Goal: Task Accomplishment & Management: Complete application form

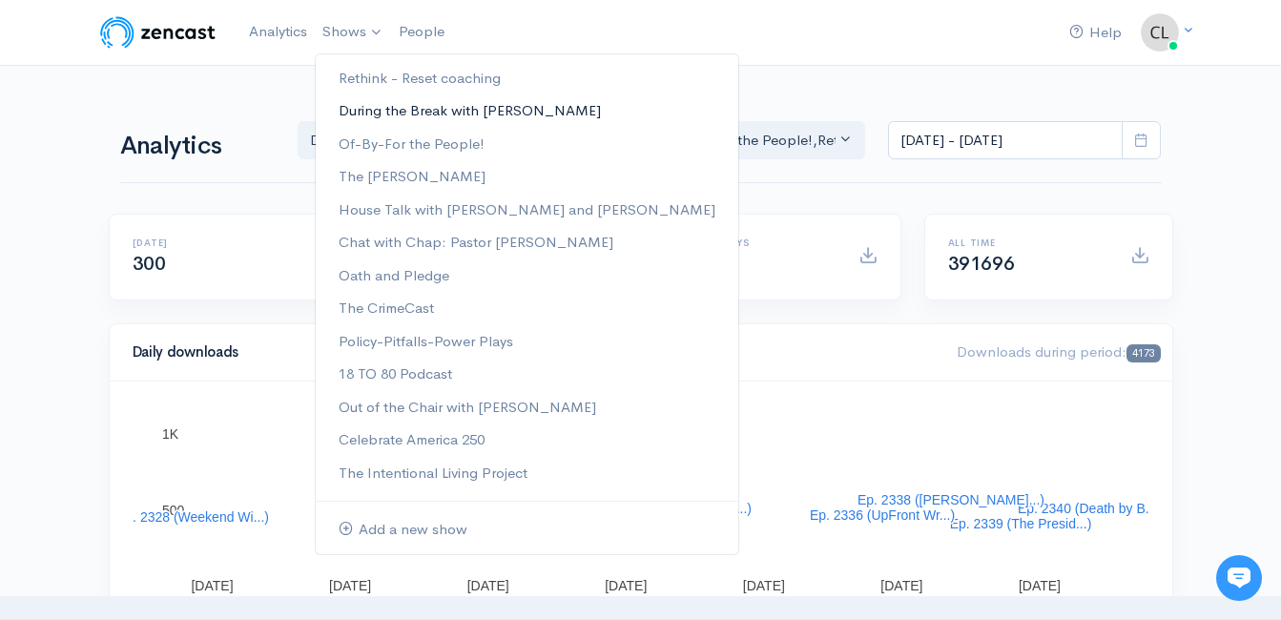
click at [357, 108] on link "During the Break with [PERSON_NAME]" at bounding box center [527, 110] width 423 height 33
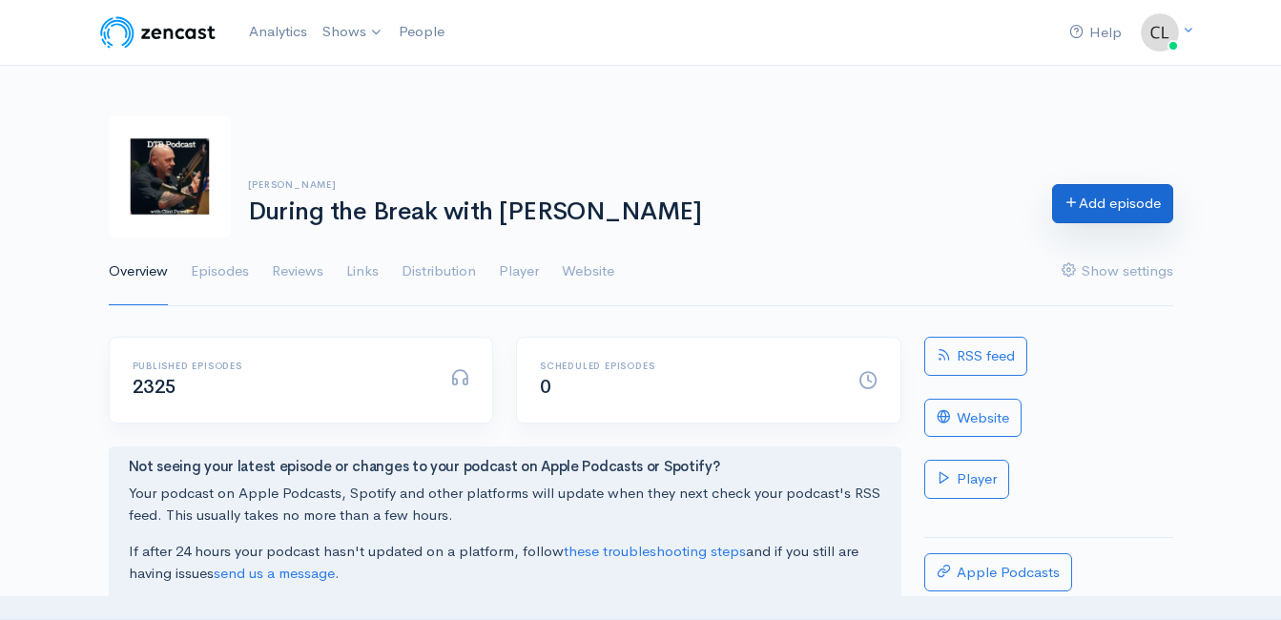
click at [1088, 200] on link "Add episode" at bounding box center [1112, 203] width 121 height 39
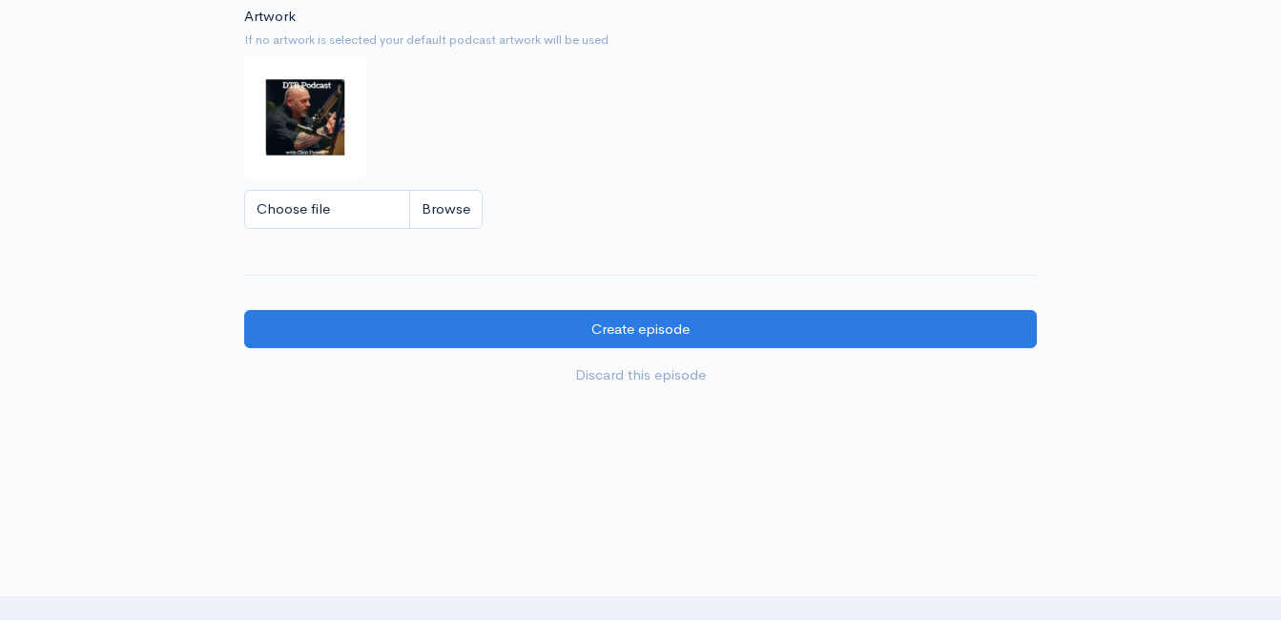
scroll to position [1920, 0]
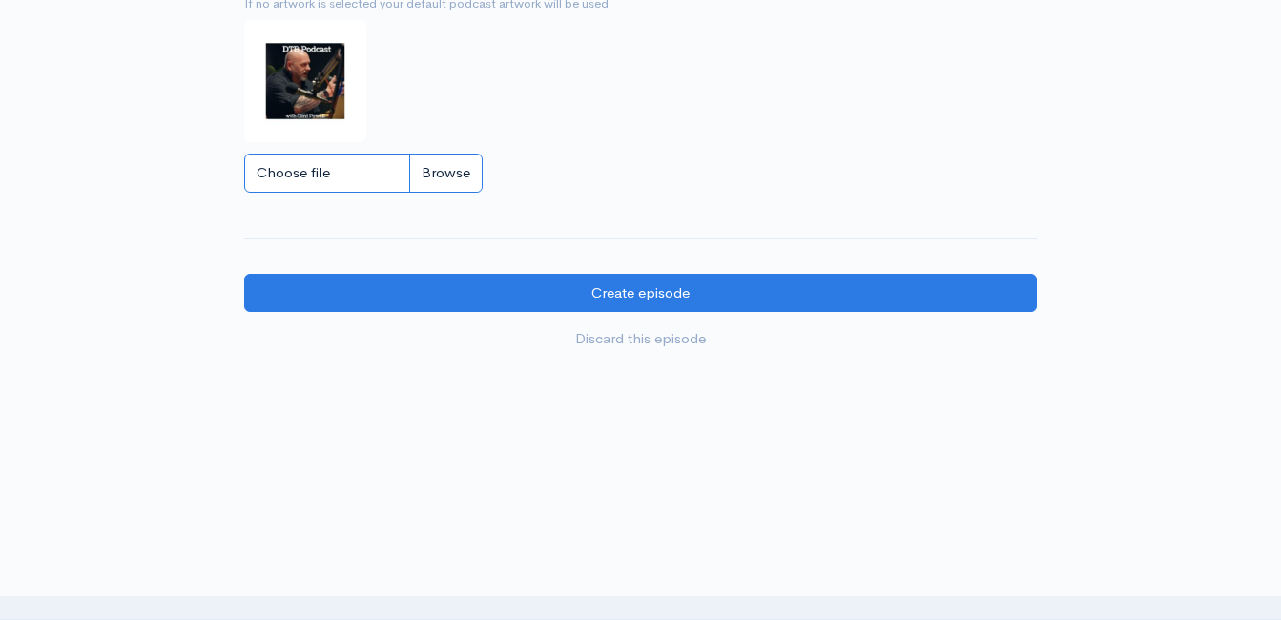
click at [471, 186] on input "Choose file" at bounding box center [363, 173] width 238 height 39
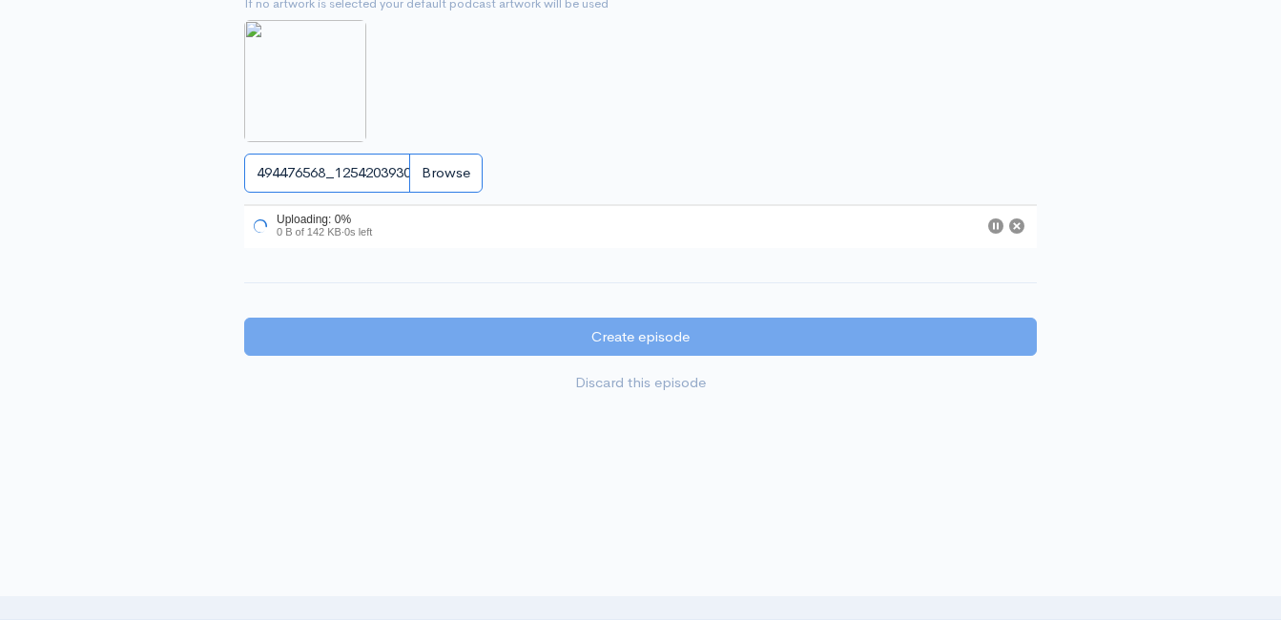
click at [462, 179] on input "494476568_1254203930048094_6931235215851761433_n.jpg" at bounding box center [363, 173] width 238 height 39
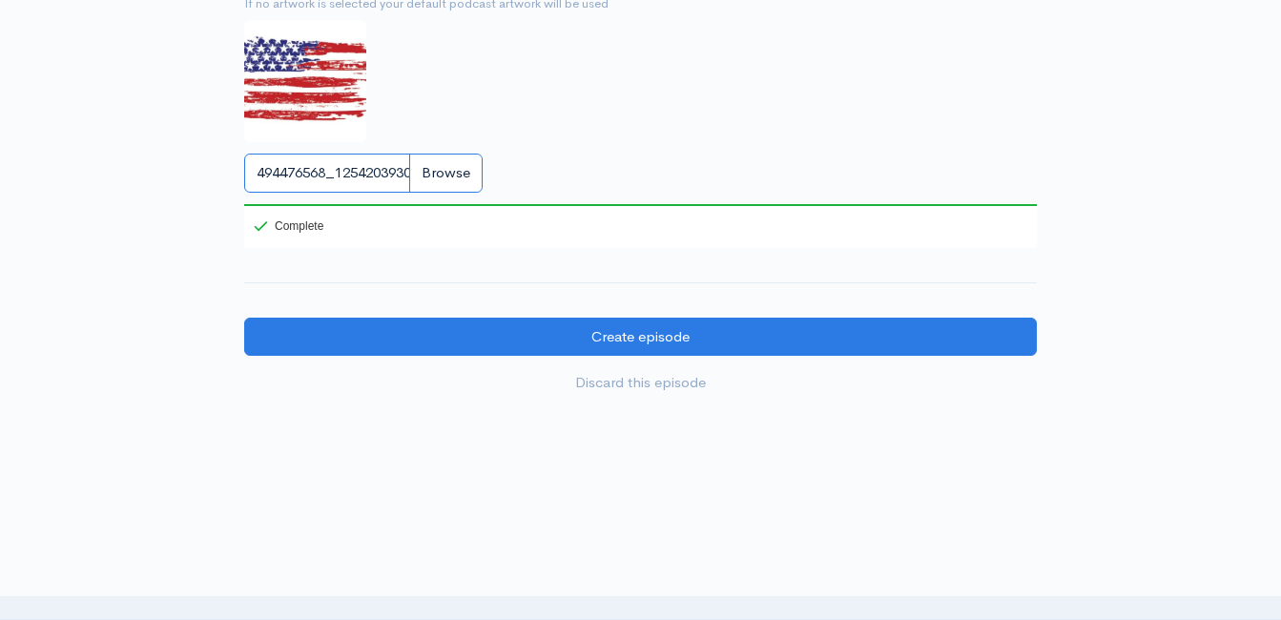
type input "C:\fakepath\530360963_122140083320850206_514403993593911893_n.jpg"
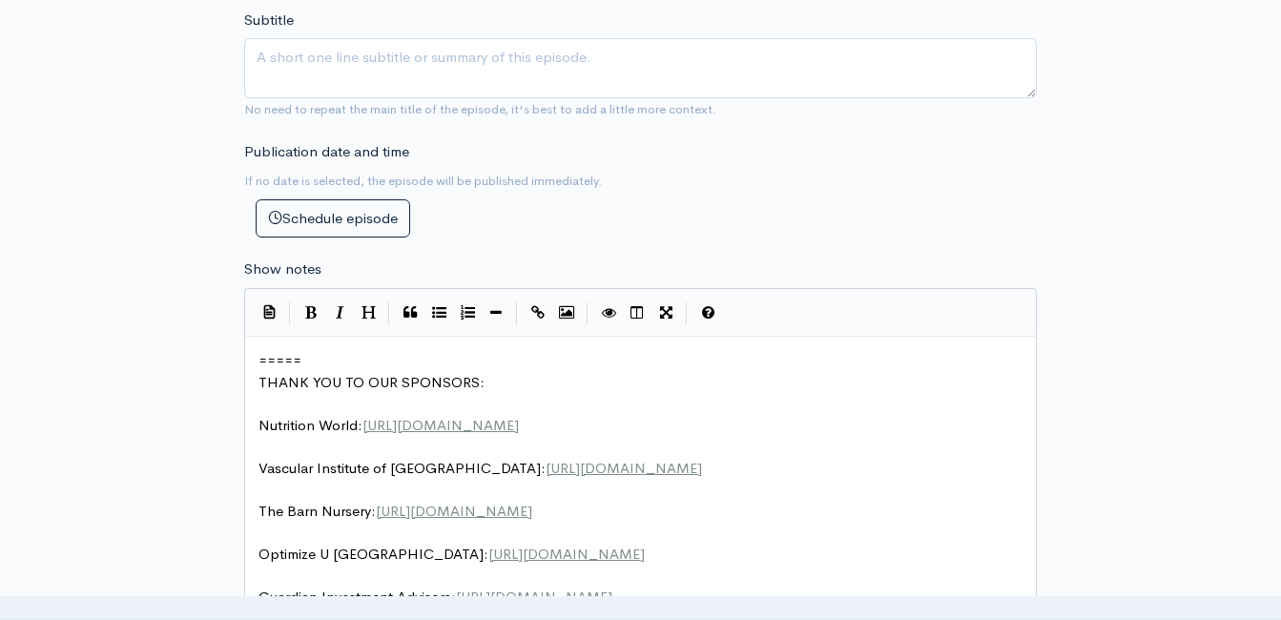
scroll to position [7, 0]
click at [261, 361] on pre "=====" at bounding box center [648, 361] width 786 height 22
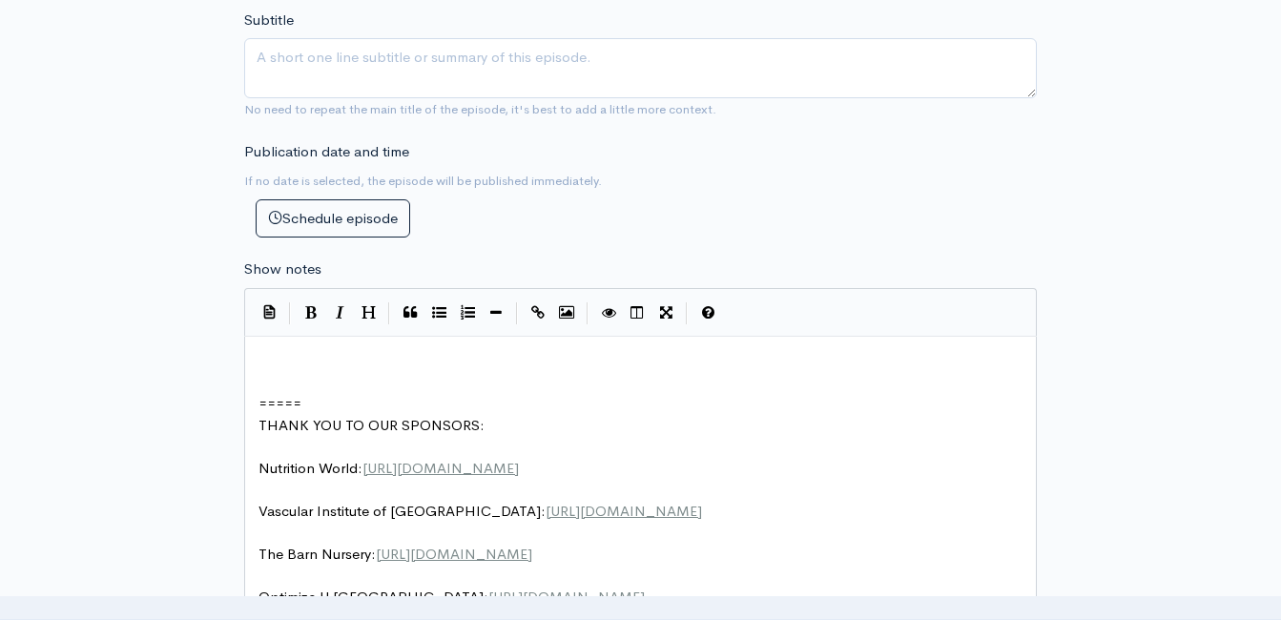
click at [293, 334] on div "| | | | |" at bounding box center [640, 312] width 793 height 49
click at [290, 350] on pre "​" at bounding box center [648, 361] width 786 height 22
type textarea "​"
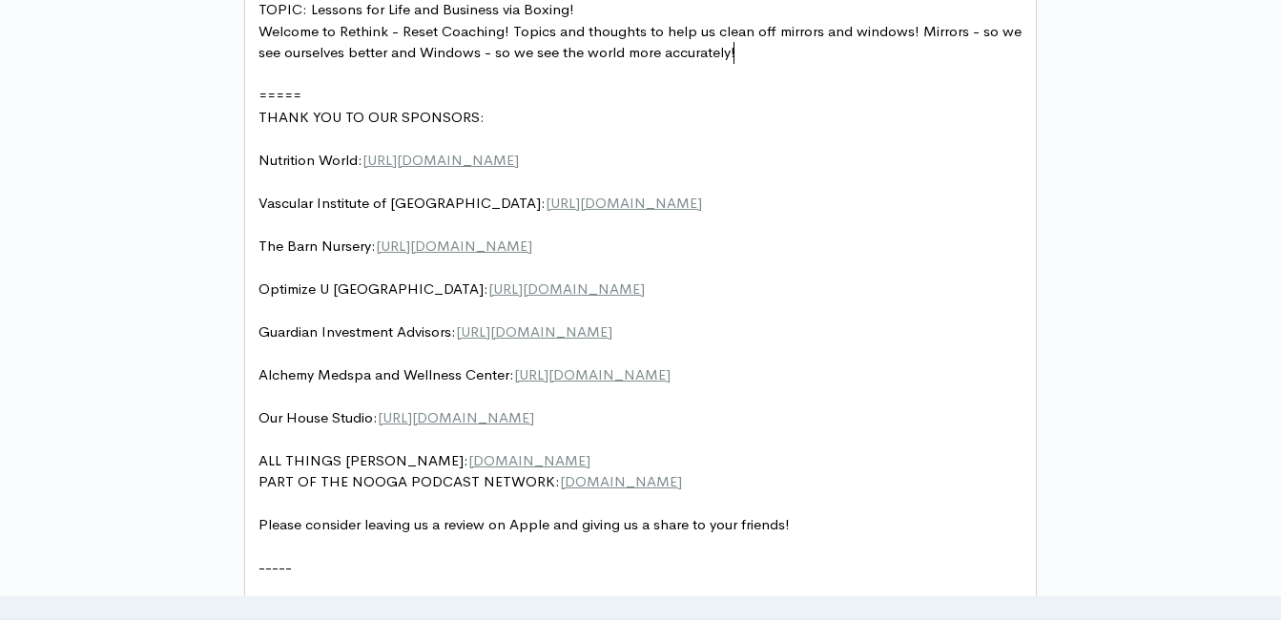
scroll to position [1157, 0]
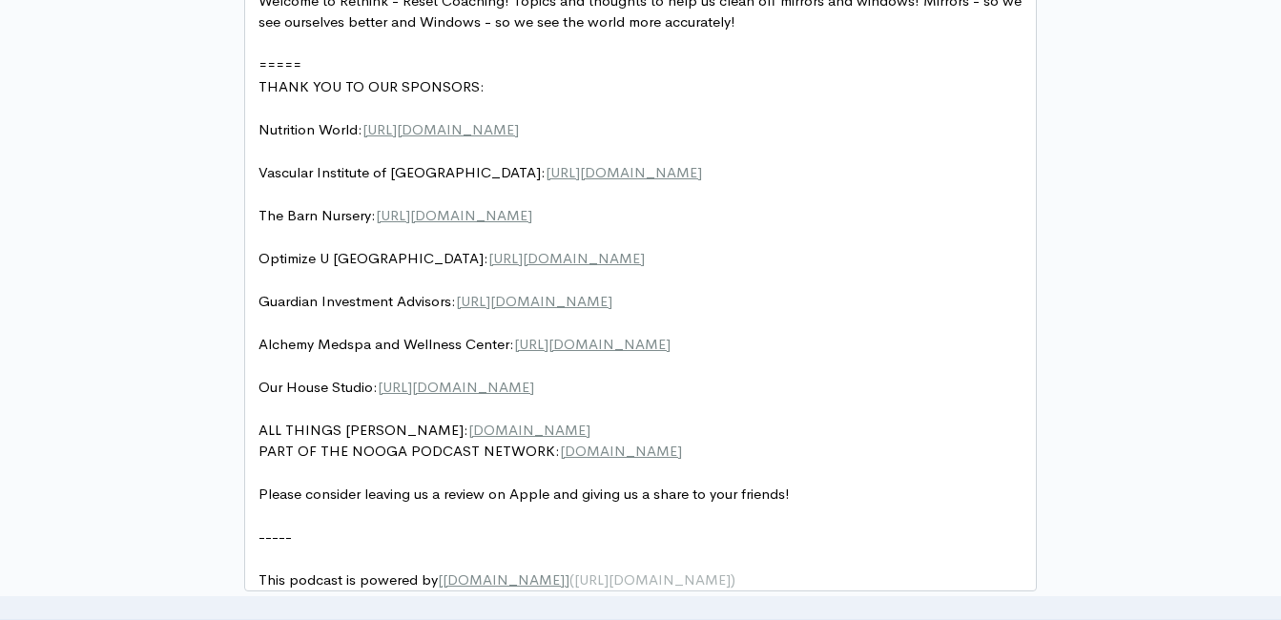
click at [611, 375] on pre "​" at bounding box center [648, 366] width 786 height 22
click at [219, 431] on div "New episode Create a new episode Back to episodes Audio file Choose file 0 ZenC…" at bounding box center [641, 92] width 1088 height 2366
click at [660, 384] on pre "Our House Studio: https://ourhousestudiosinc.com/" at bounding box center [648, 388] width 786 height 22
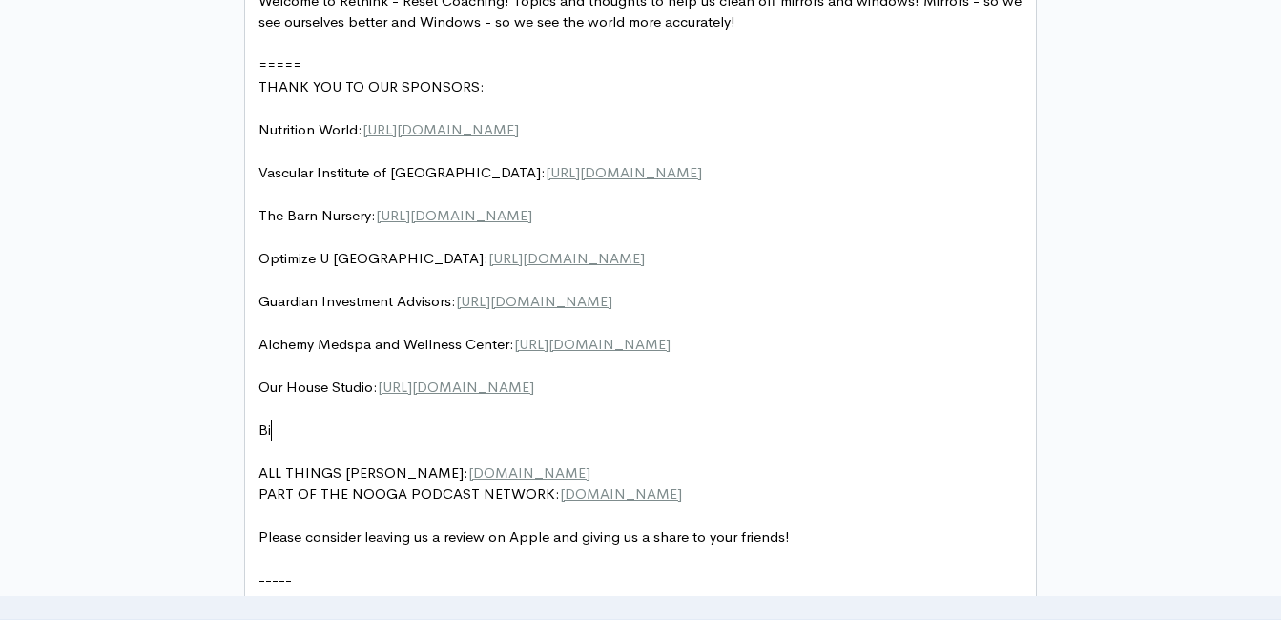
type textarea "Bid"
type textarea "g Woddy"
type textarea "ody's Tree Service:"
type textarea "​"
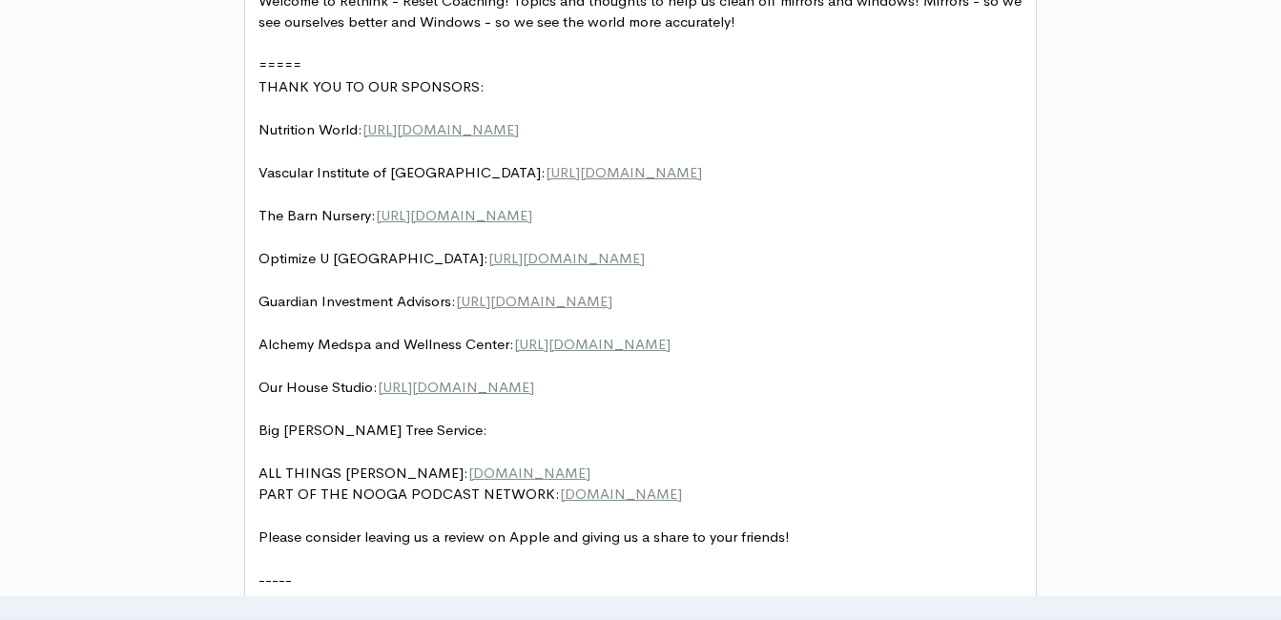
scroll to position [0, 0]
paste textarea
drag, startPoint x: 660, startPoint y: 426, endPoint x: 258, endPoint y: 430, distance: 402.6
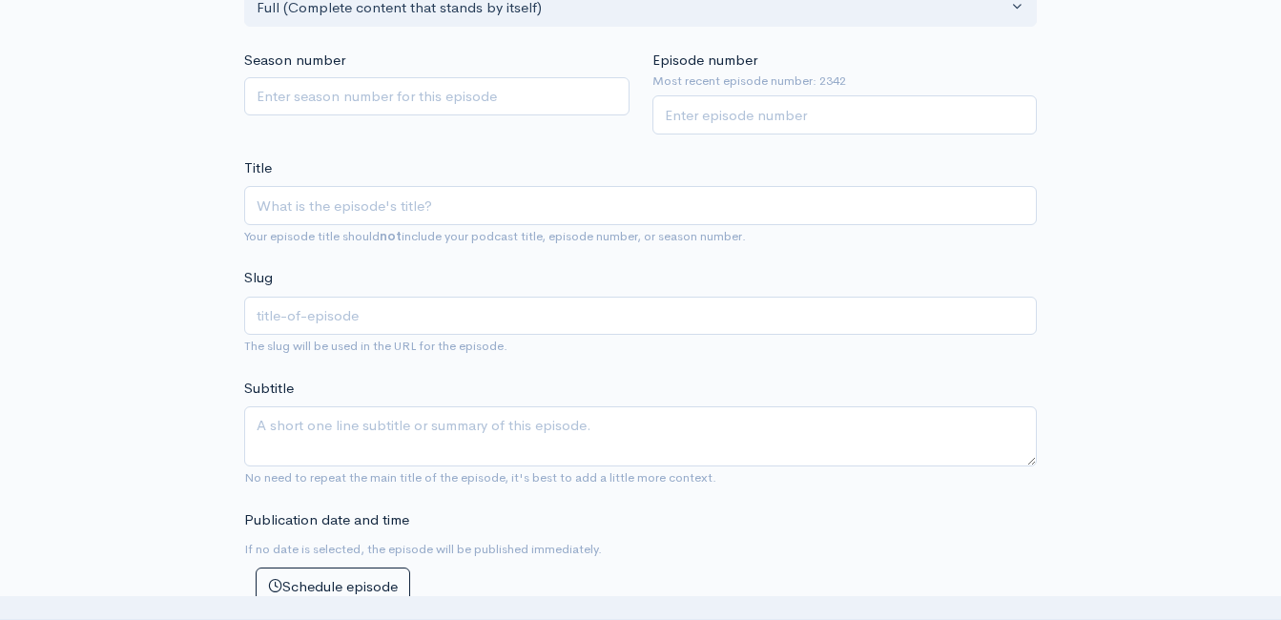
scroll to position [394, 0]
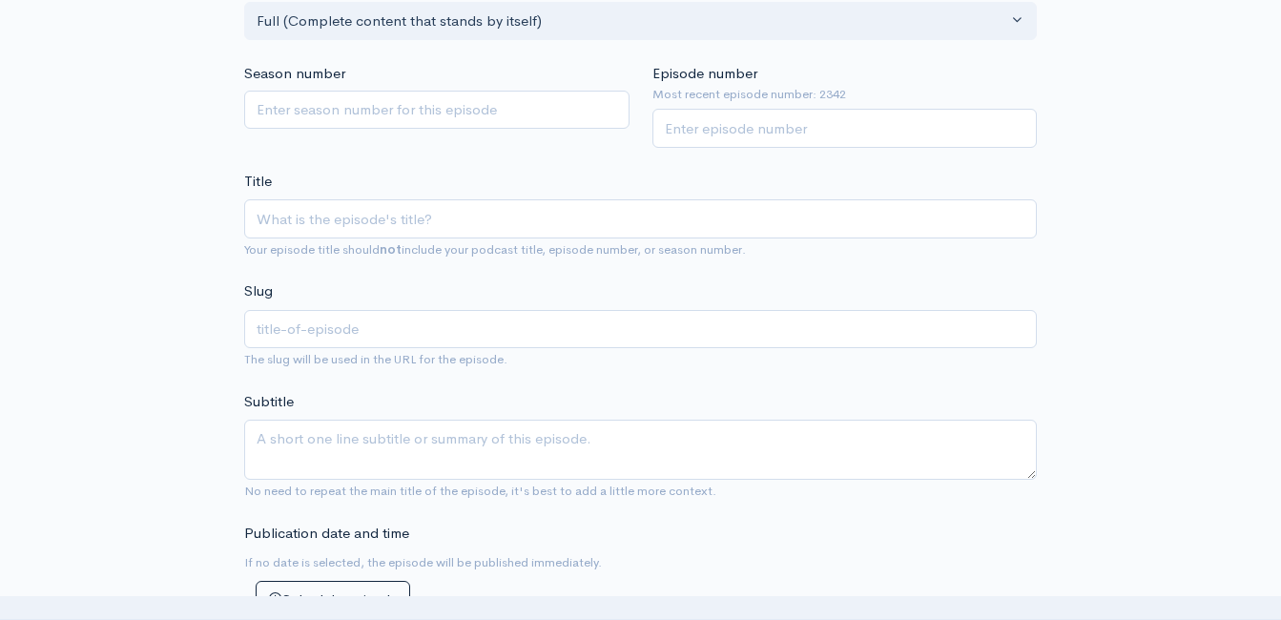
type textarea "Big Woody's Tree Service: https://bigwoodystreeservice.com/"
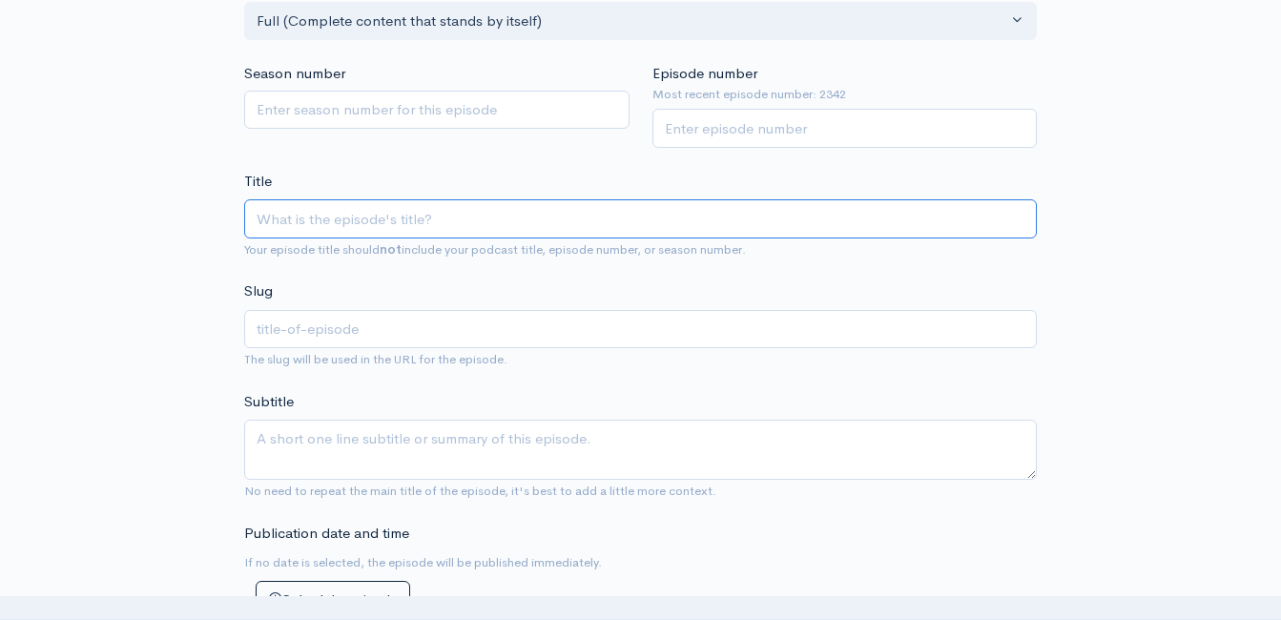
paste input "Business and Life: Lessons via Boxing!"
click at [260, 219] on input "Business and Life: Lessons via Boxing!" at bounding box center [640, 218] width 793 height 39
type input "TBusiness and Life: Lessons via Boxing!"
type input "tbusiness-and-life-lessons-via-boxing"
type input "Business and Life: Lessons via Boxing!"
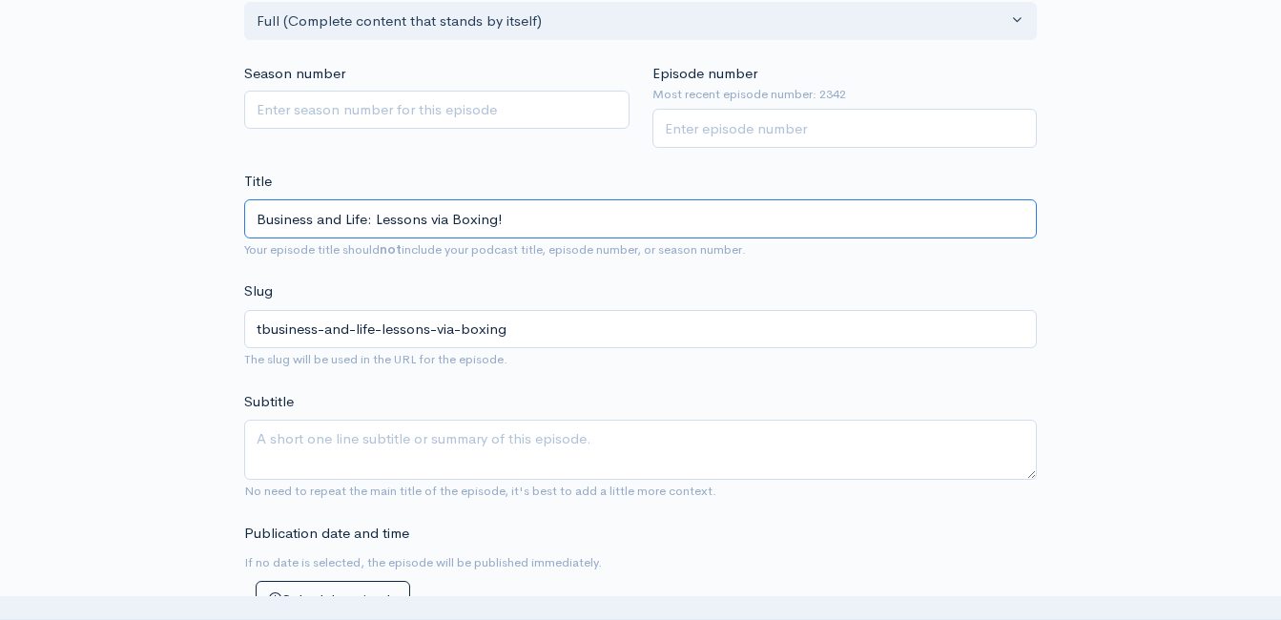
type input "business-and-life-lessons-via-boxing"
type input "RBusiness and Life: Lessons via Boxing!"
type input "rbusiness-and-life-lessons-via-boxing"
type input "ReBusiness and Life: Lessons via Boxing!"
type input "rebusiness-and-life-lessons-via-boxing"
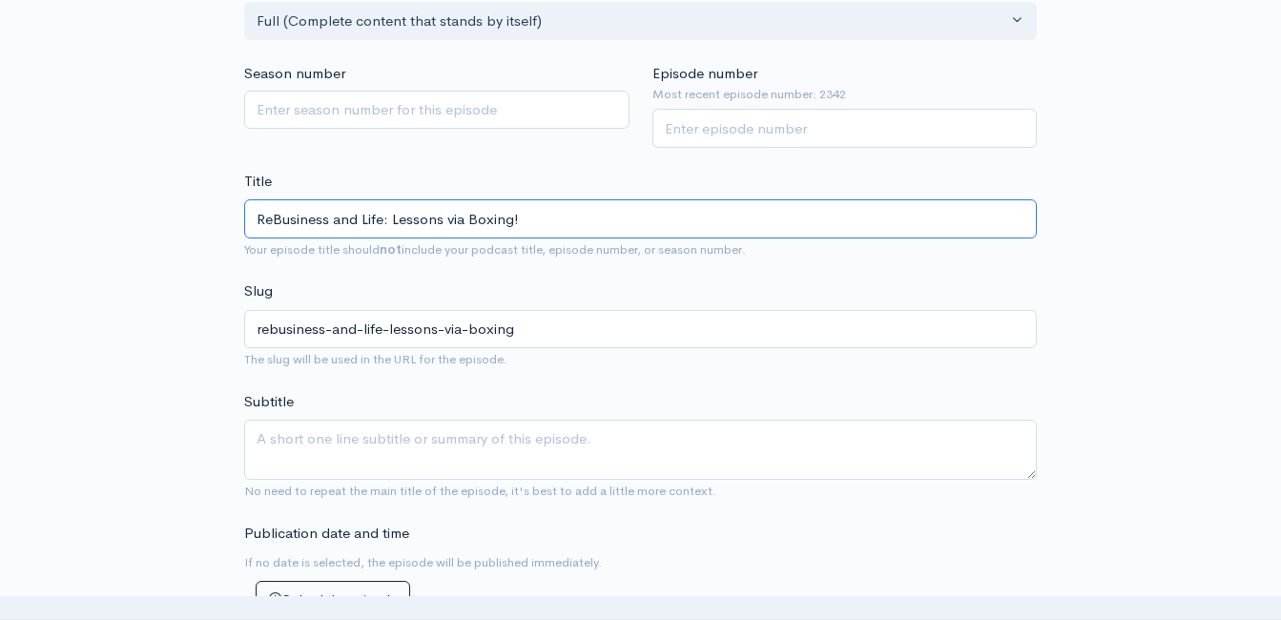
type input "ReTBusiness and Life: Lessons via Boxing!"
type input "retbusiness-and-life-lessons-via-boxing"
type input "ReThBusiness and Life: Lessons via Boxing!"
type input "rethbusiness-and-life-lessons-via-boxing"
type input "ReThinBusiness and Life: Lessons via Boxing!"
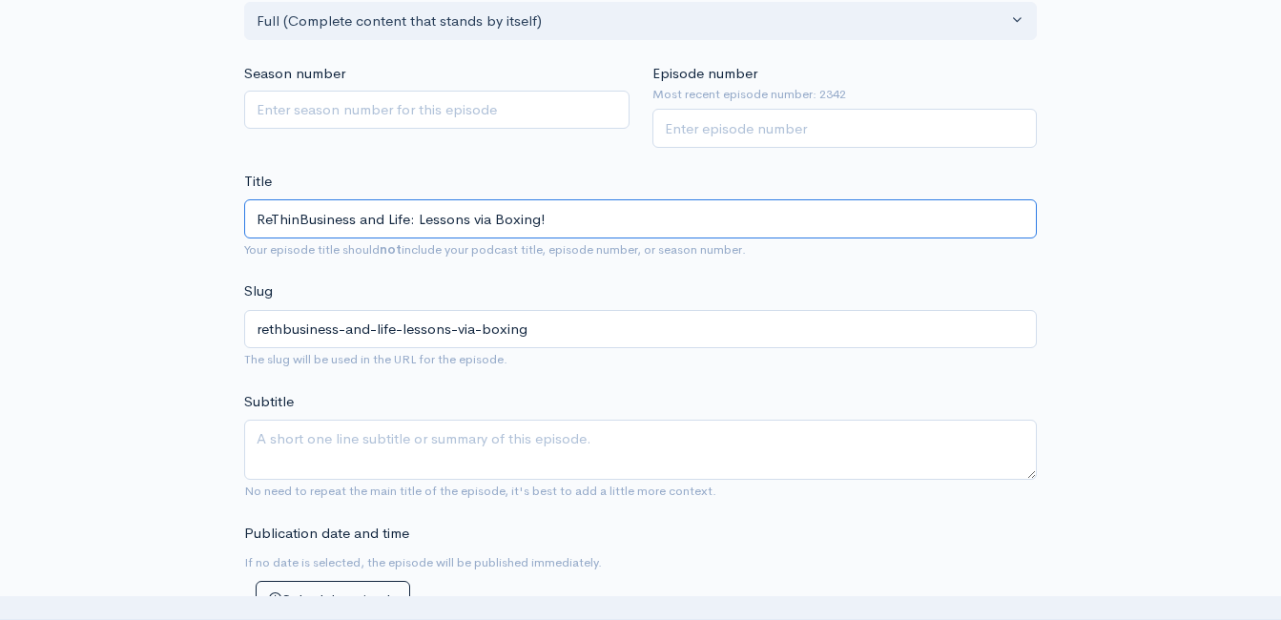
type input "rethinbusiness-and-life-lessons-via-boxing"
type input "ReThinkBusiness and Life: Lessons via Boxing!"
type input "rethinkbusiness-and-life-lessons-via-boxing"
type input "ReThink Business and Life: Lessons via Boxing!"
type input "rethink-business-and-life-lessons-via-boxing"
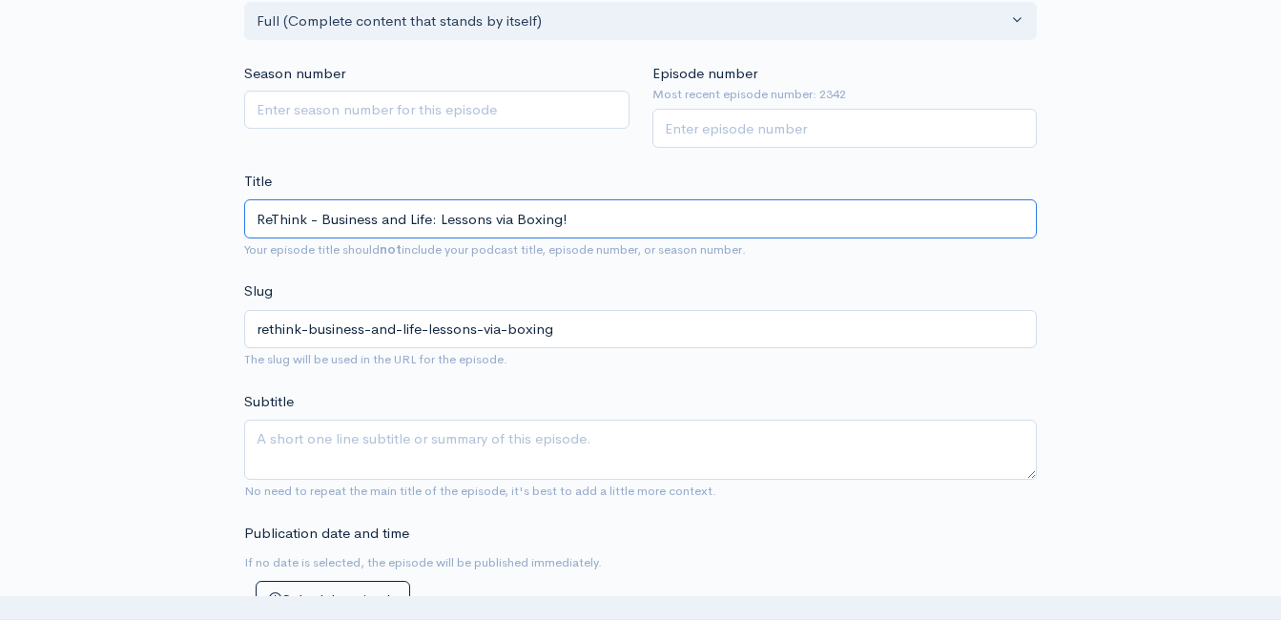
type input "ReThink - sBusiness and Life: Lessons via Boxing!"
type input "rethink-sbusiness-and-life-lessons-via-boxing"
type input "ReThink - Business and Life: Lessons via Boxing!"
type input "rethink-business-and-life-lessons-via-boxing"
type input "ReThink - RBusiness and Life: Lessons via Boxing!"
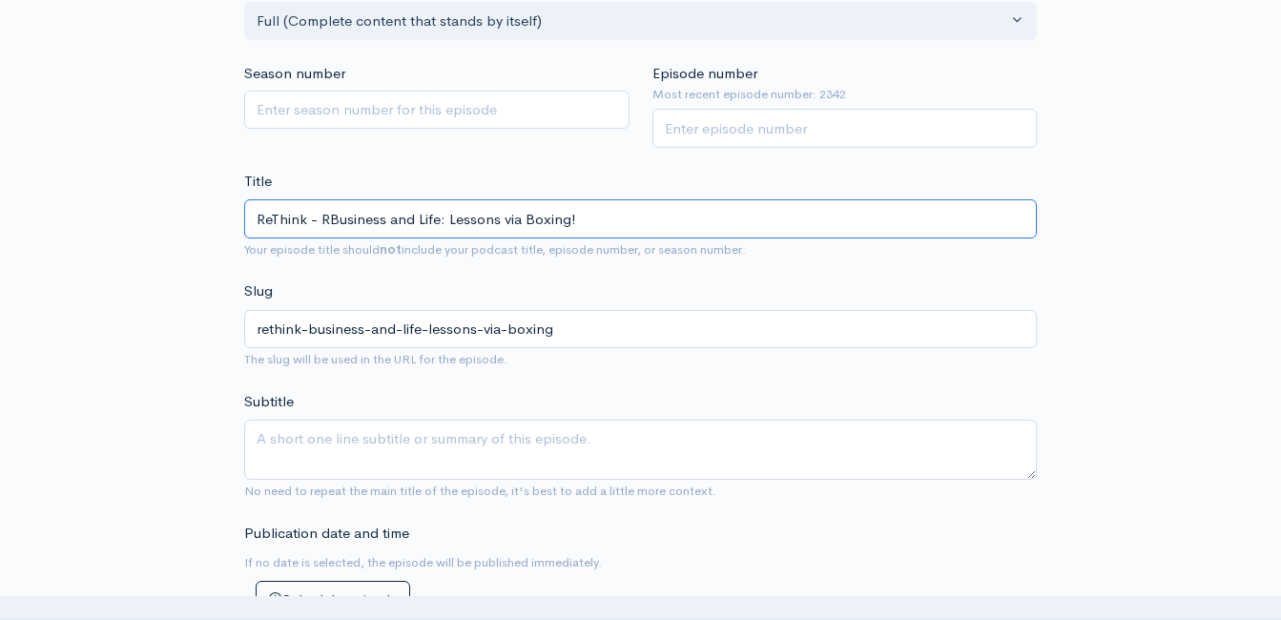
type input "rethink-rbusiness-and-life-lessons-via-boxing"
type input "ReThink - ReBusiness and Life: Lessons via Boxing!"
type input "rethink-rebusiness-and-life-lessons-via-boxing"
type input "ReThink - ReSBusiness and Life: Lessons via Boxing!"
type input "rethink-resbusiness-and-life-lessons-via-boxing"
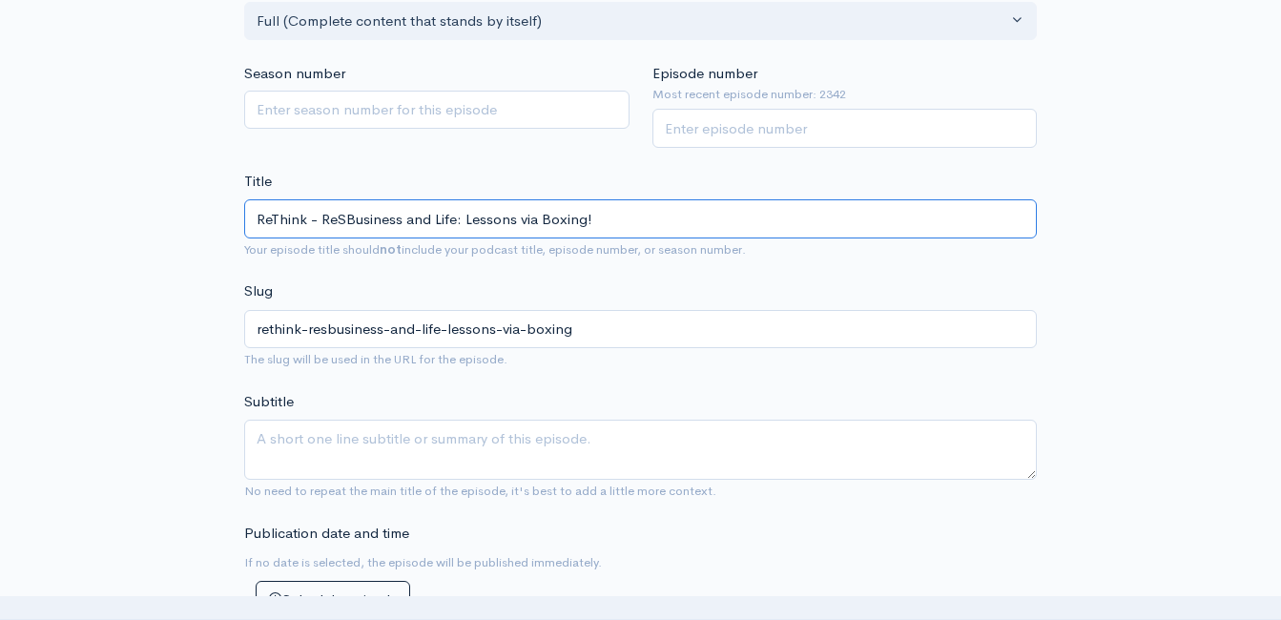
type input "ReThink - ReSeBusiness and Life: Lessons via Boxing!"
type input "rethink-resebusiness-and-life-lessons-via-boxing"
type input "ReThink - ReSetBusiness and Life: Lessons via Boxing!"
type input "rethink-resetbusiness-and-life-lessons-via-boxing"
type input "ReThink - ReSet: Business and Life: Lessons via Boxing!"
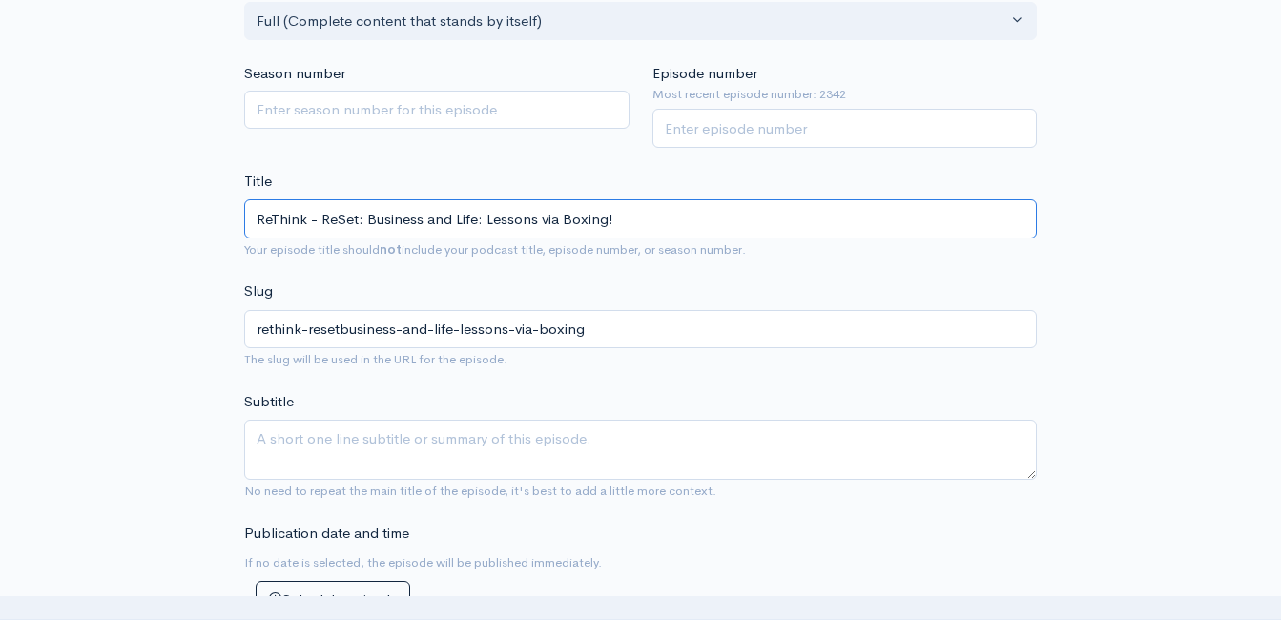
type input "rethink-reset-business-and-life-lessons-via-boxing"
type input "ReThink - ReSet: Business and Life: Lessons via Boxing!"
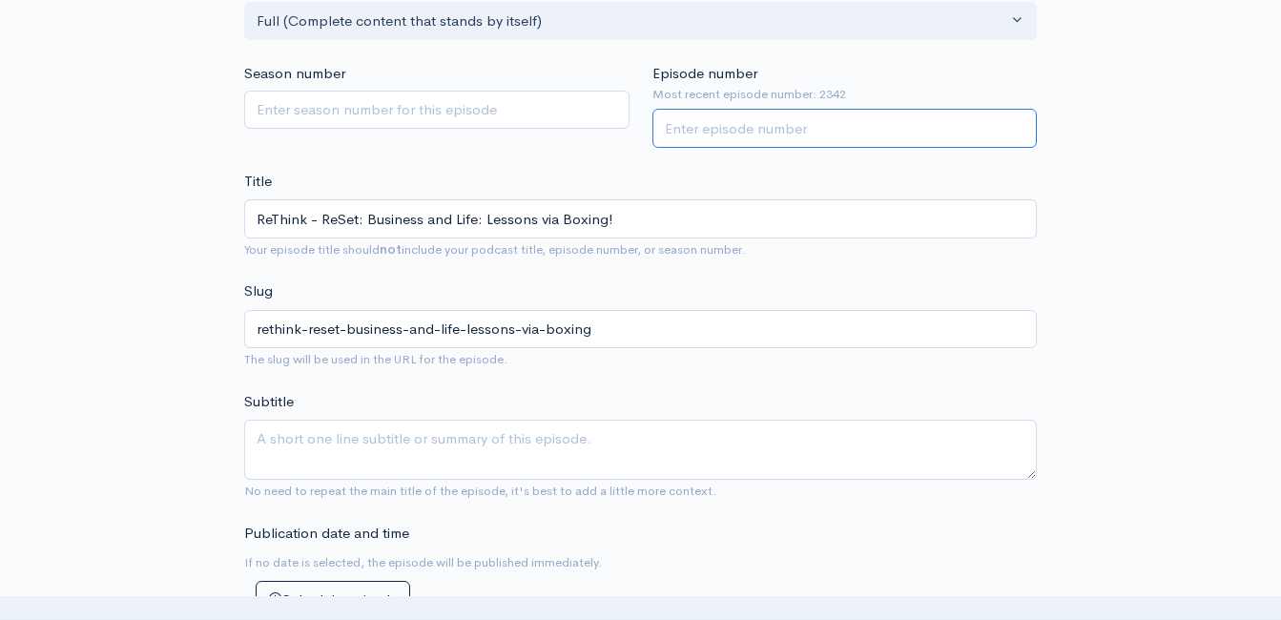
click at [800, 127] on input "Episode number" at bounding box center [845, 128] width 385 height 39
type input "2343"
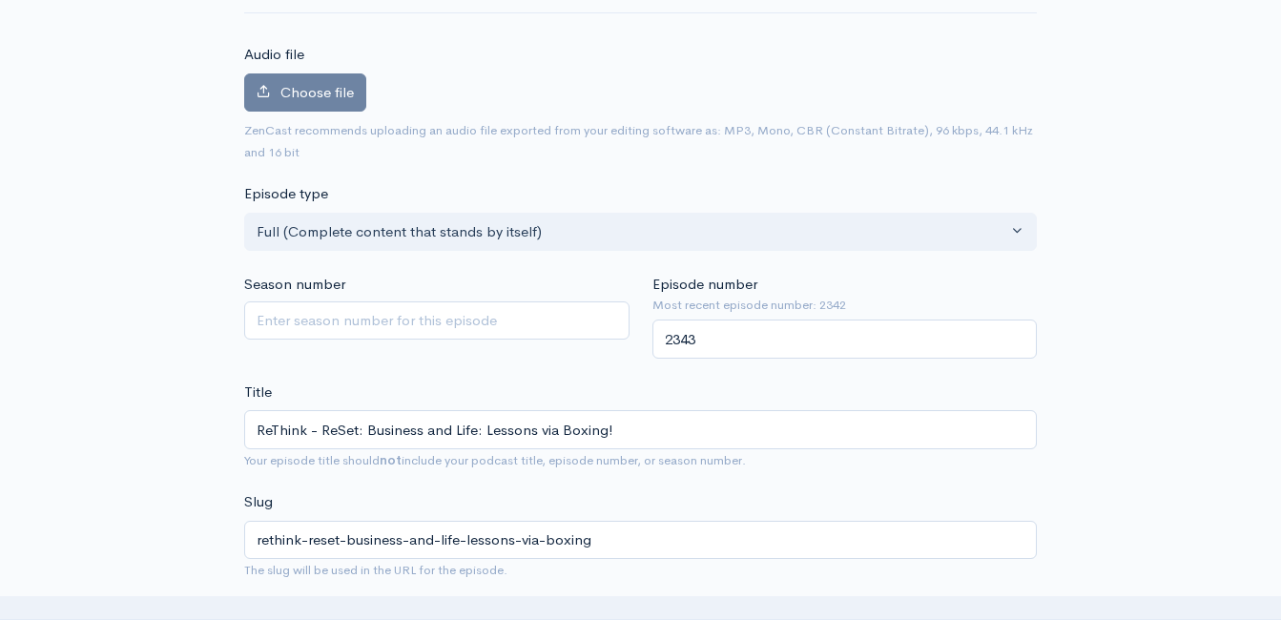
scroll to position [203, 0]
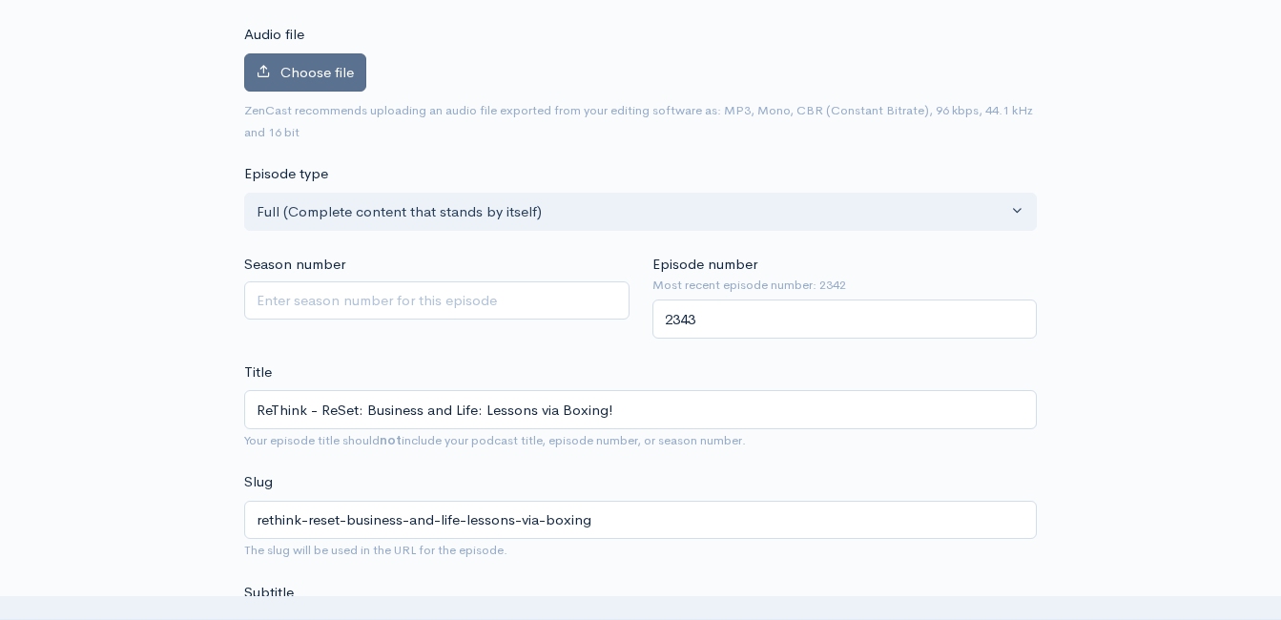
click at [348, 72] on span "Choose file" at bounding box center [316, 72] width 73 height 18
click at [0, 0] on input "Choose file" at bounding box center [0, 0] width 0 height 0
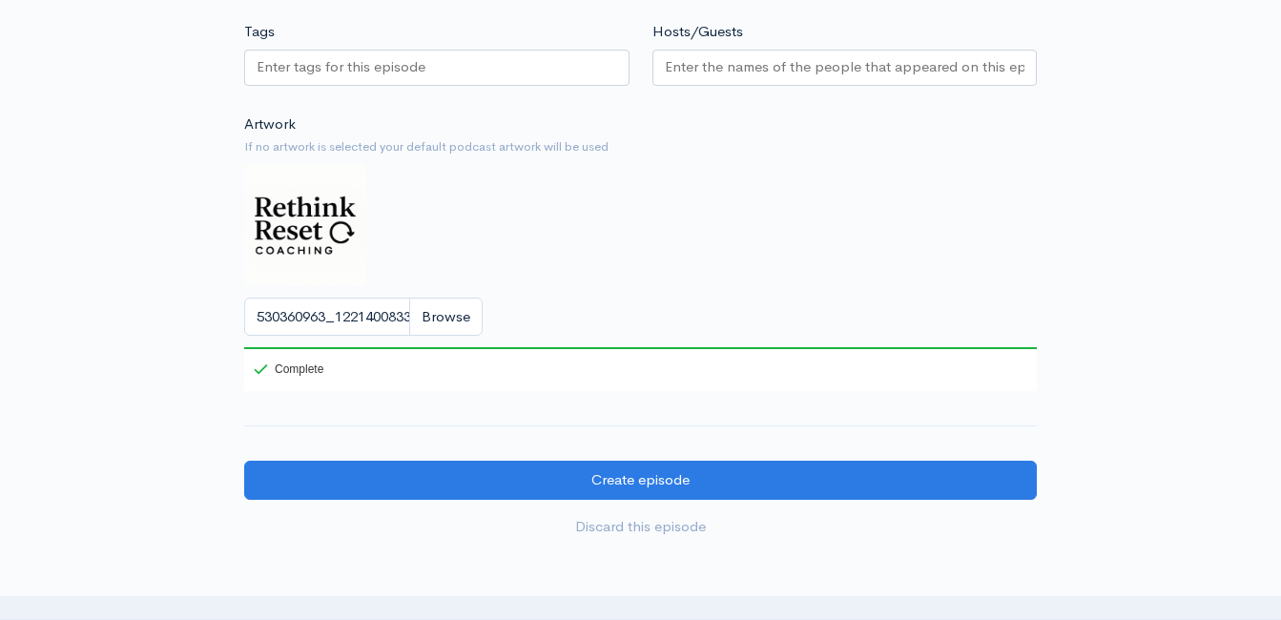
scroll to position [2016, 0]
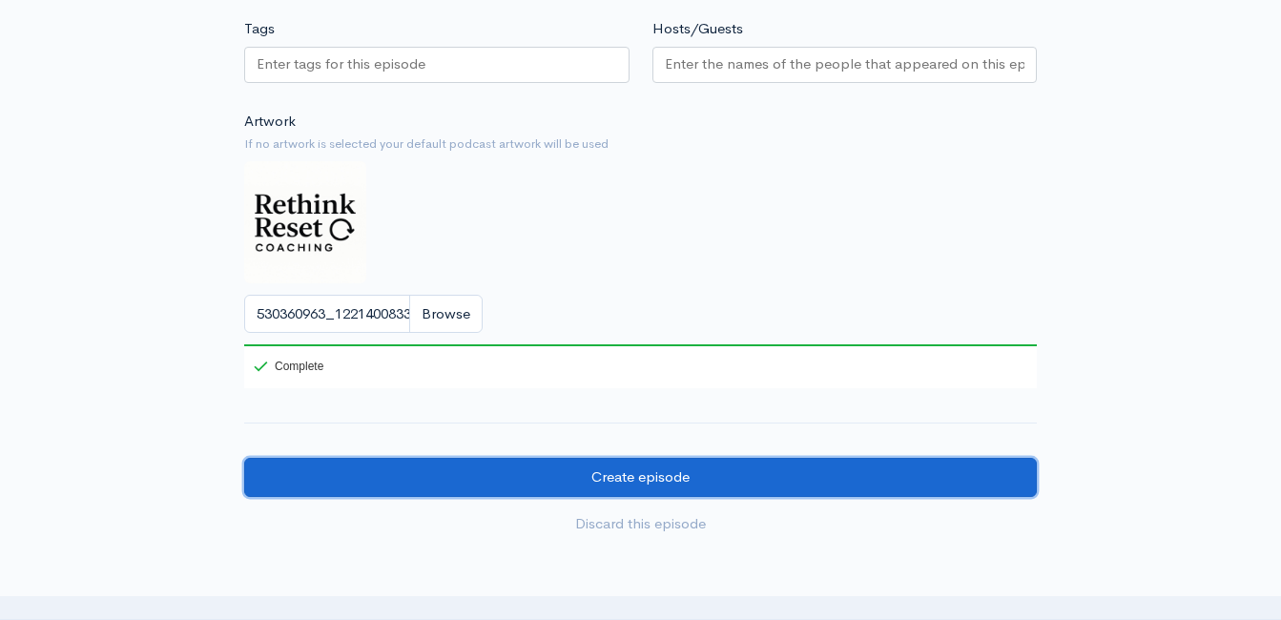
click at [608, 487] on input "Create episode" at bounding box center [640, 477] width 793 height 39
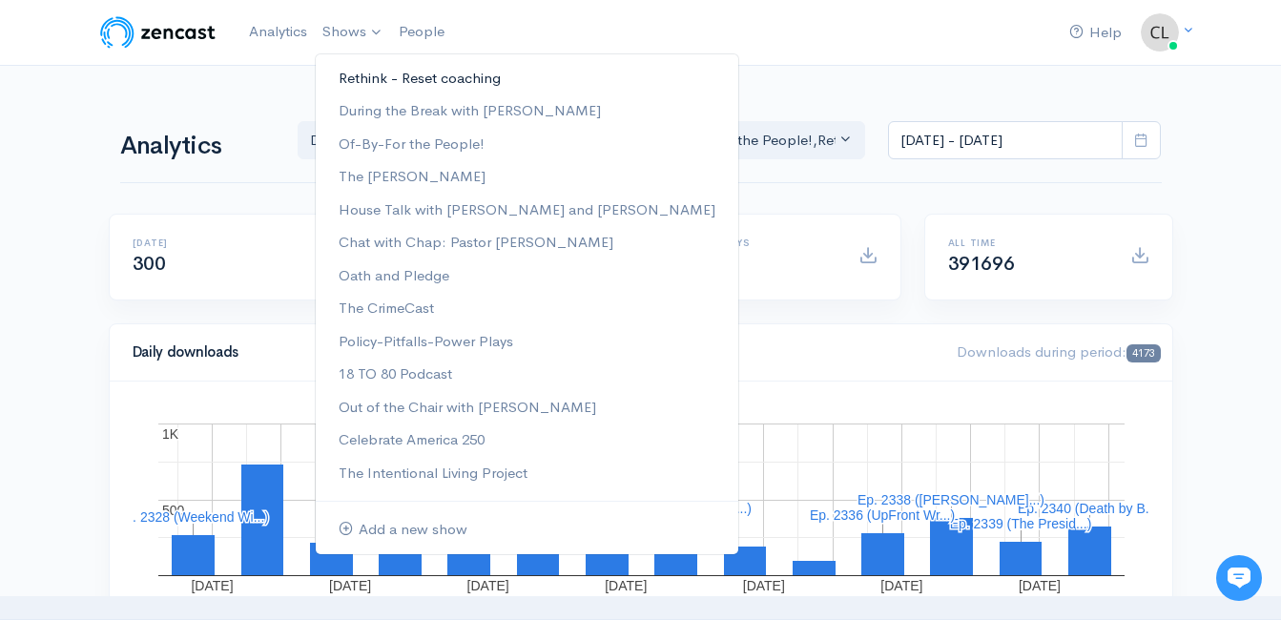
click at [368, 79] on link "Rethink - Reset coaching" at bounding box center [527, 78] width 423 height 33
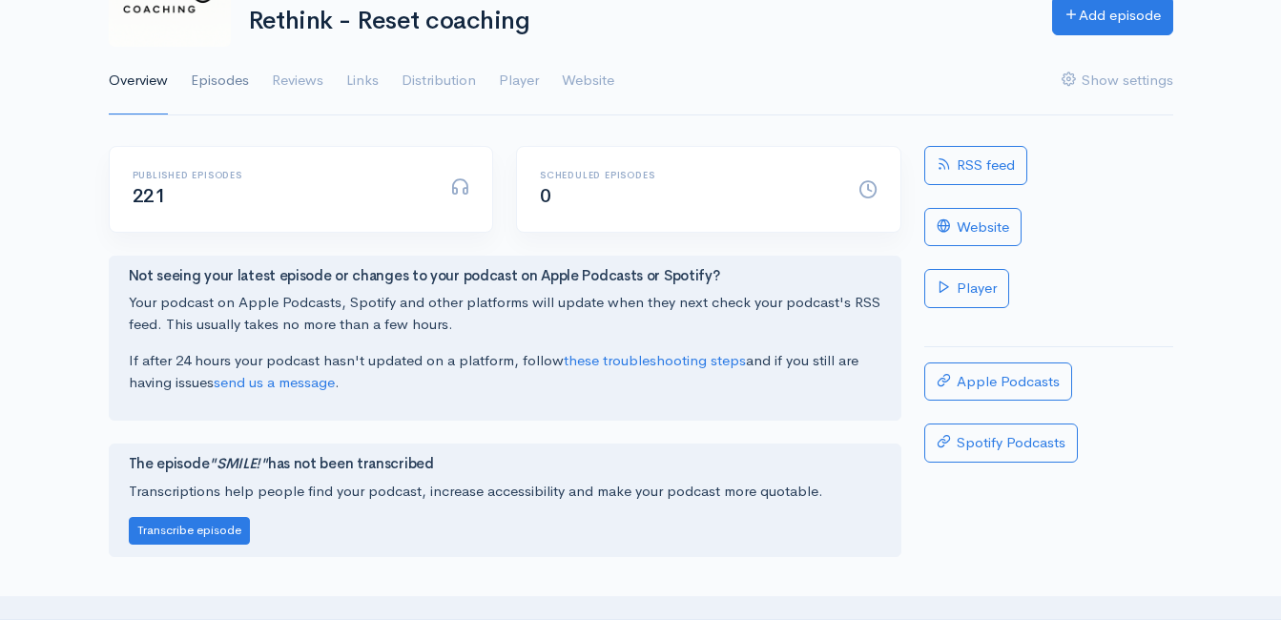
click at [234, 81] on link "Episodes" at bounding box center [220, 81] width 58 height 69
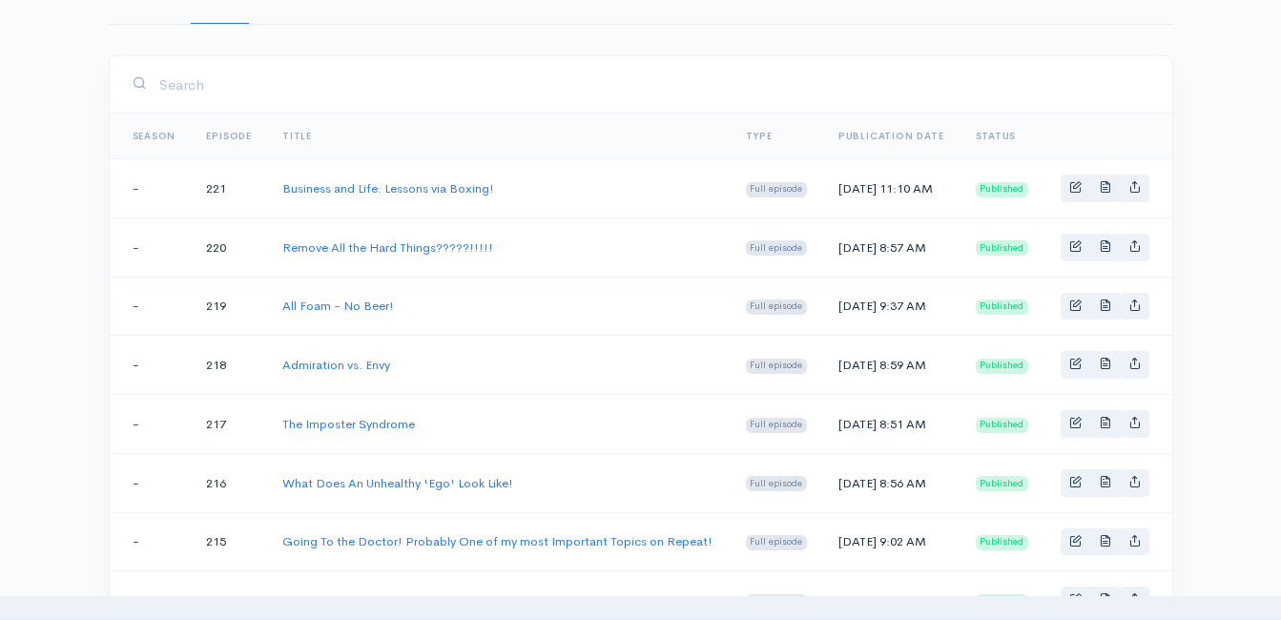
scroll to position [286, 0]
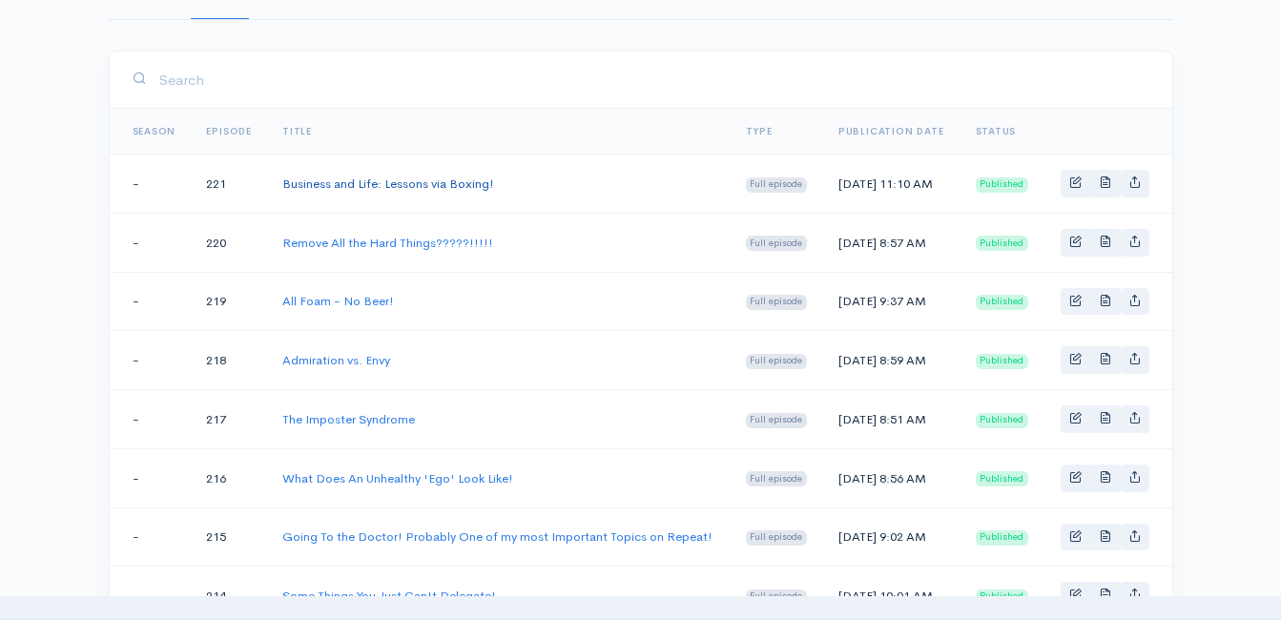
click at [457, 189] on link "Business and Life: Lessons via Boxing!" at bounding box center [388, 184] width 212 height 16
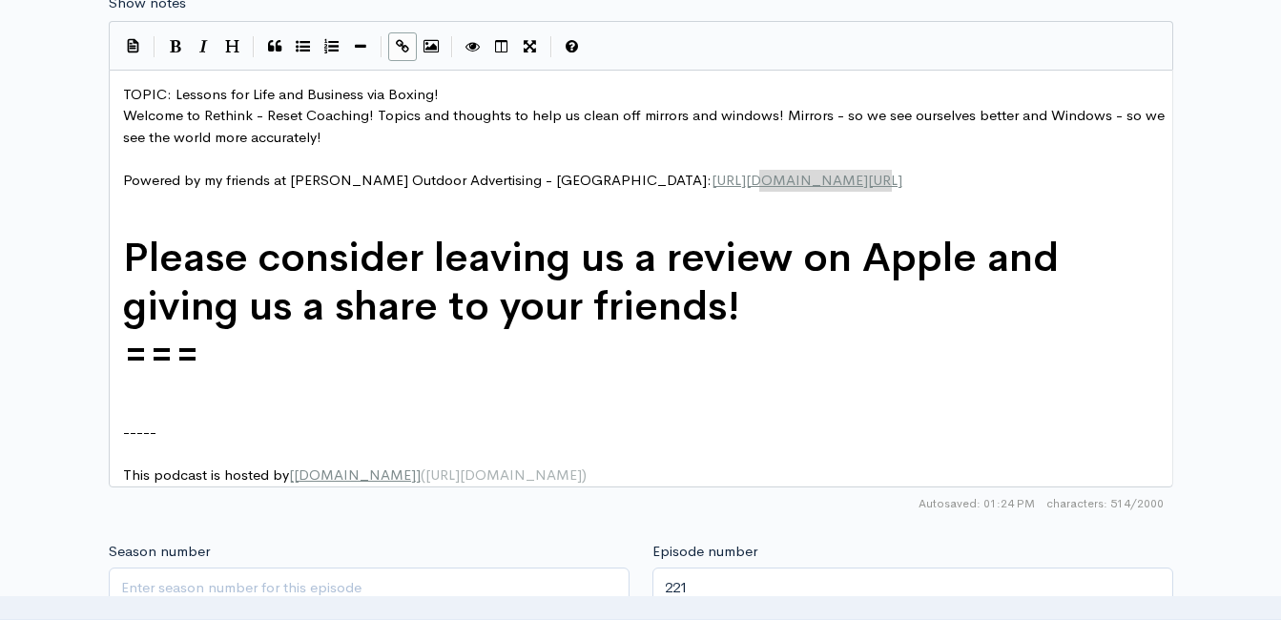
type textarea "or.com/chattanooga/"
drag, startPoint x: 864, startPoint y: 185, endPoint x: 747, endPoint y: 187, distance: 117.4
click at [702, 138] on pre "Welcome to Rethink - Reset Coaching! Topics and thoughts to help us clean off m…" at bounding box center [648, 126] width 1058 height 43
click at [725, 112] on span "Welcome to Rethink - Reset Coaching! Topics and thoughts to help us clean off m…" at bounding box center [646, 126] width 1046 height 40
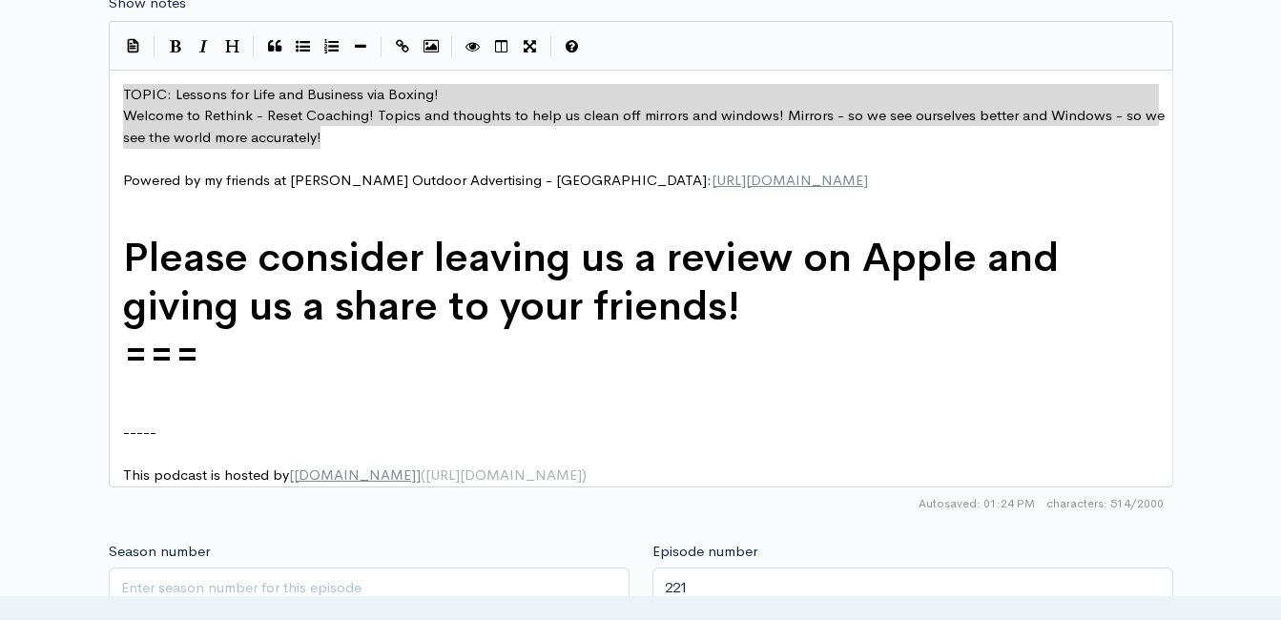
type textarea "TOPIC: Lessons for Life and Business via Boxing! Welcome to Rethink - Reset Coa…"
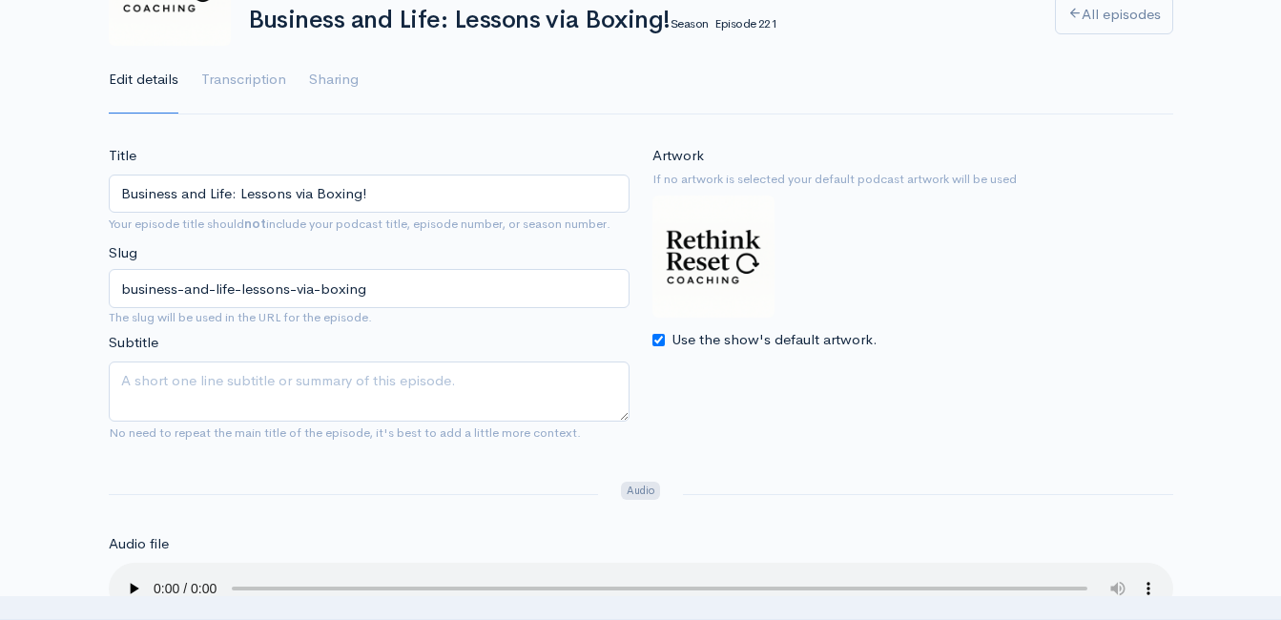
scroll to position [191, 0]
click at [345, 197] on input "Business and Life: Lessons via Boxing!" at bounding box center [369, 195] width 521 height 39
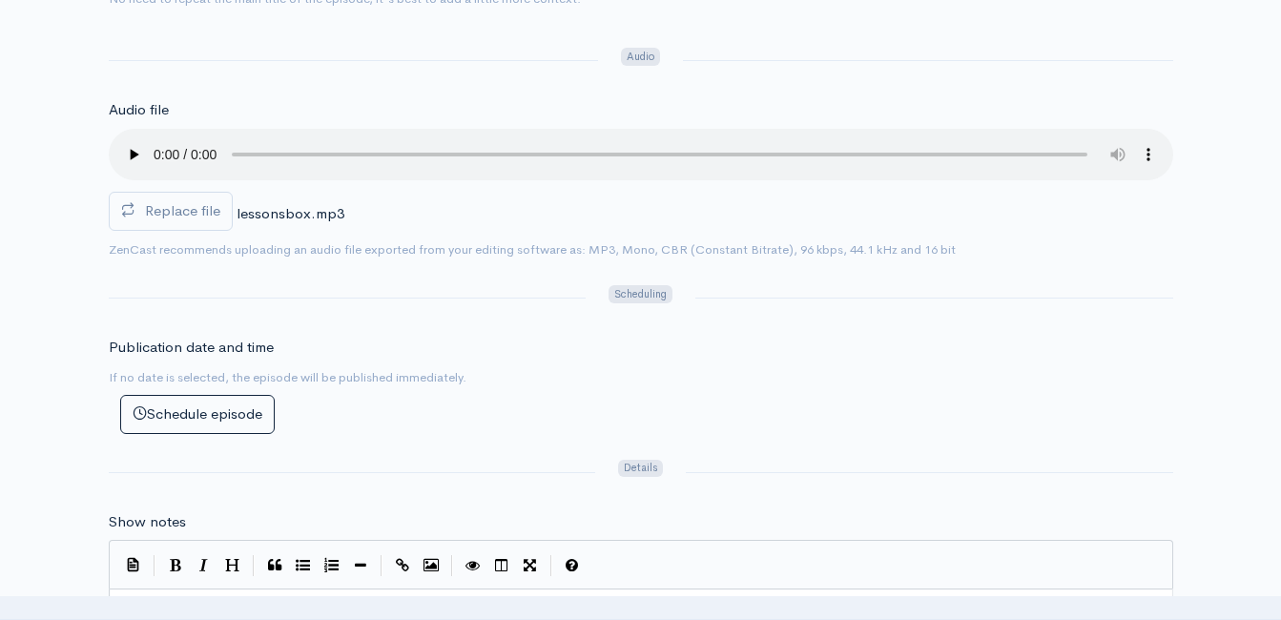
scroll to position [668, 0]
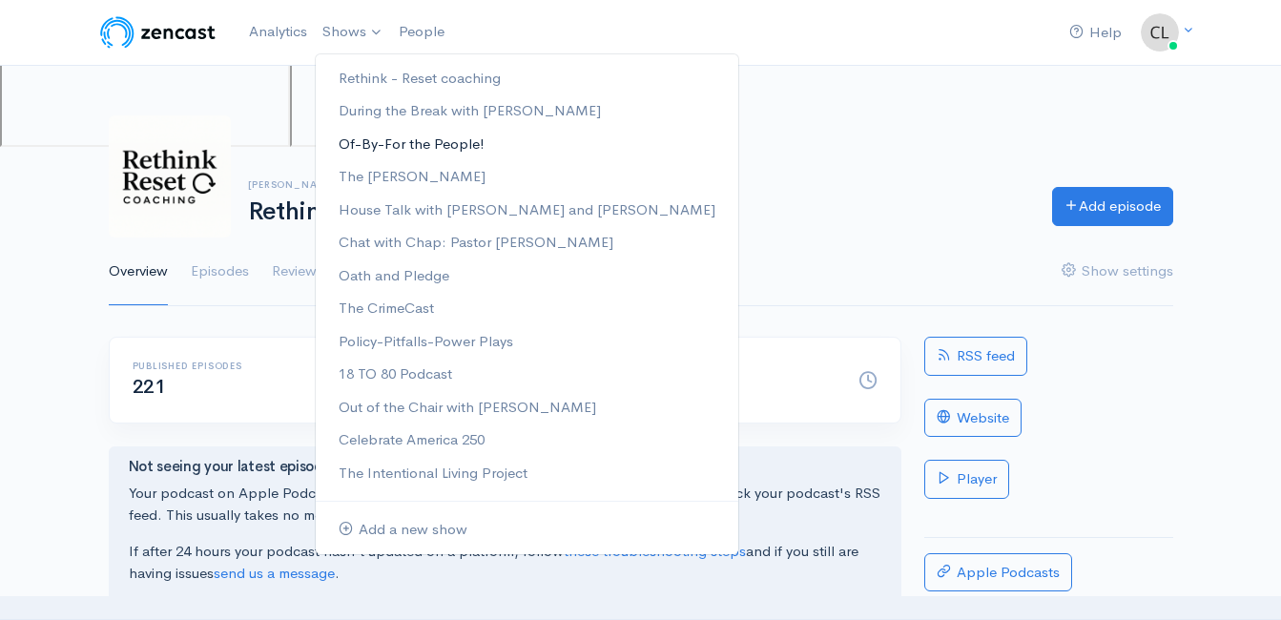
click at [366, 141] on link "Of-By-For the People!" at bounding box center [527, 144] width 423 height 33
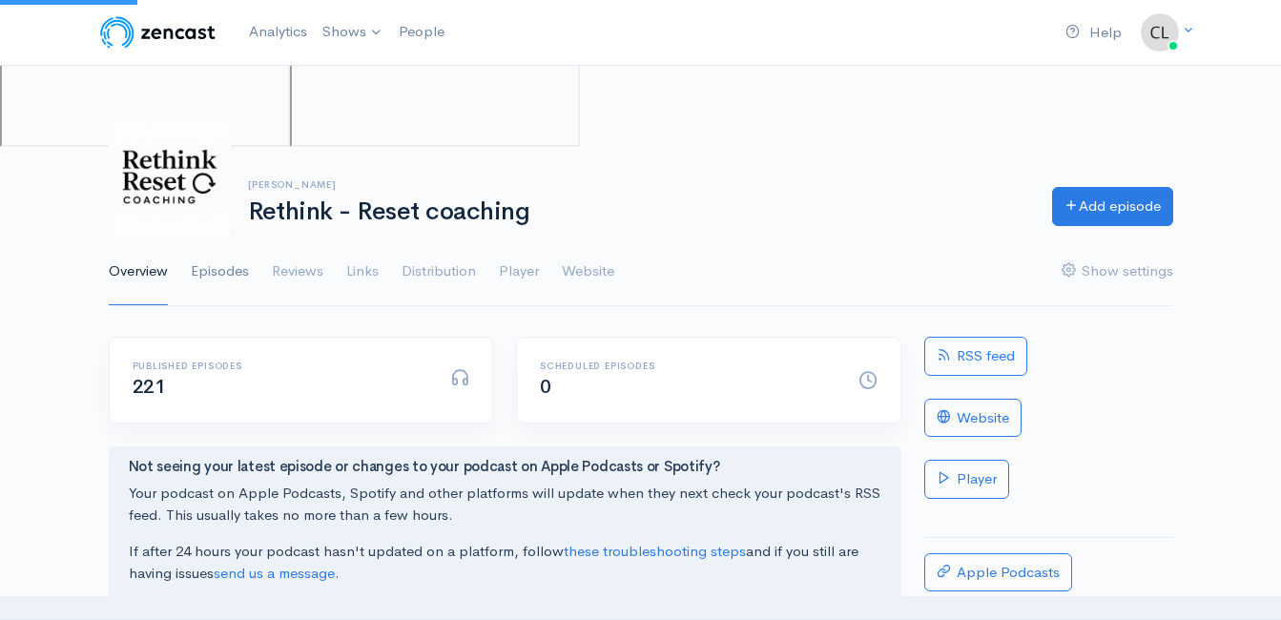
click at [229, 273] on link "Episodes" at bounding box center [220, 272] width 58 height 69
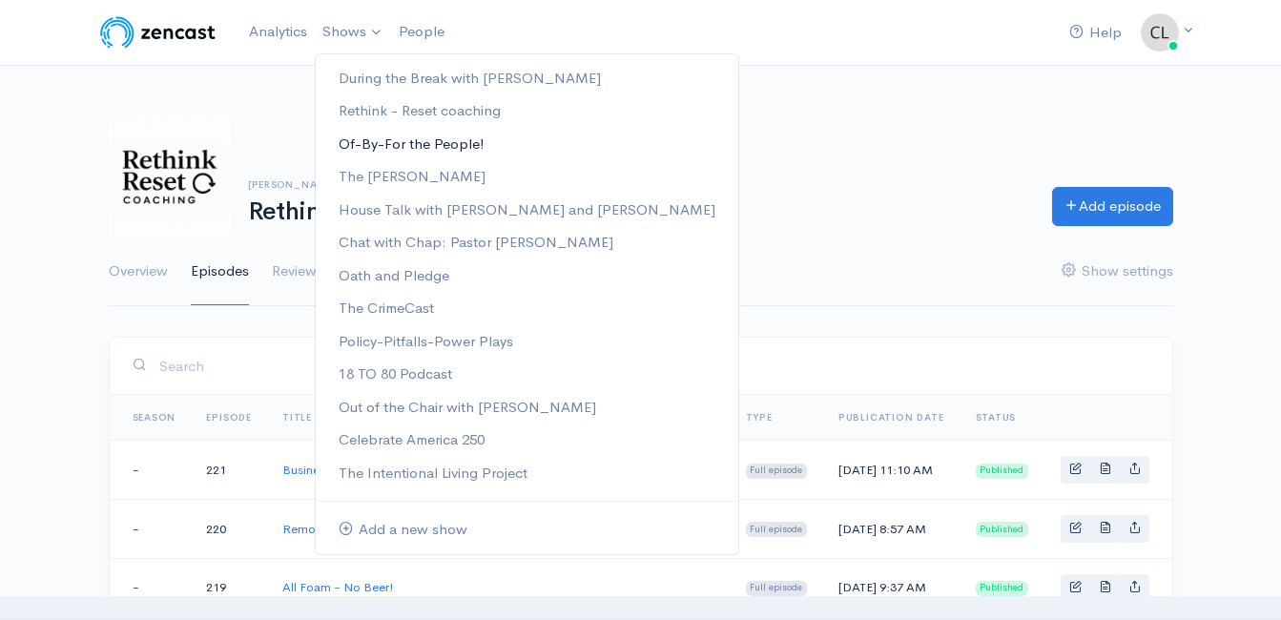
click at [362, 143] on link "Of-By-For the People!" at bounding box center [527, 144] width 423 height 33
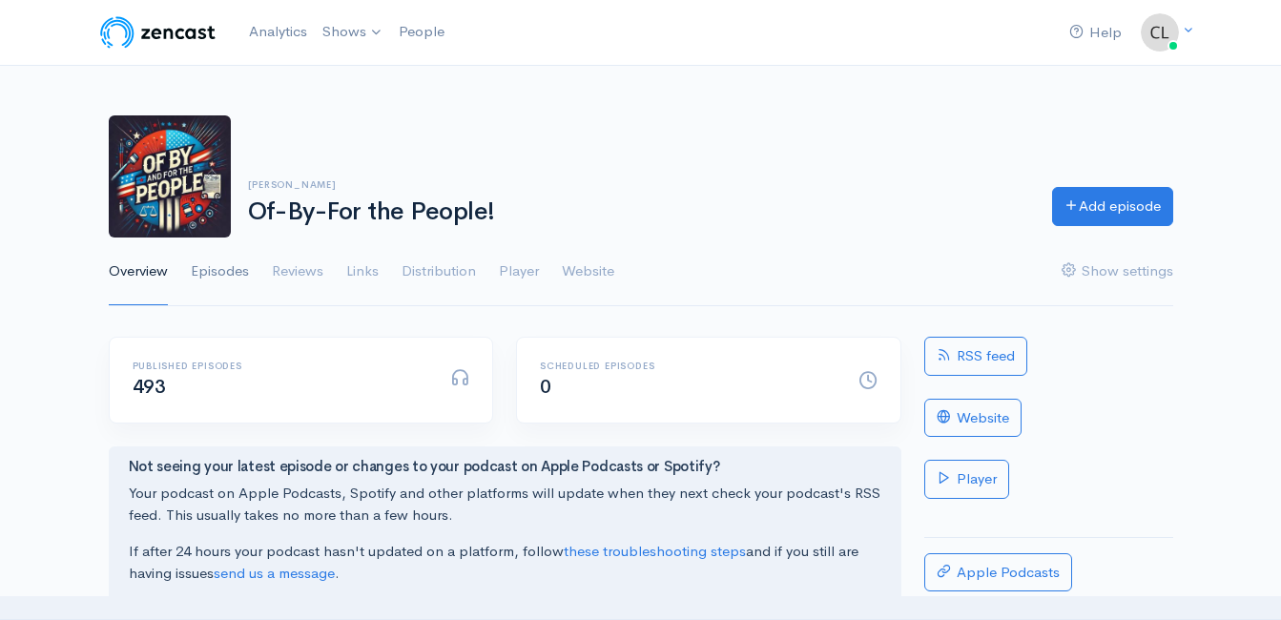
click at [221, 277] on link "Episodes" at bounding box center [220, 272] width 58 height 69
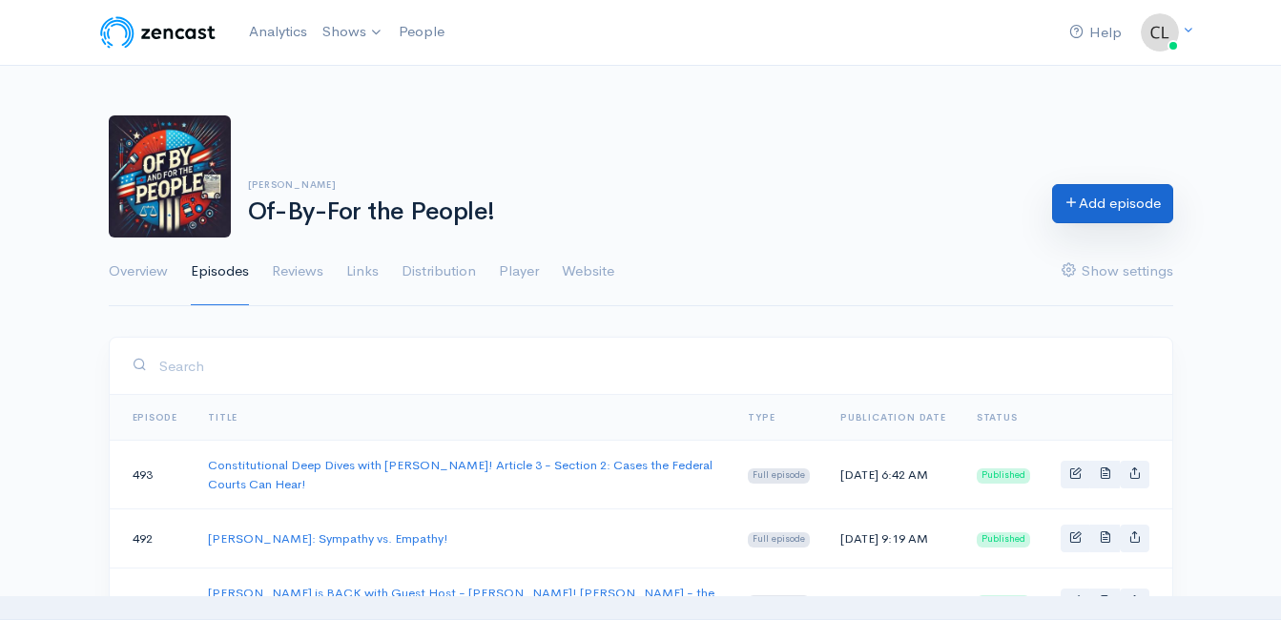
click at [1105, 220] on link "Add episode" at bounding box center [1112, 203] width 121 height 39
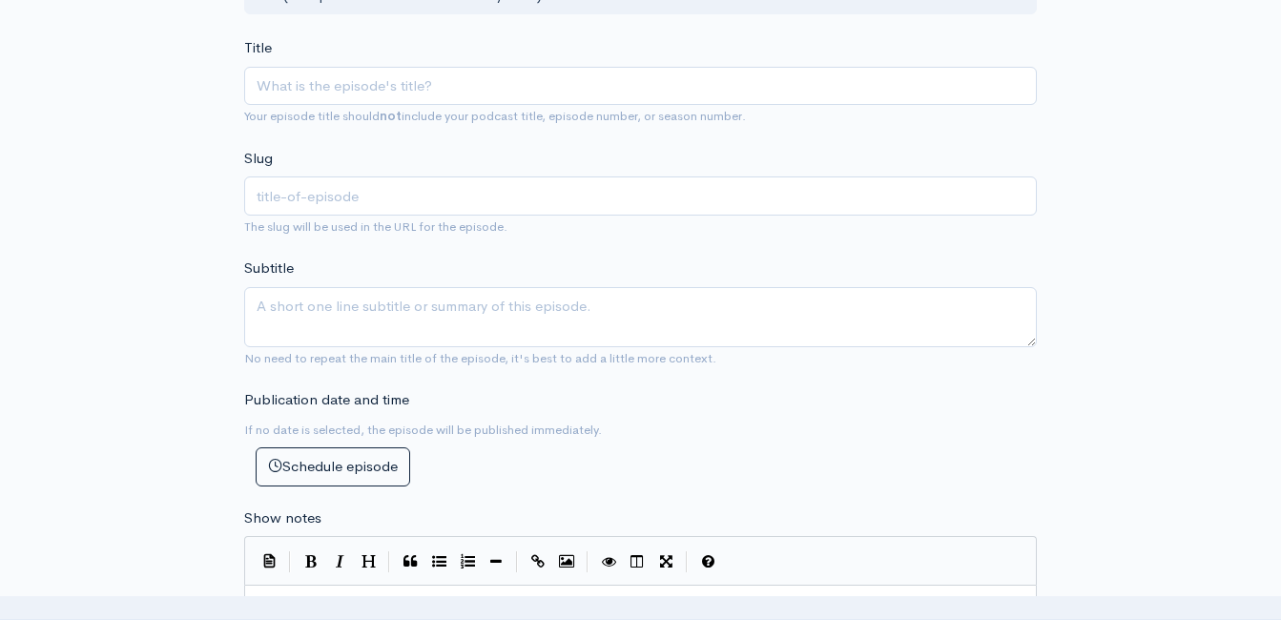
scroll to position [477, 0]
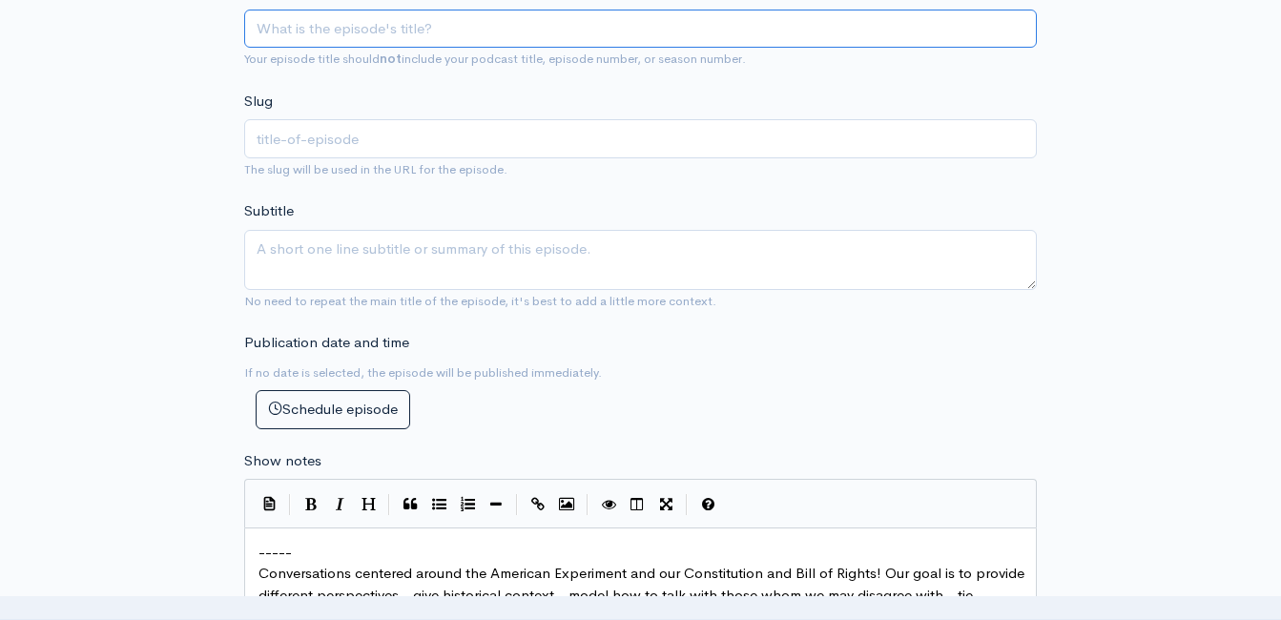
paste input "[PERSON_NAME] and [PERSON_NAME] Are Out - Why?"
type input "[PERSON_NAME] and [PERSON_NAME] Are Out - Why?"
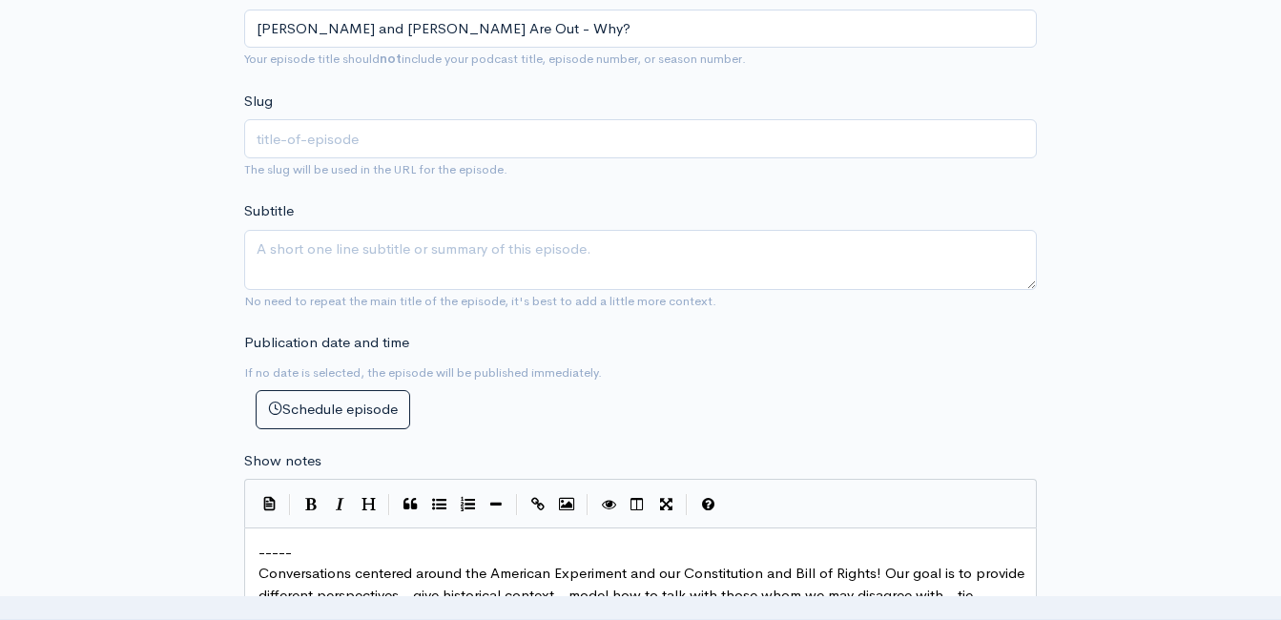
type input "[PERSON_NAME]-and-[PERSON_NAME]-are-out-why"
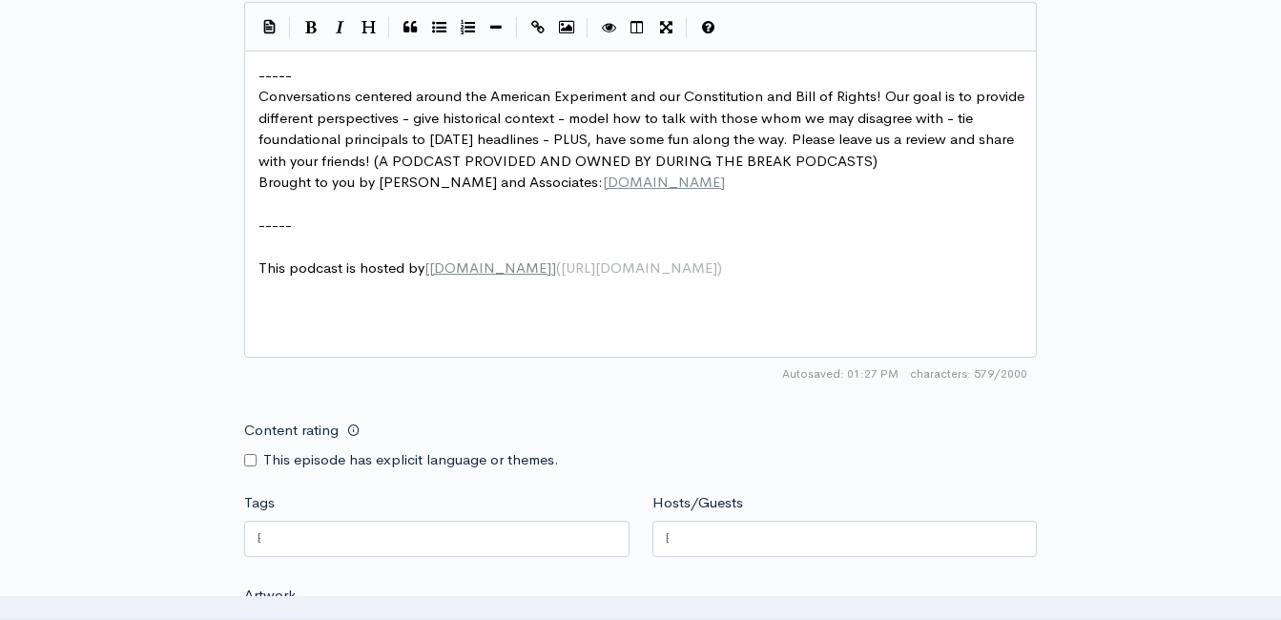
scroll to position [7, 0]
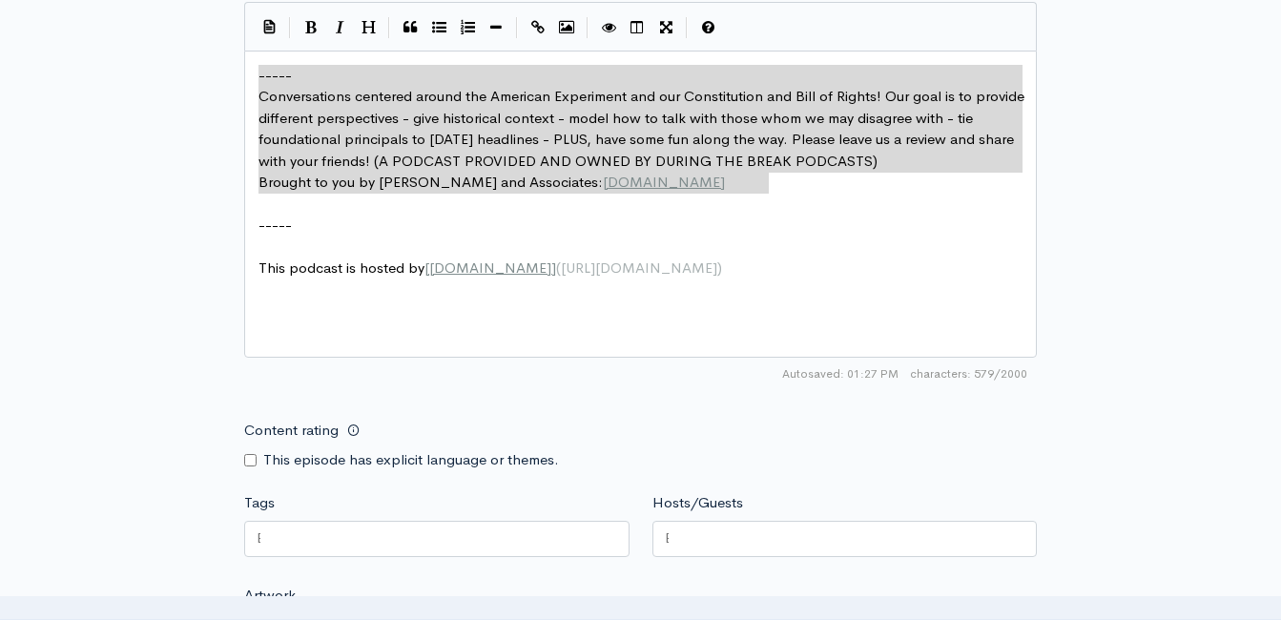
drag, startPoint x: 625, startPoint y: 158, endPoint x: 251, endPoint y: 73, distance: 383.5
type textarea "​----- Conversations centered around the American Experiment and our Constituti…"
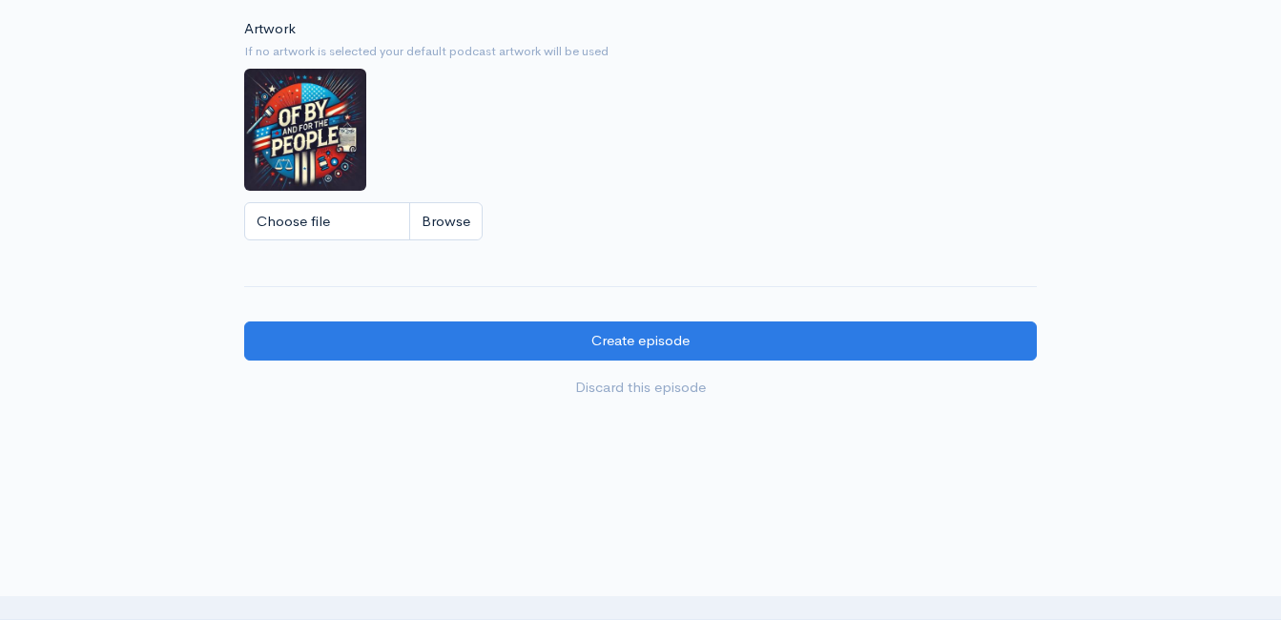
scroll to position [1526, 0]
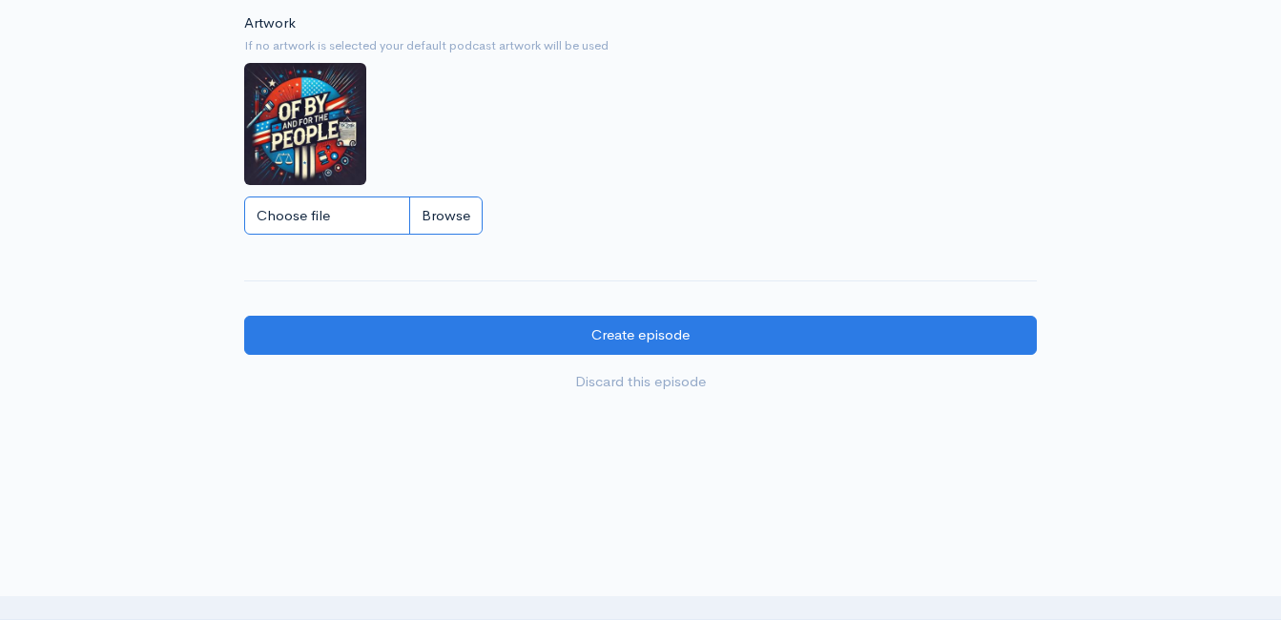
click at [436, 210] on input "Choose file" at bounding box center [363, 216] width 238 height 39
click at [462, 222] on input "Choose file" at bounding box center [363, 216] width 238 height 39
type input "C:\fakepath\jimmy-kimmel-net-worth-495381.jpg"
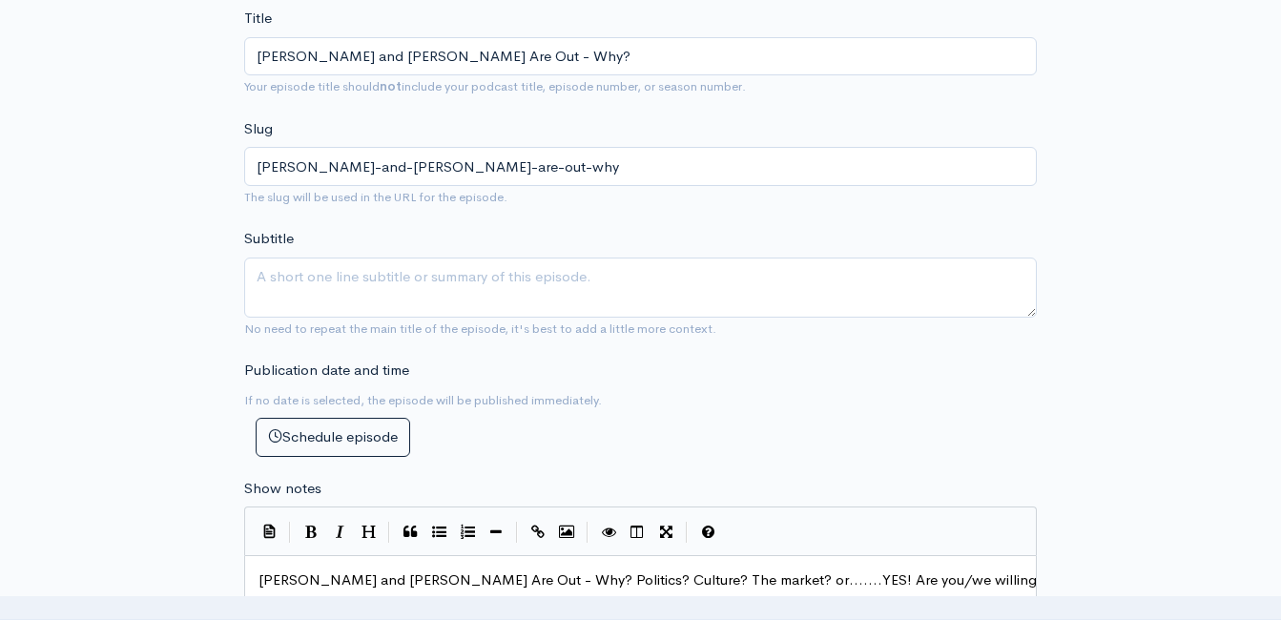
scroll to position [191, 0]
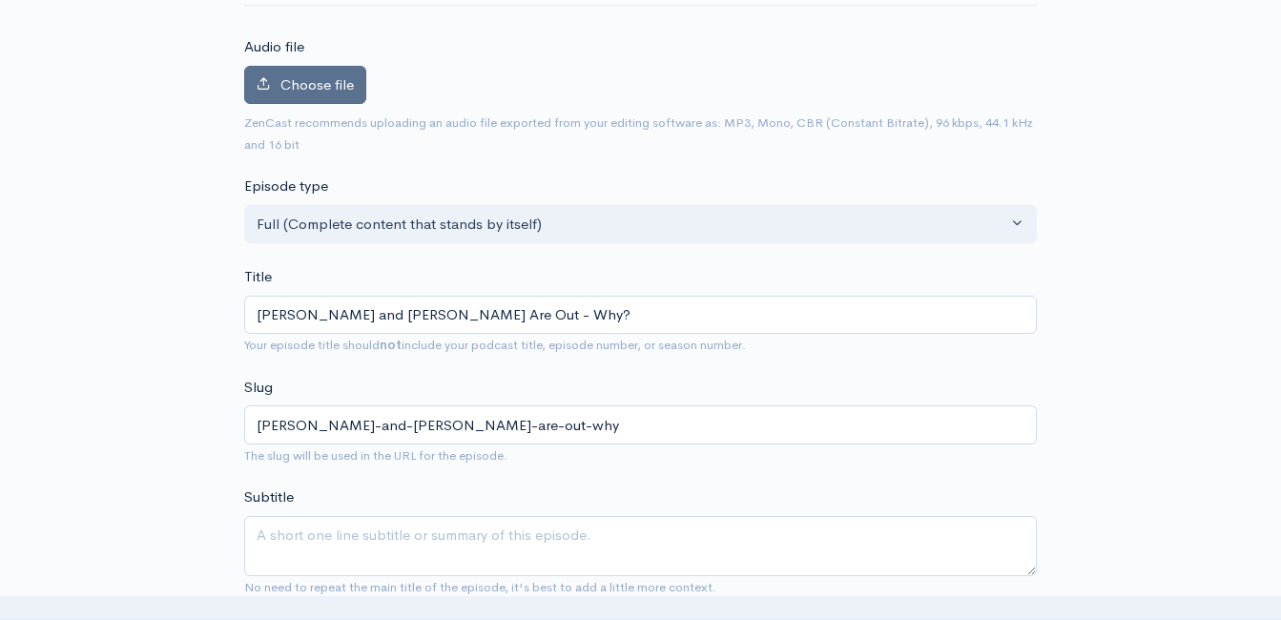
click at [364, 94] on label "Choose file" at bounding box center [305, 85] width 122 height 39
click at [0, 0] on input "Choose file" at bounding box center [0, 0] width 0 height 0
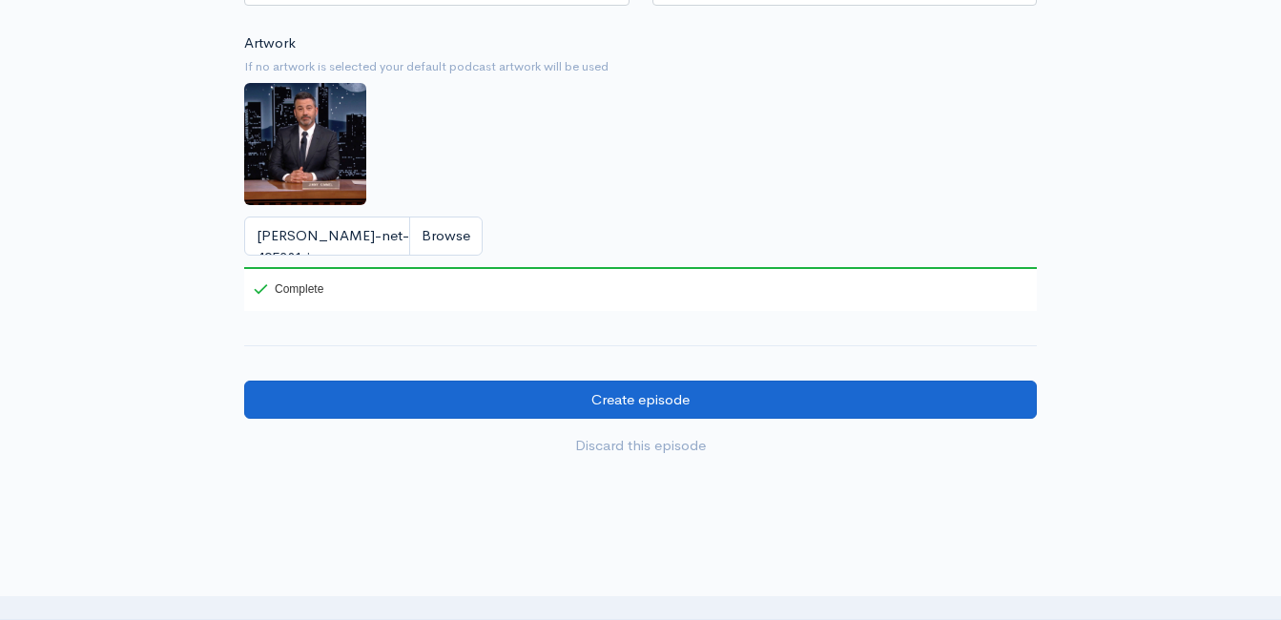
scroll to position [1730, 0]
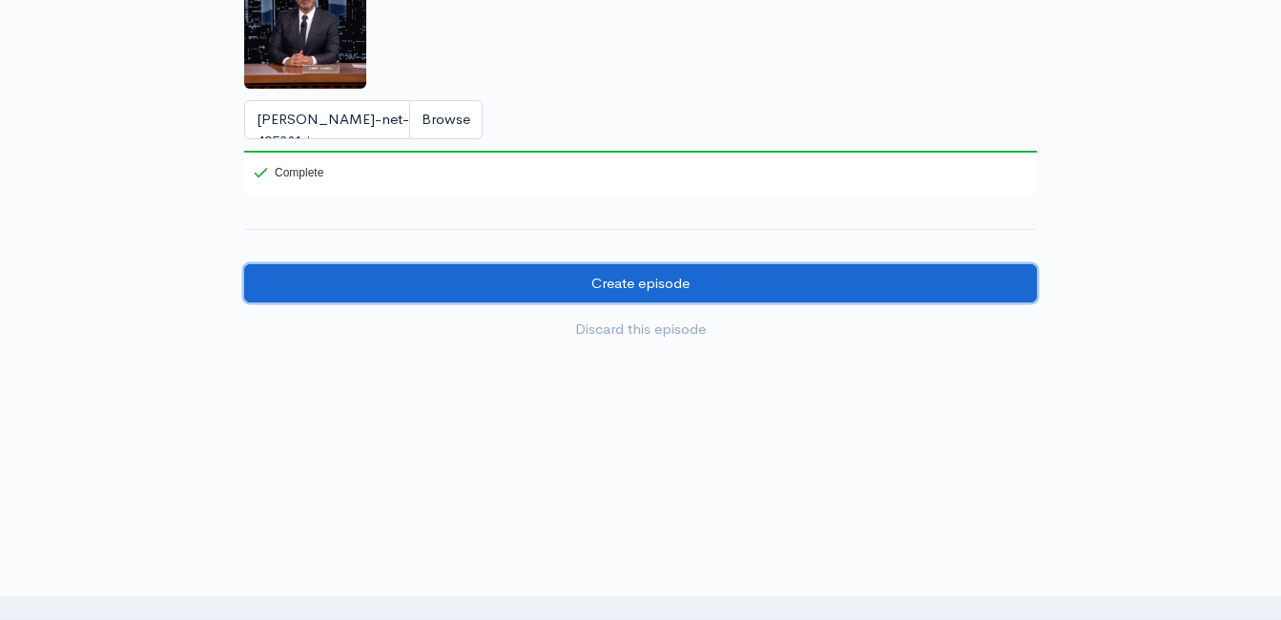
click at [757, 270] on input "Create episode" at bounding box center [640, 283] width 793 height 39
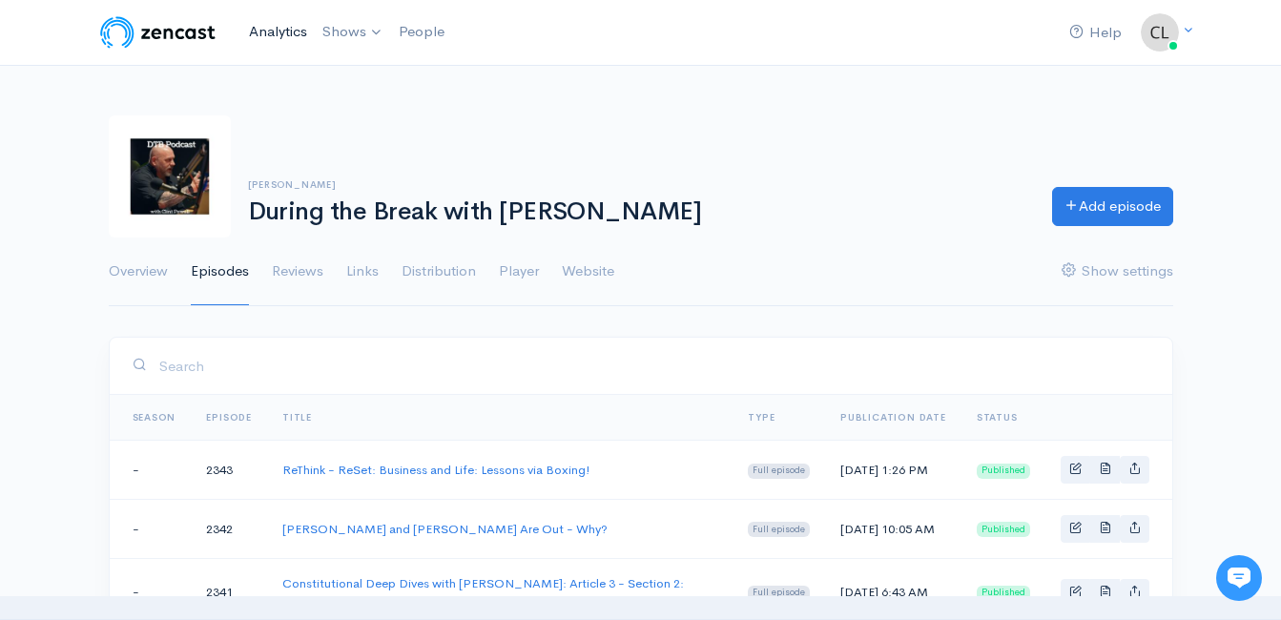
click at [284, 31] on link "Analytics" at bounding box center [277, 31] width 73 height 41
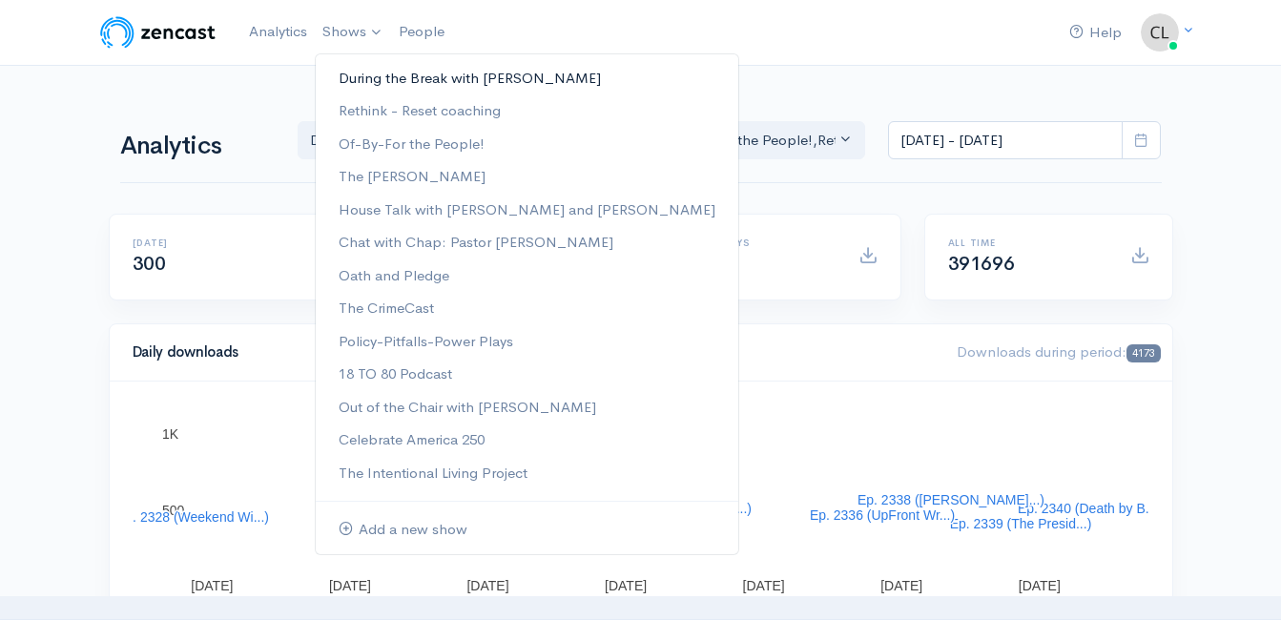
click at [362, 78] on link "During the Break with [PERSON_NAME]" at bounding box center [527, 78] width 423 height 33
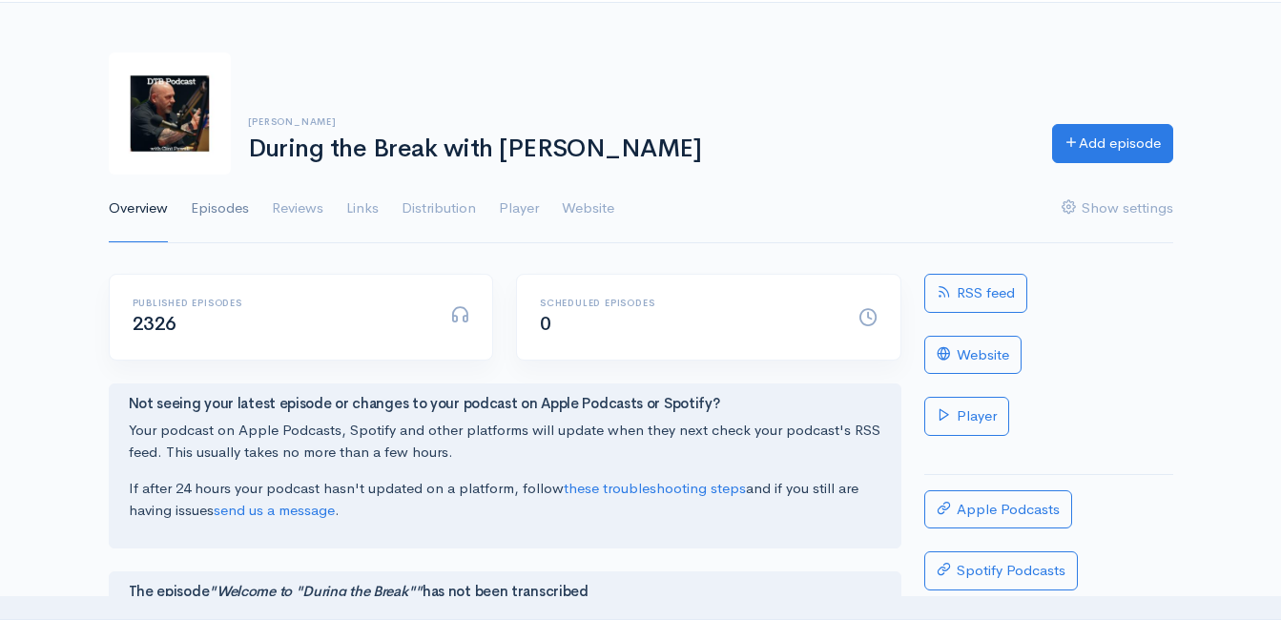
scroll to position [95, 0]
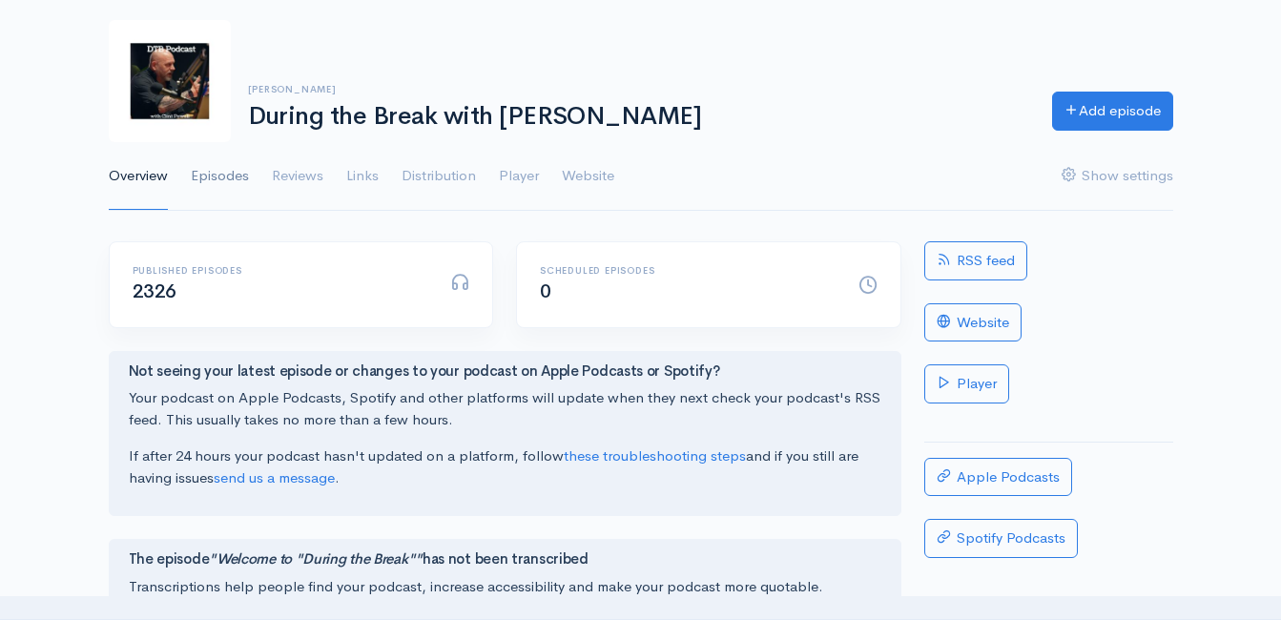
click at [216, 183] on link "Episodes" at bounding box center [220, 176] width 58 height 69
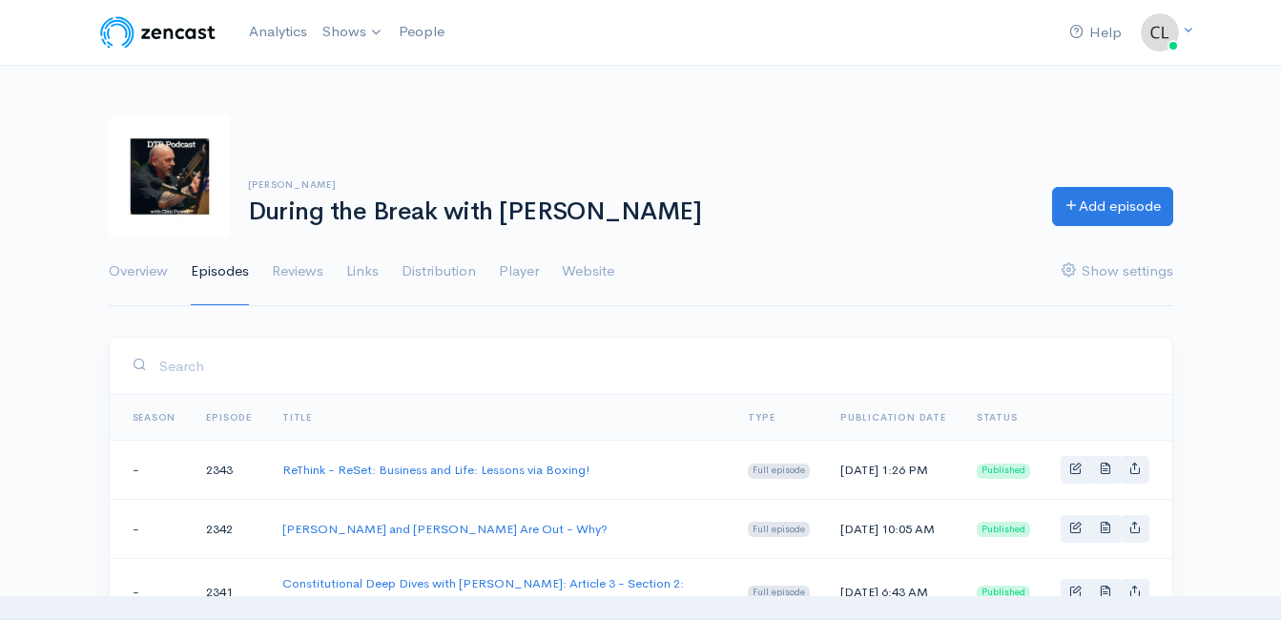
click at [366, 537] on link "[PERSON_NAME] and [PERSON_NAME] Are Out - Why?" at bounding box center [444, 529] width 325 height 16
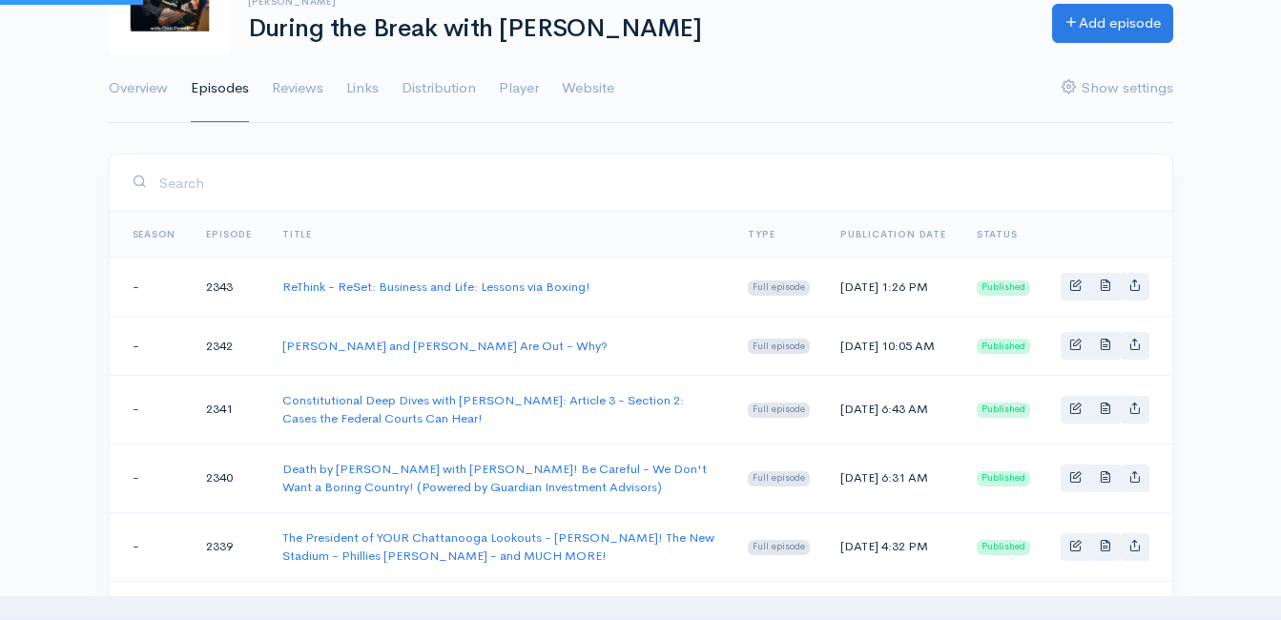
scroll to position [191, 0]
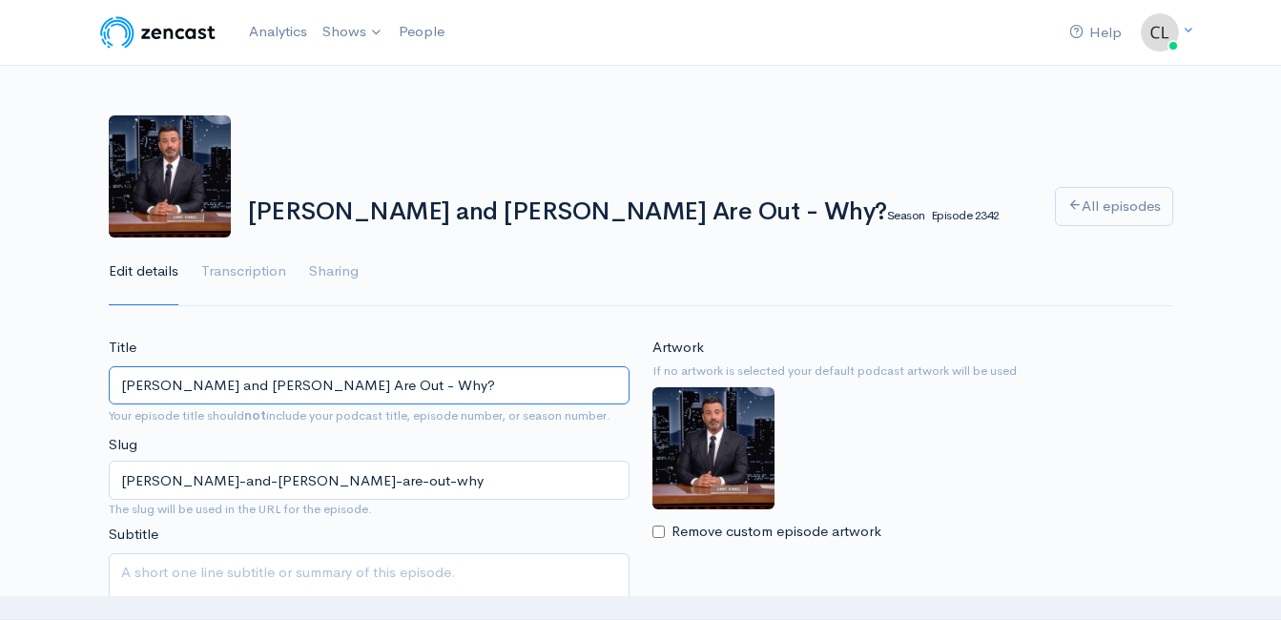
click at [263, 383] on input "[PERSON_NAME] and [PERSON_NAME] Are Out - Why?" at bounding box center [369, 385] width 521 height 39
click at [263, 384] on input "[PERSON_NAME] and [PERSON_NAME] Are Out - Why?" at bounding box center [369, 385] width 521 height 39
click at [264, 385] on input "[PERSON_NAME] and [PERSON_NAME] Are Out - Why?" at bounding box center [369, 385] width 521 height 39
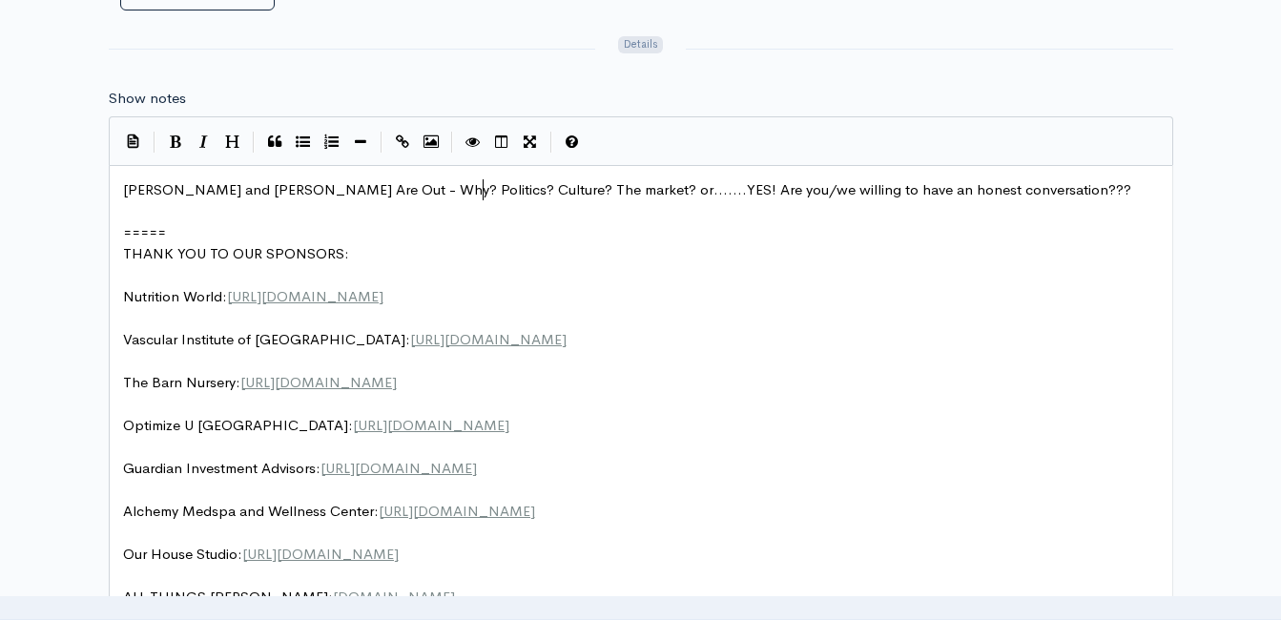
click at [484, 192] on span "Kimmel and Colbert Are Out - Why? Politics? Culture? The market? or.......YES! …" at bounding box center [627, 189] width 1008 height 18
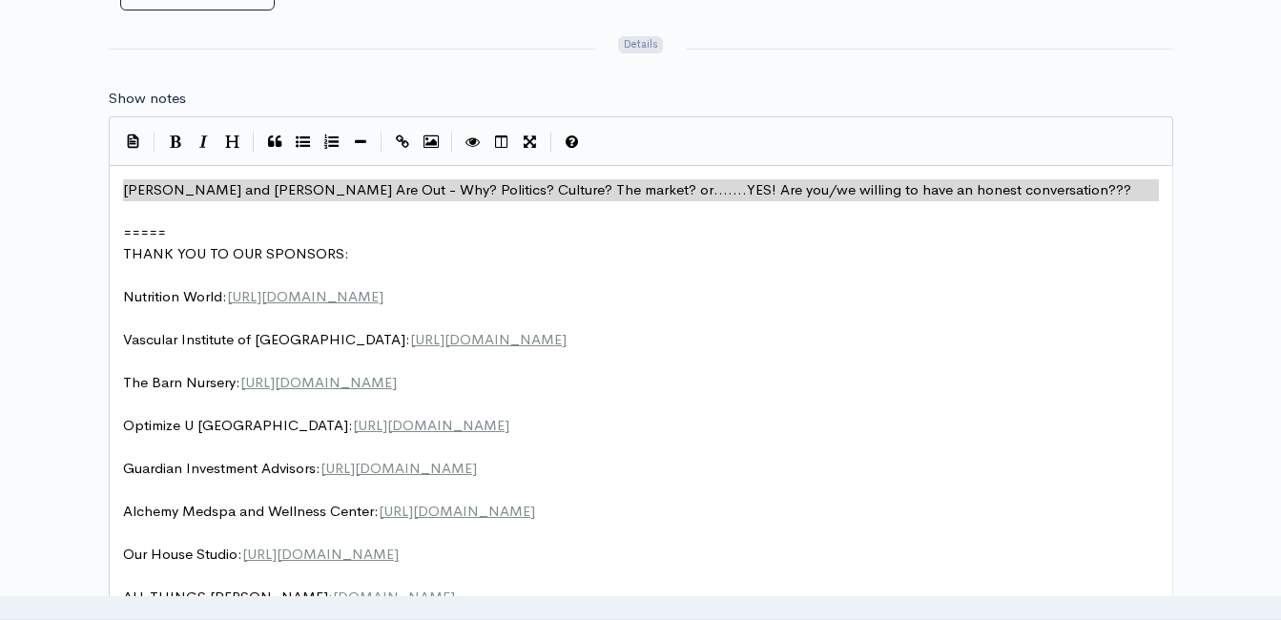
type textarea "Kimmel and Colbert Are Out - Why? Politics? Culture? The market? or.......YES! …"
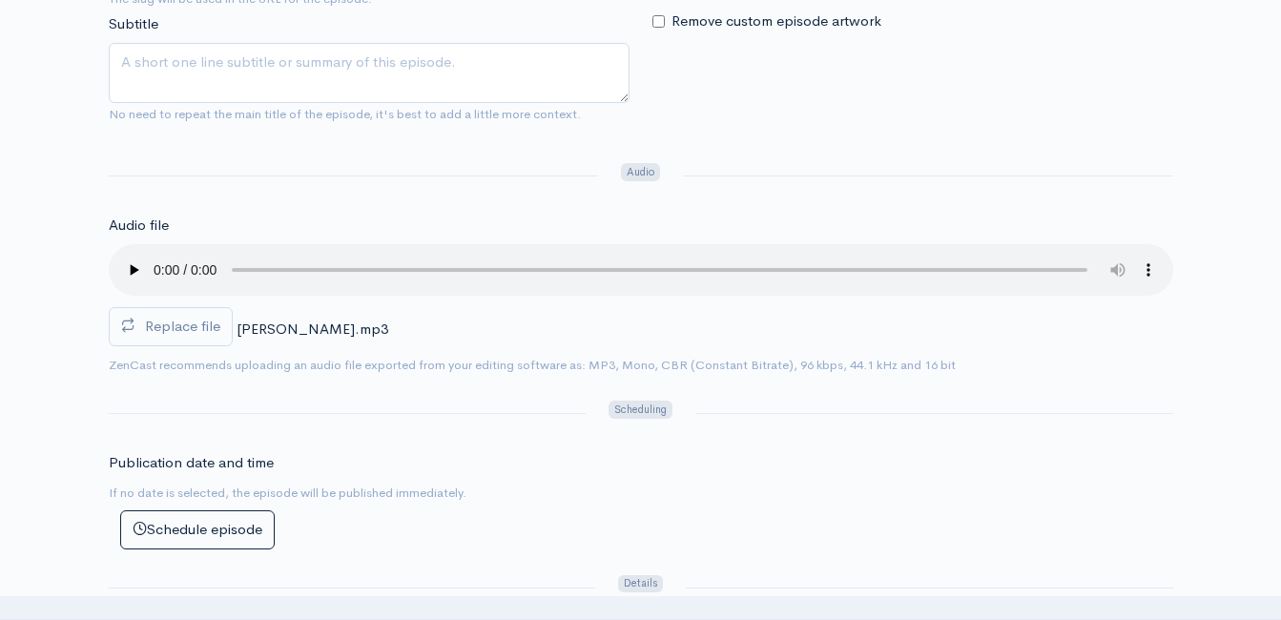
scroll to position [477, 0]
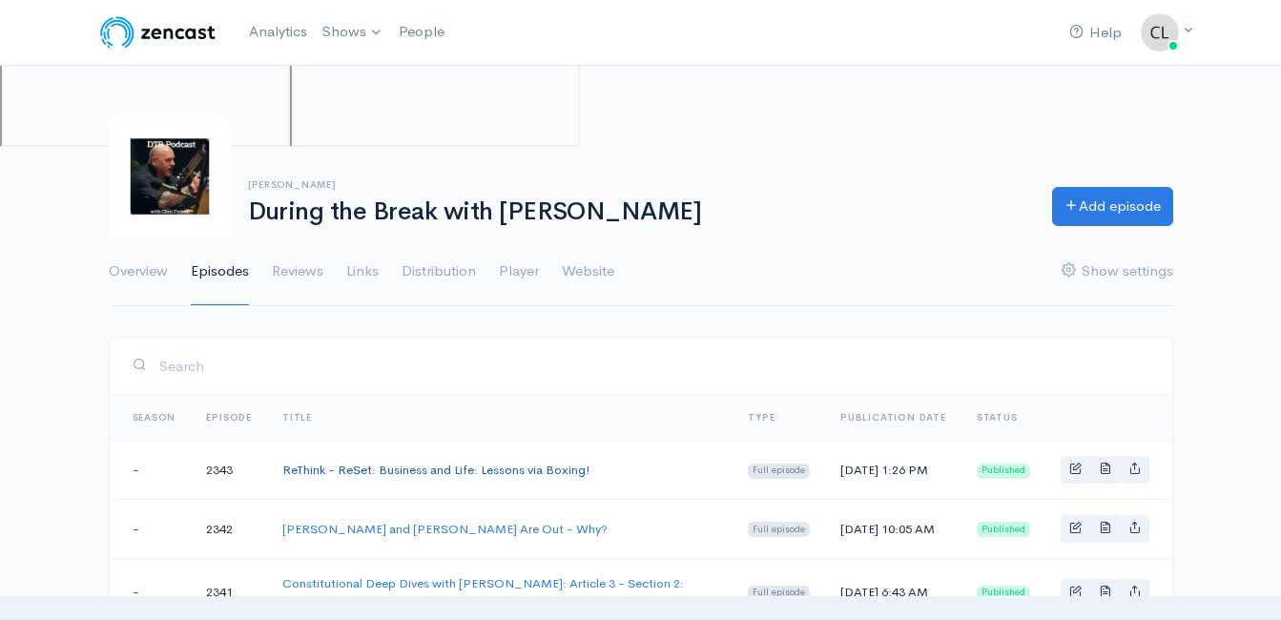
click at [302, 476] on link "ReThink - ReSet: Business and Life: Lessons via Boxing!" at bounding box center [436, 470] width 308 height 16
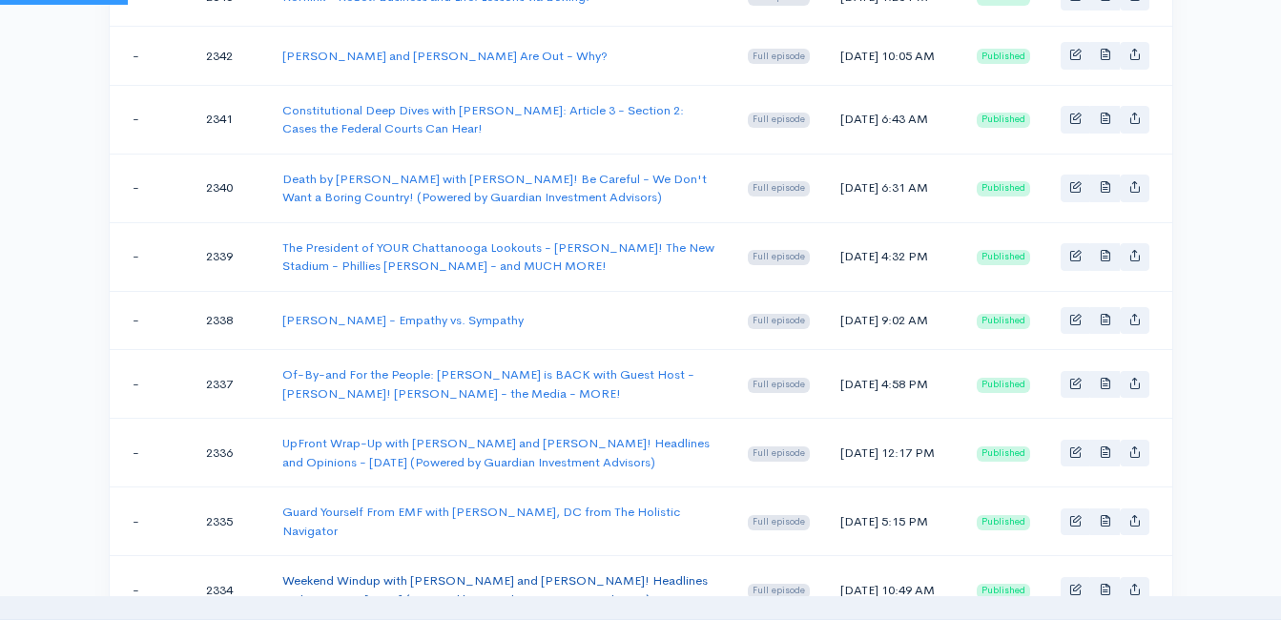
scroll to position [813, 0]
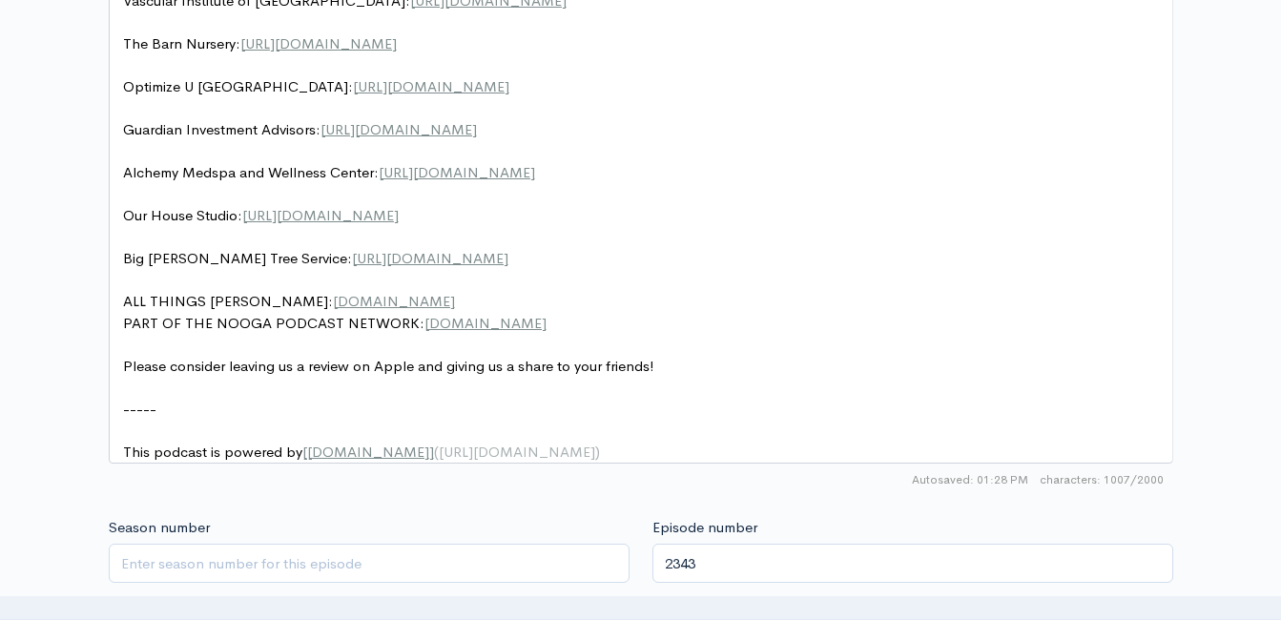
scroll to position [7, 0]
drag, startPoint x: 542, startPoint y: 262, endPoint x: 144, endPoint y: 259, distance: 397.8
type textarea "​Big Woody's Tree Service: https://bigwoodystreeservice.com/"
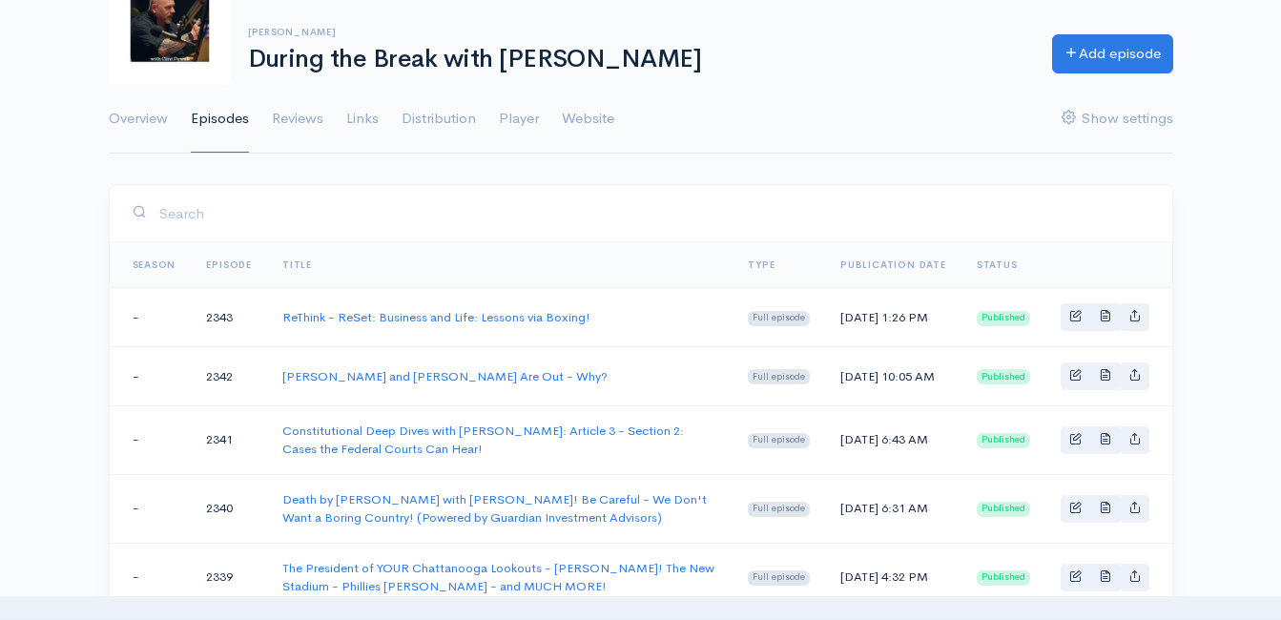
scroll to position [191, 0]
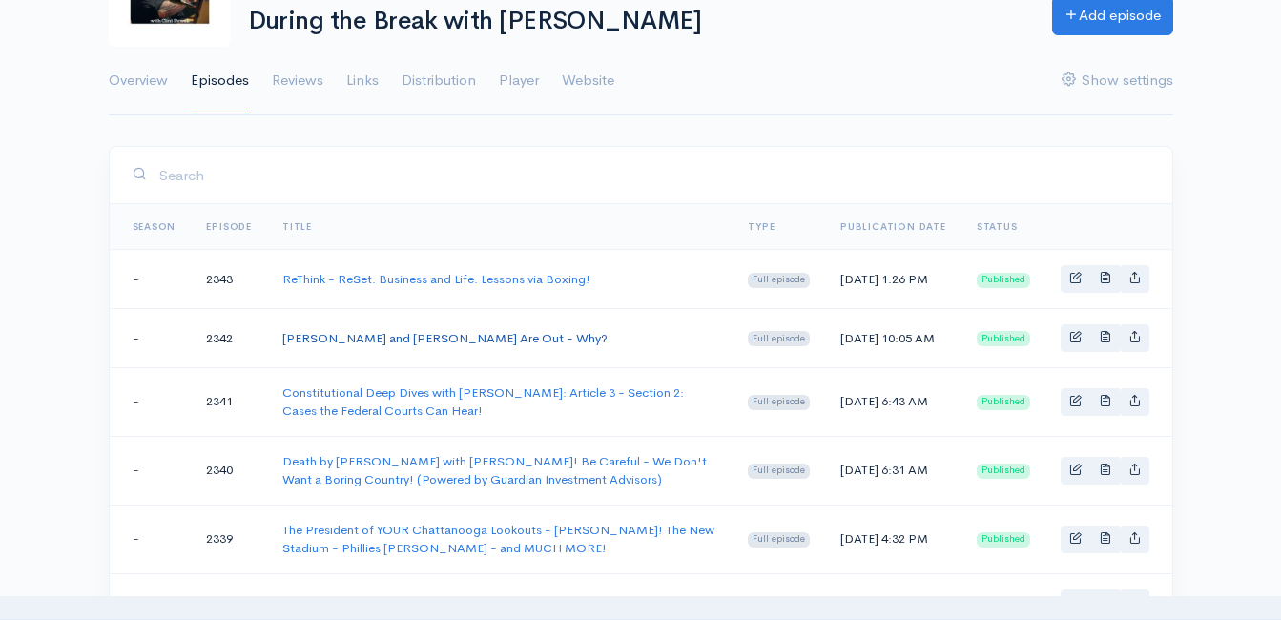
click at [316, 346] on link "[PERSON_NAME] and [PERSON_NAME] Are Out - Why?" at bounding box center [444, 338] width 325 height 16
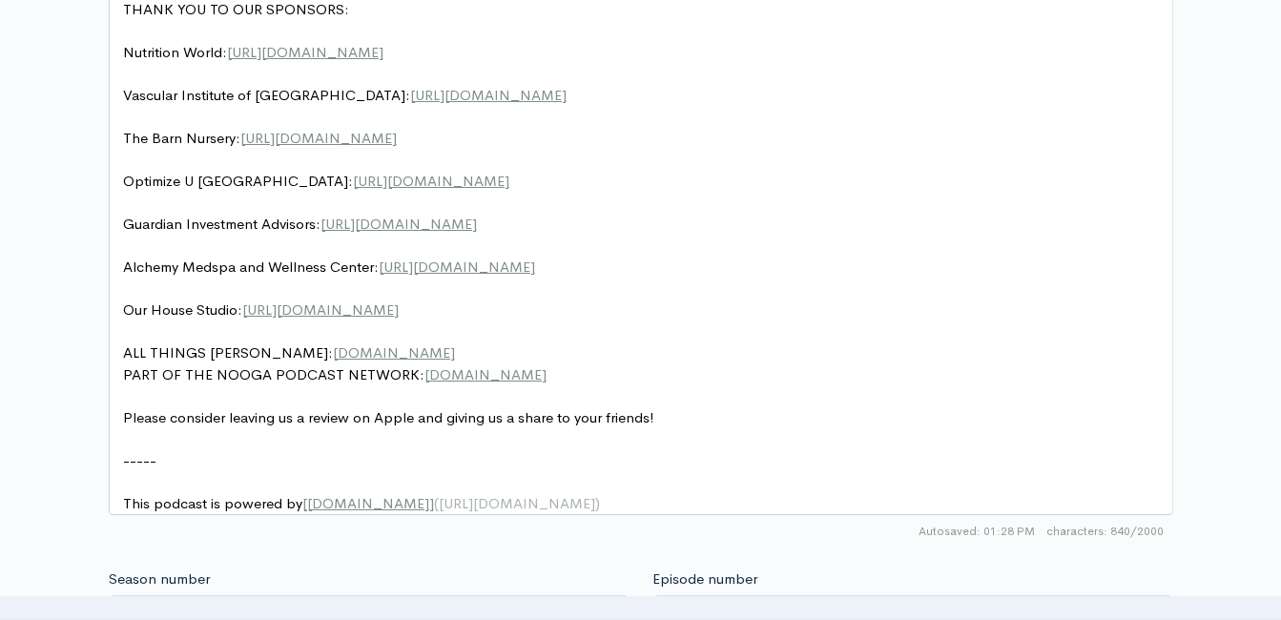
scroll to position [1240, 0]
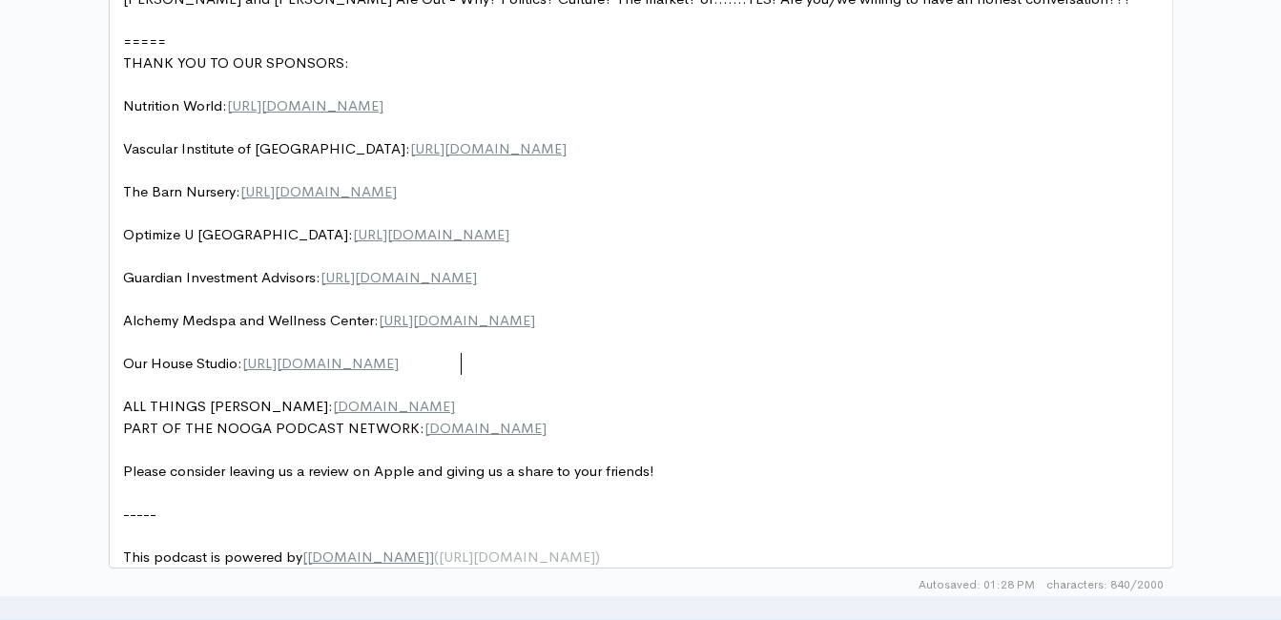
click at [478, 360] on pre "Our House Studio: https://ourhousestudiosinc.com/" at bounding box center [648, 364] width 1058 height 22
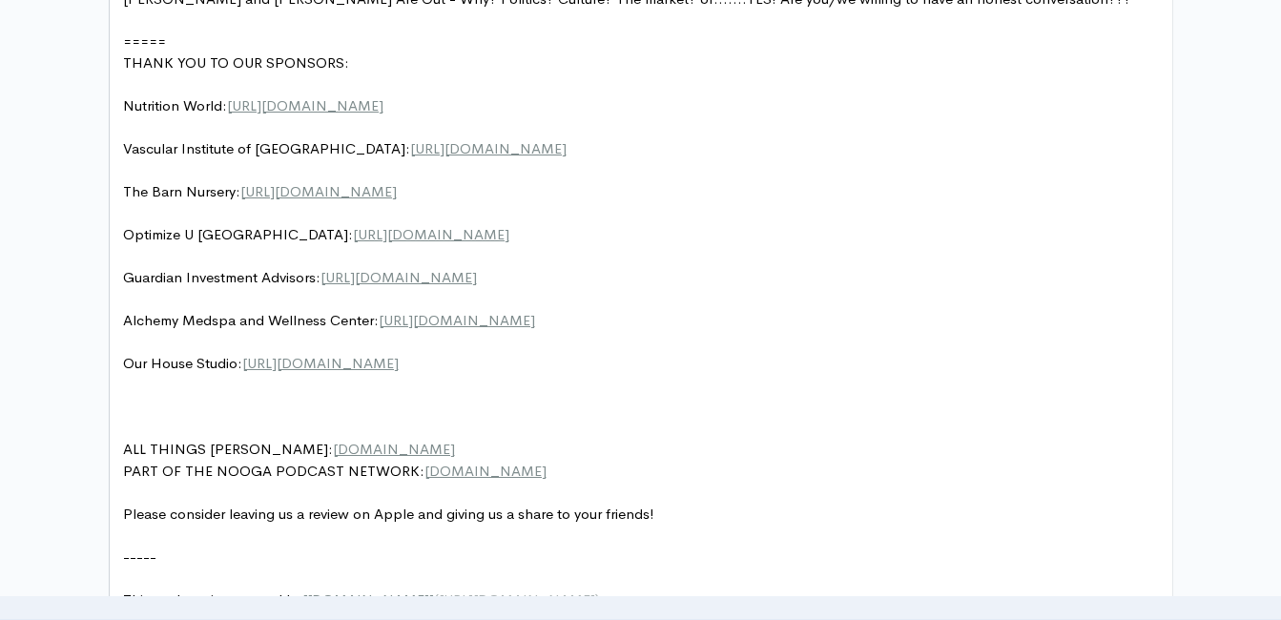
type textarea "​"
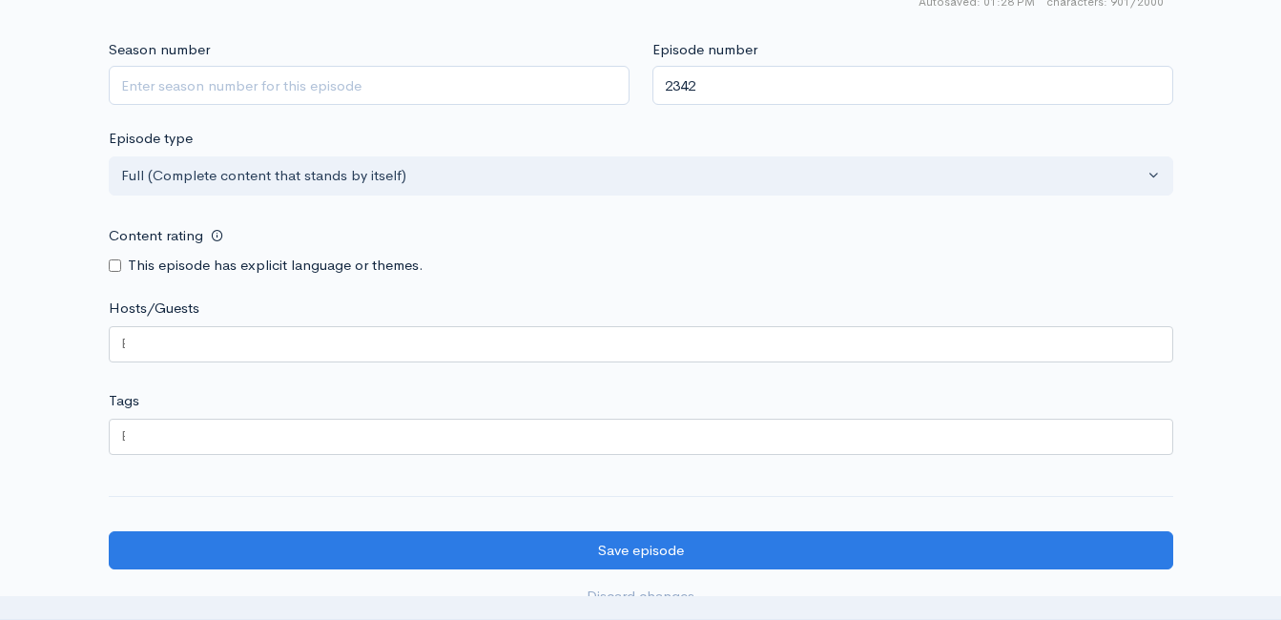
scroll to position [1908, 0]
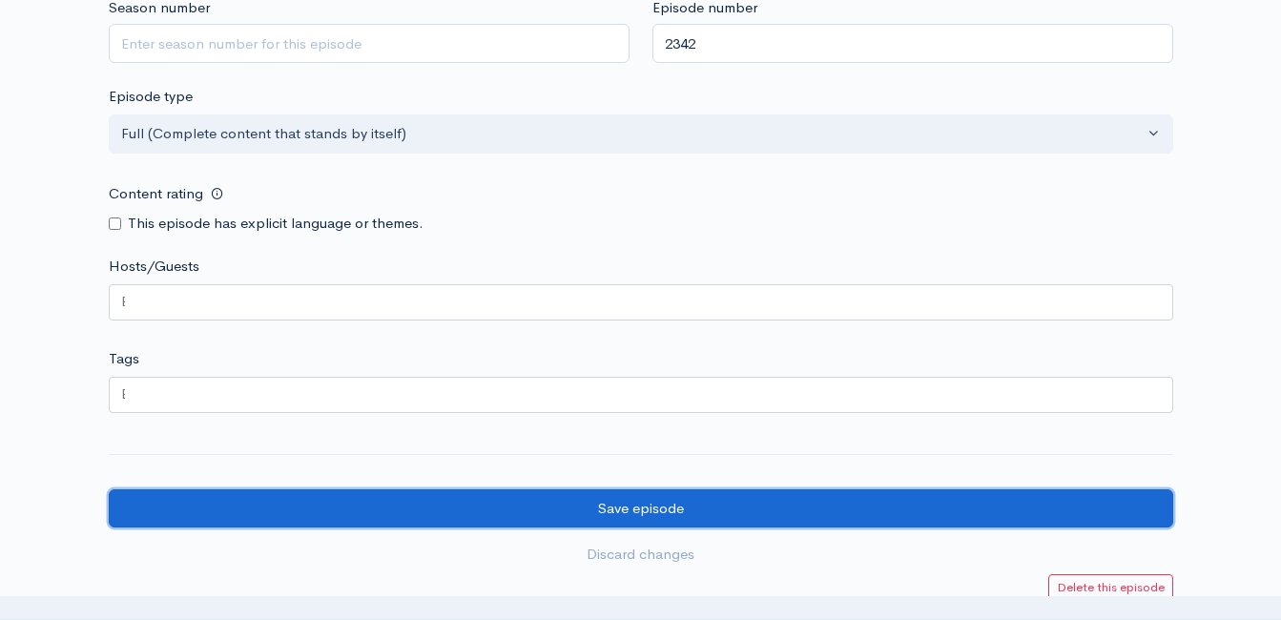
click at [629, 519] on input "Save episode" at bounding box center [641, 508] width 1065 height 39
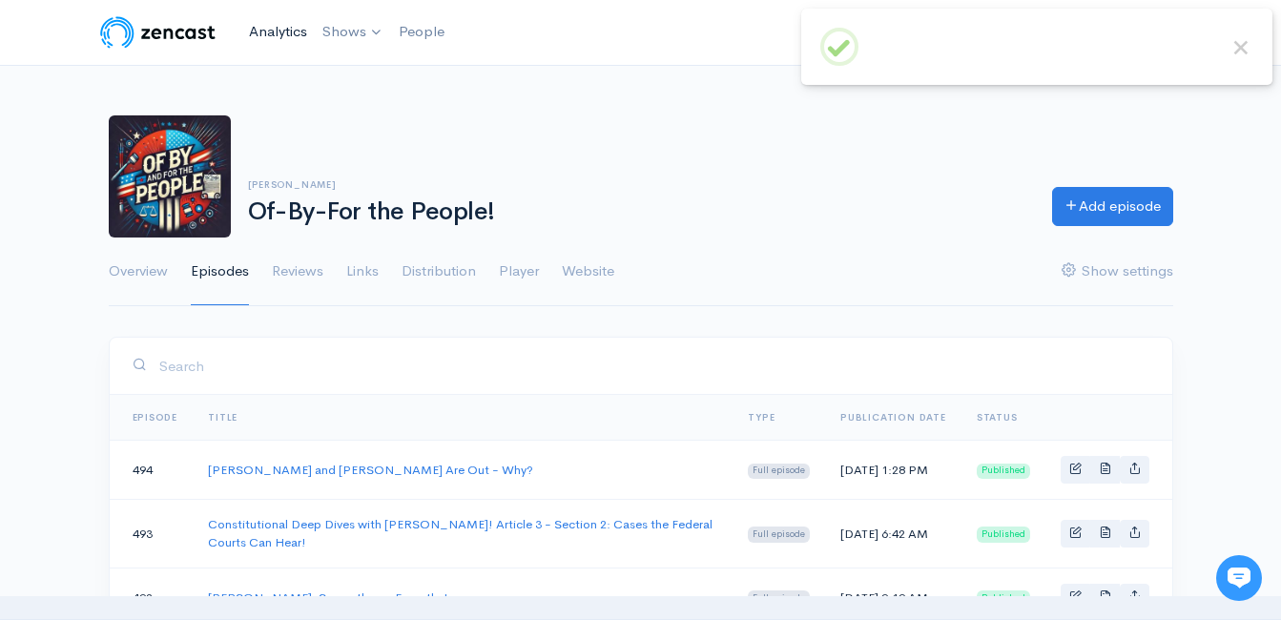
click at [273, 27] on link "Analytics" at bounding box center [277, 31] width 73 height 41
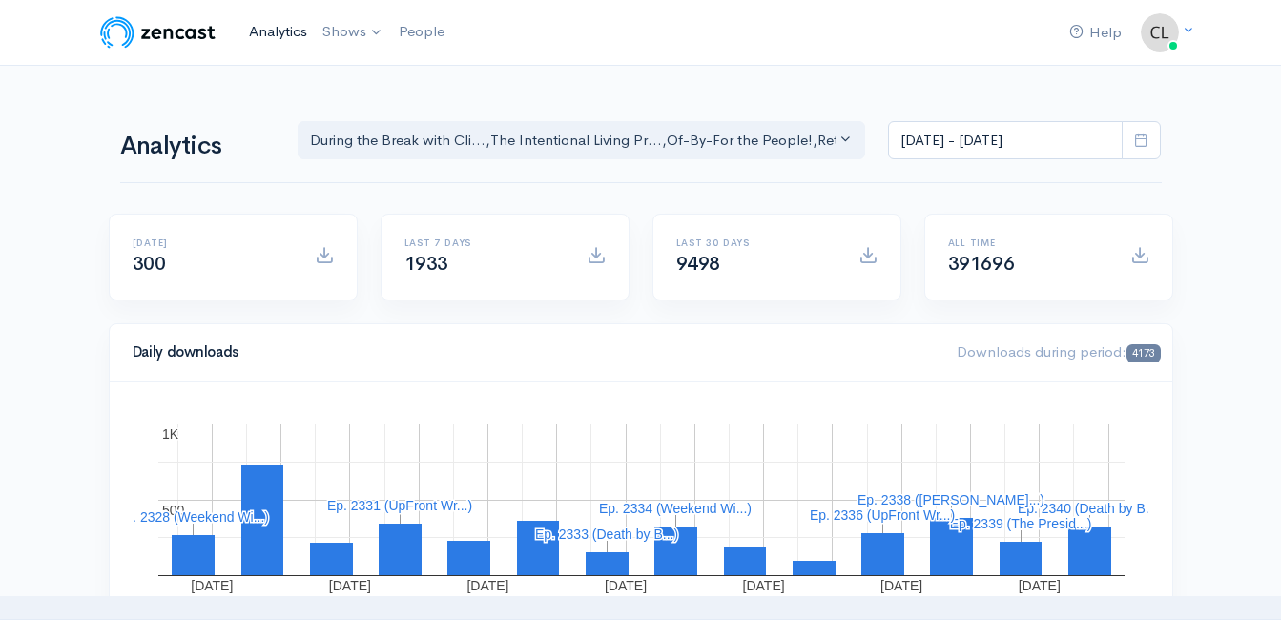
click at [281, 28] on link "Analytics" at bounding box center [277, 31] width 73 height 41
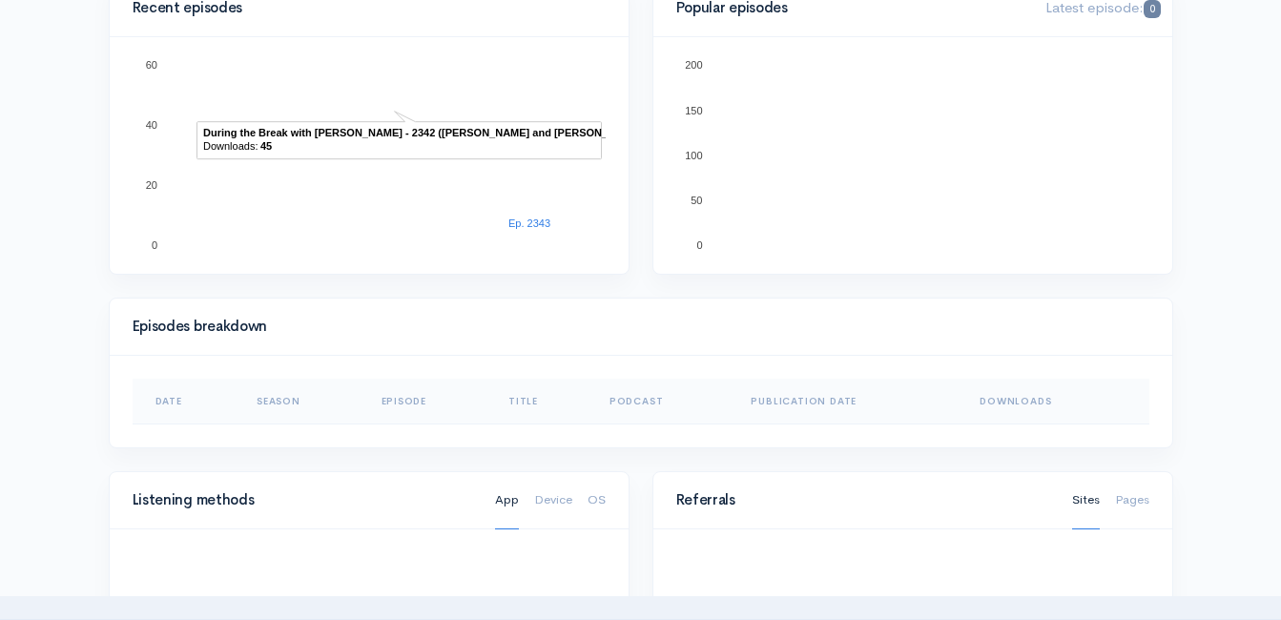
scroll to position [668, 0]
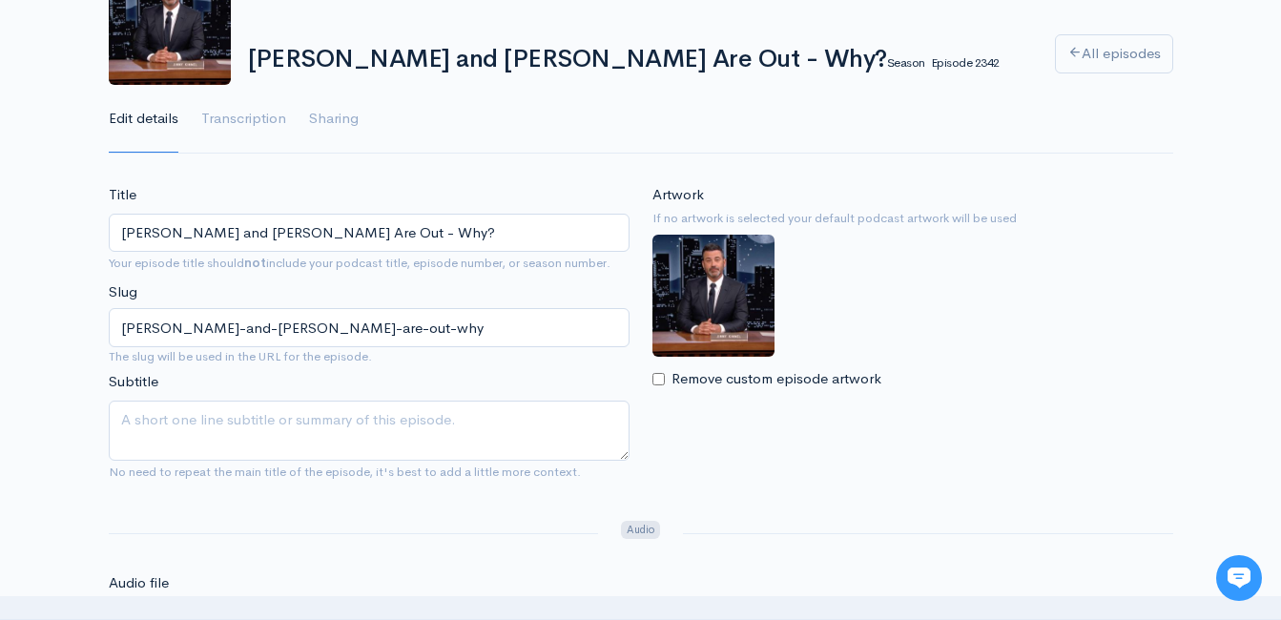
scroll to position [95, 0]
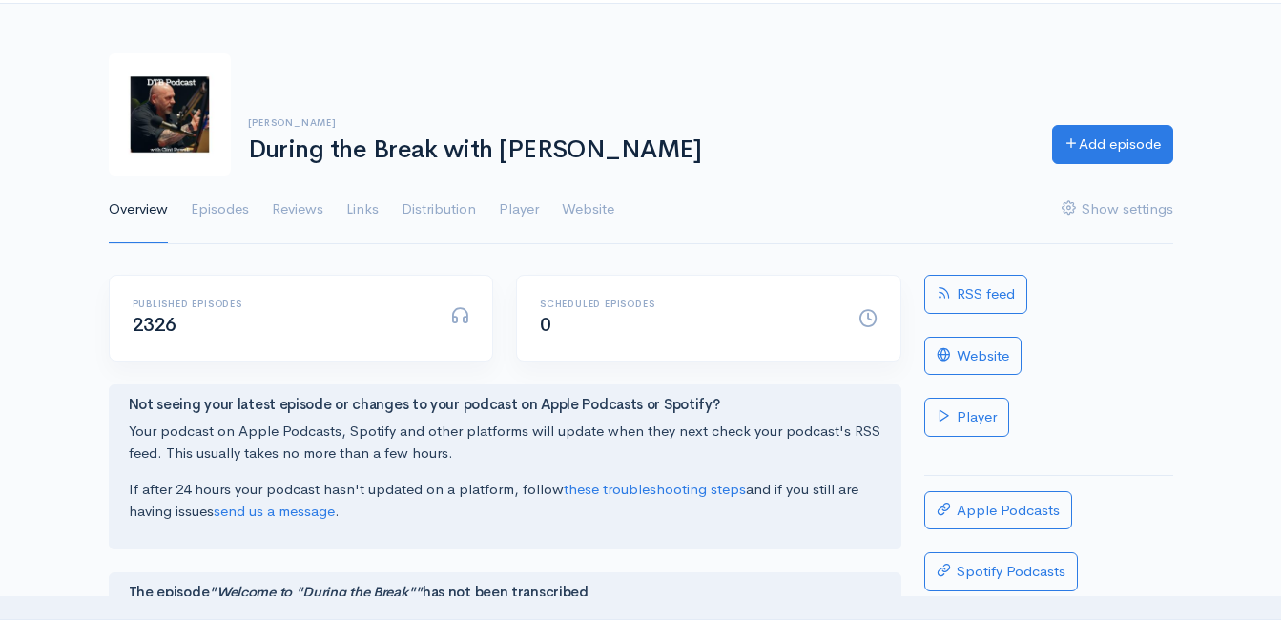
scroll to position [95, 0]
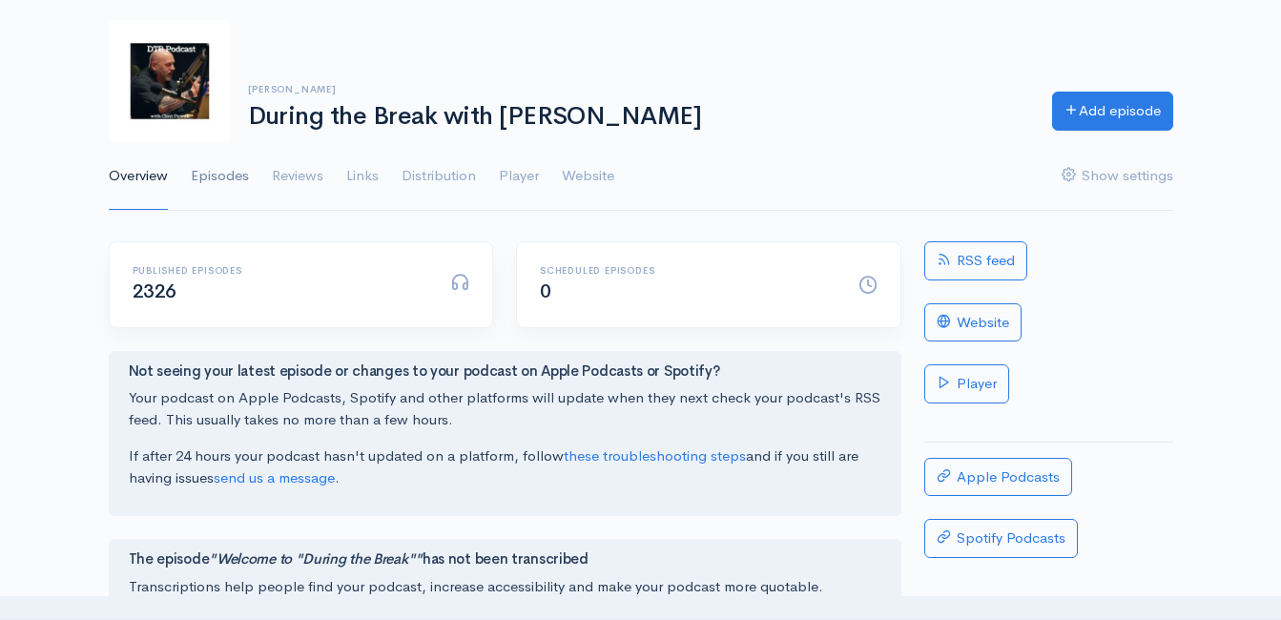
click at [243, 173] on link "Episodes" at bounding box center [220, 176] width 58 height 69
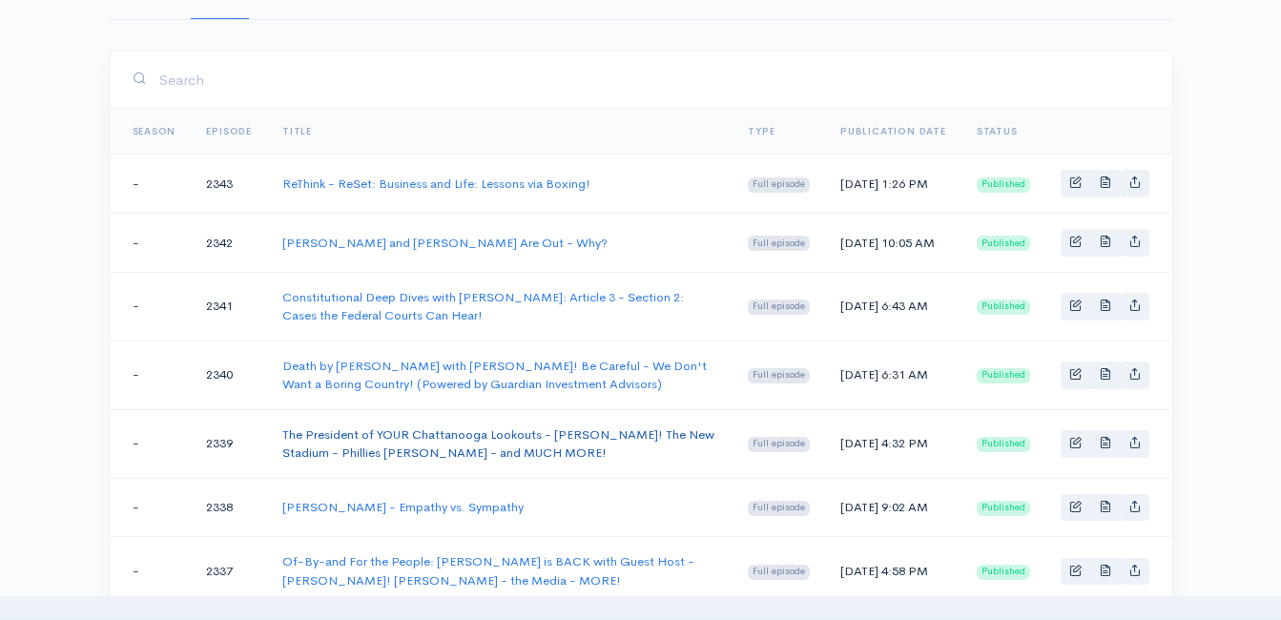
click at [324, 455] on link "The President of YOUR Chattanooga Lookouts - [PERSON_NAME]! The New Stadium - P…" at bounding box center [498, 443] width 432 height 35
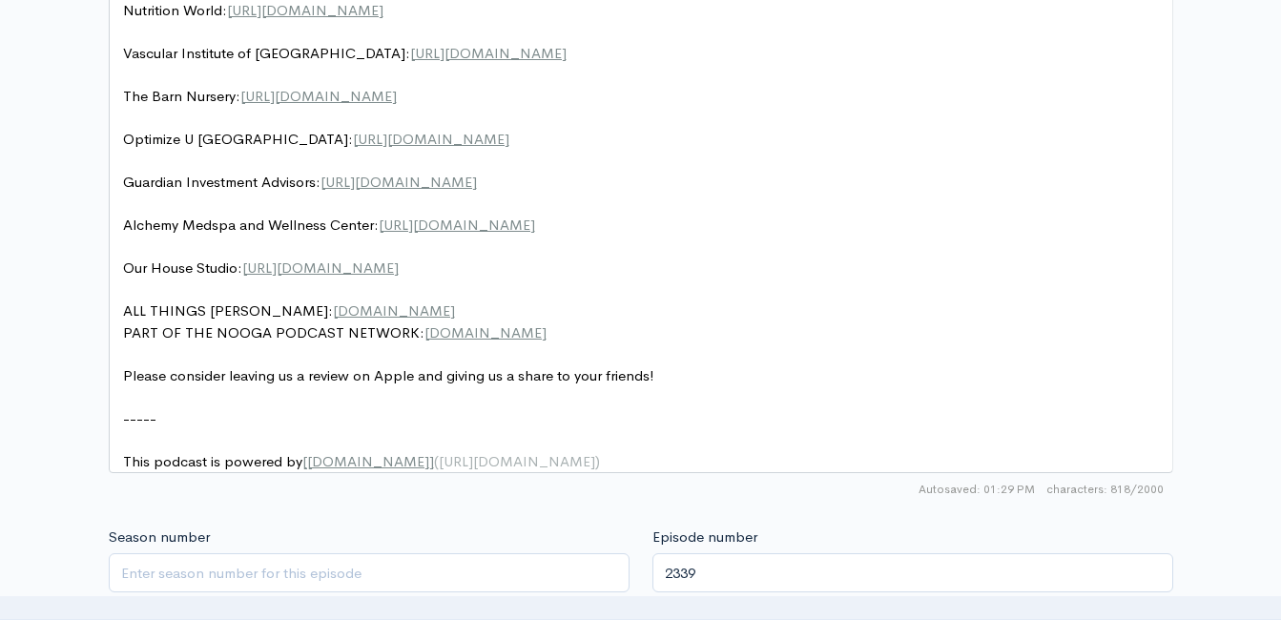
type textarea "Our House Studio: https://ourhousestudiosinc.com/"
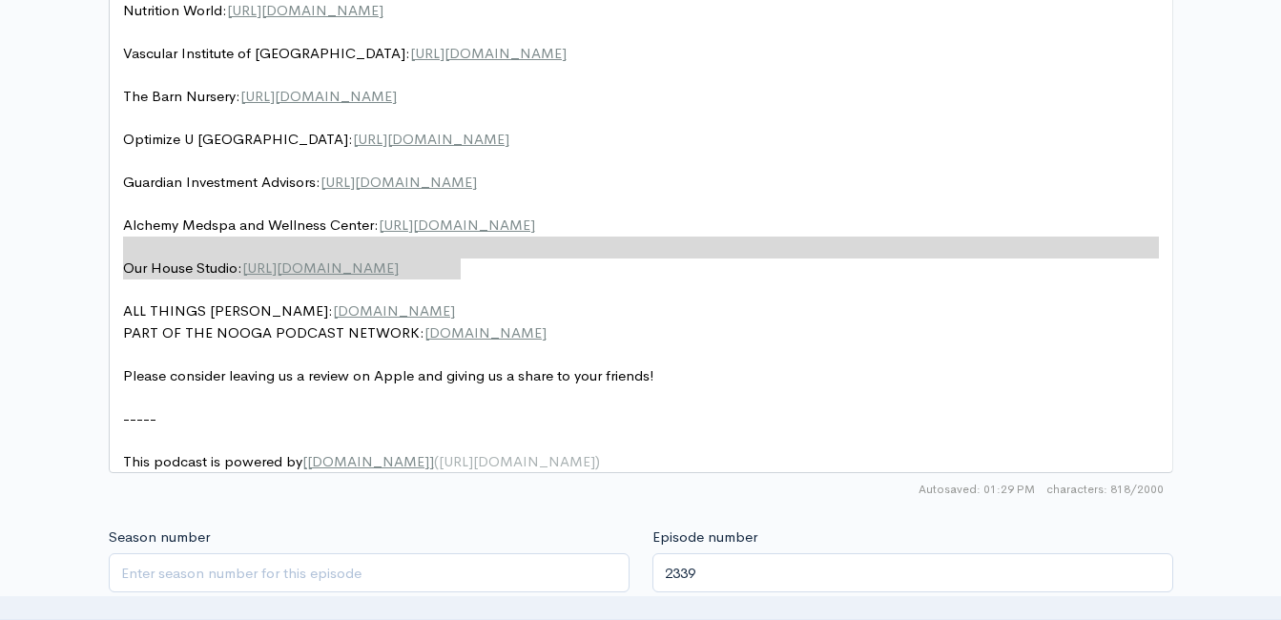
click at [506, 281] on pre "​" at bounding box center [648, 291] width 1058 height 22
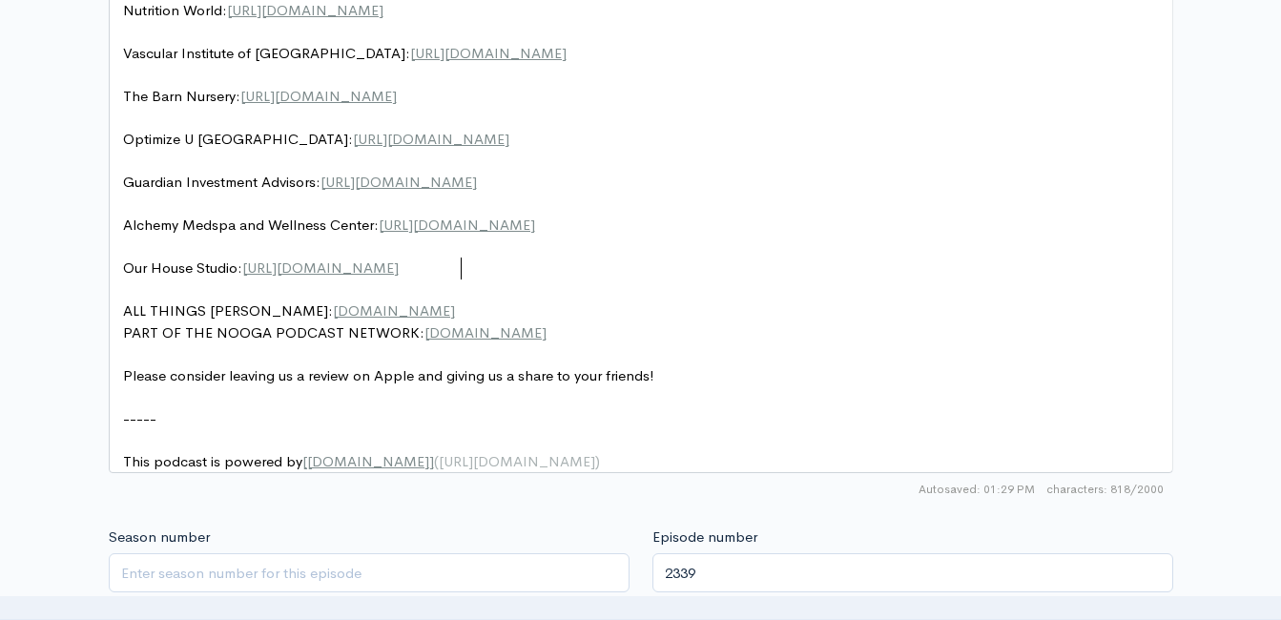
click at [499, 278] on pre "Our House Studio: [URL][DOMAIN_NAME]" at bounding box center [648, 269] width 1058 height 22
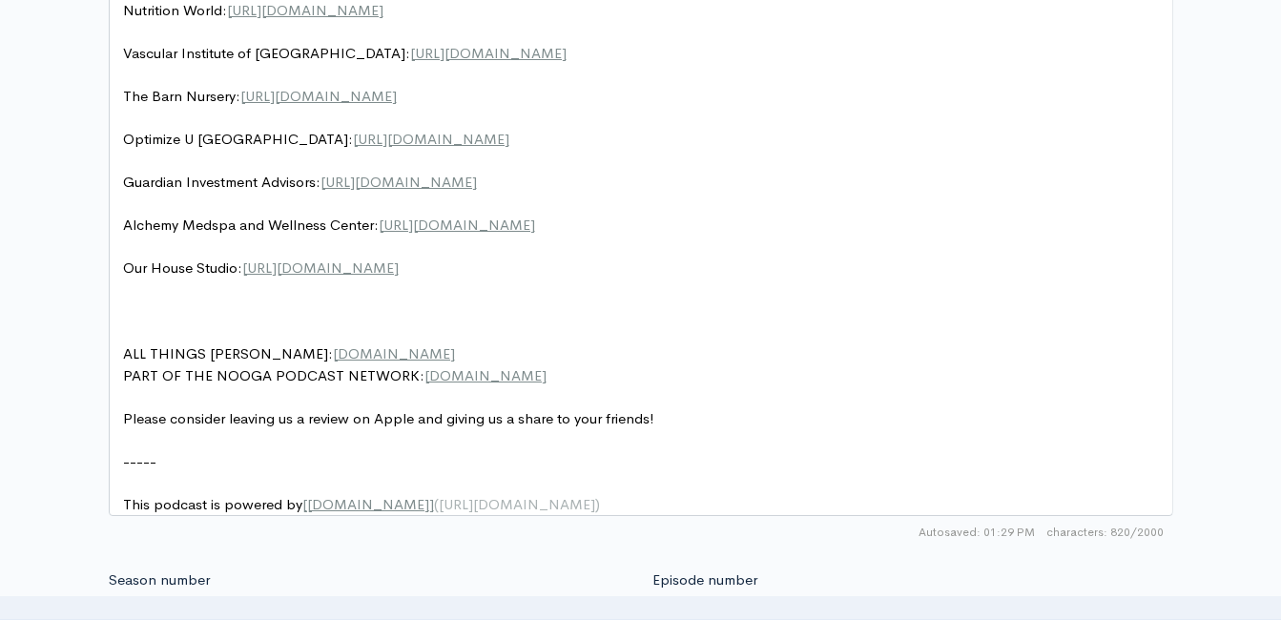
type textarea "​"
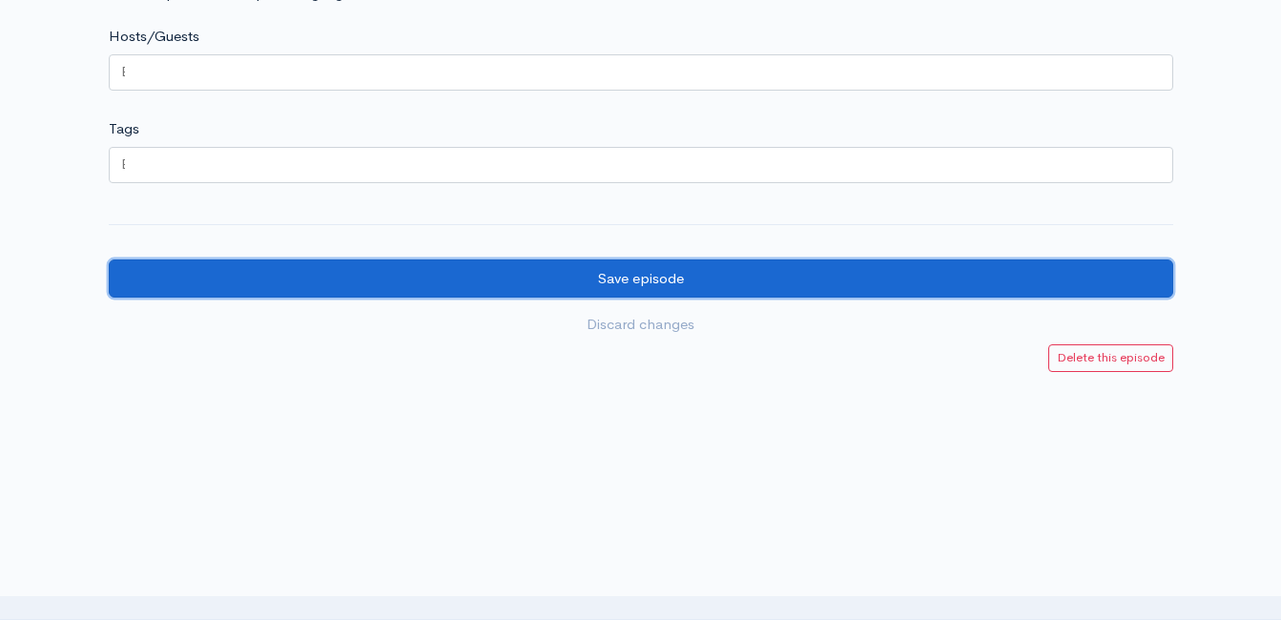
click at [541, 281] on input "Save episode" at bounding box center [641, 278] width 1065 height 39
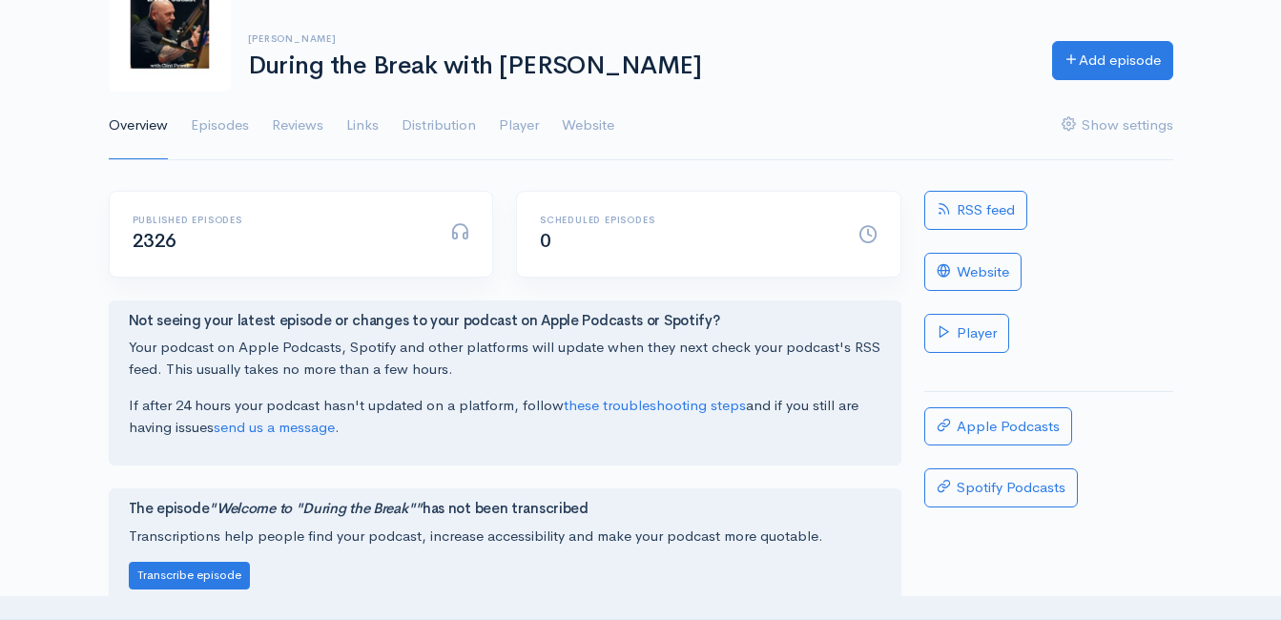
scroll to position [95, 0]
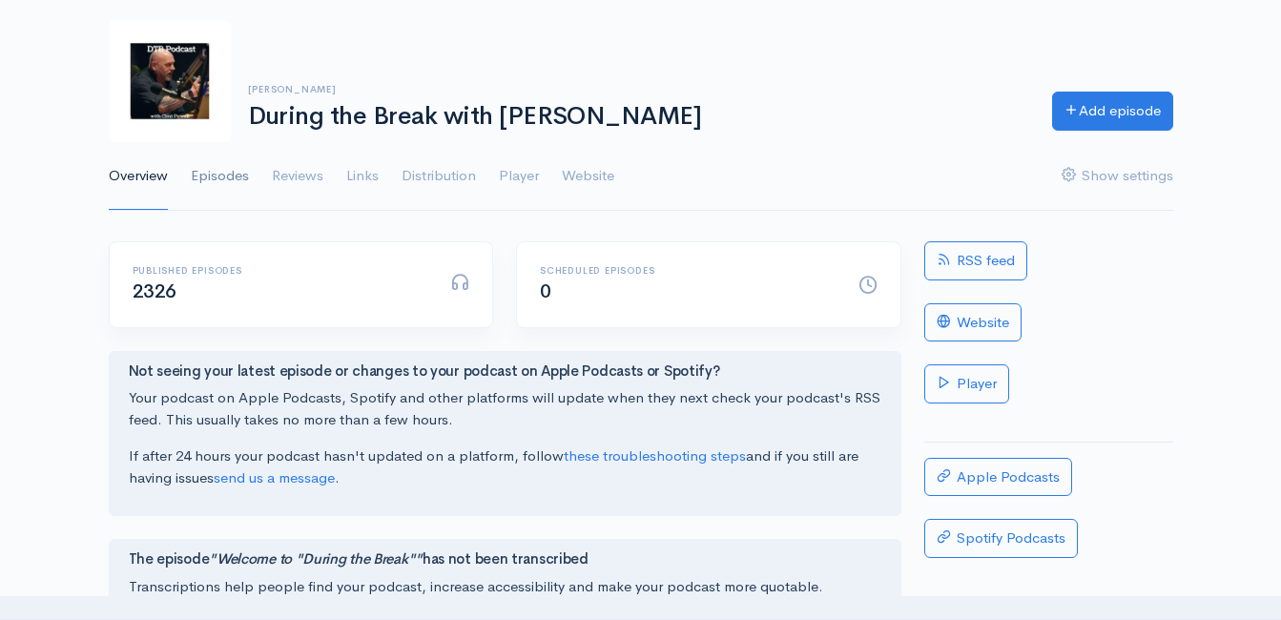
click at [243, 181] on link "Episodes" at bounding box center [220, 176] width 58 height 69
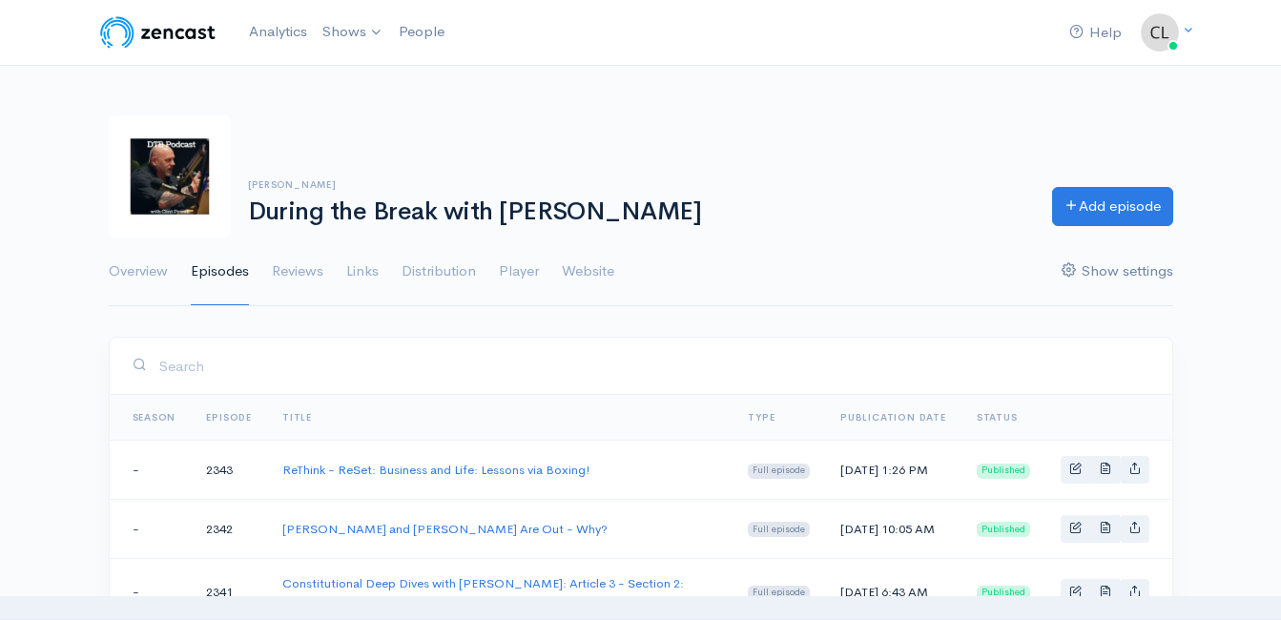
click at [1119, 263] on link "Show settings" at bounding box center [1118, 272] width 112 height 69
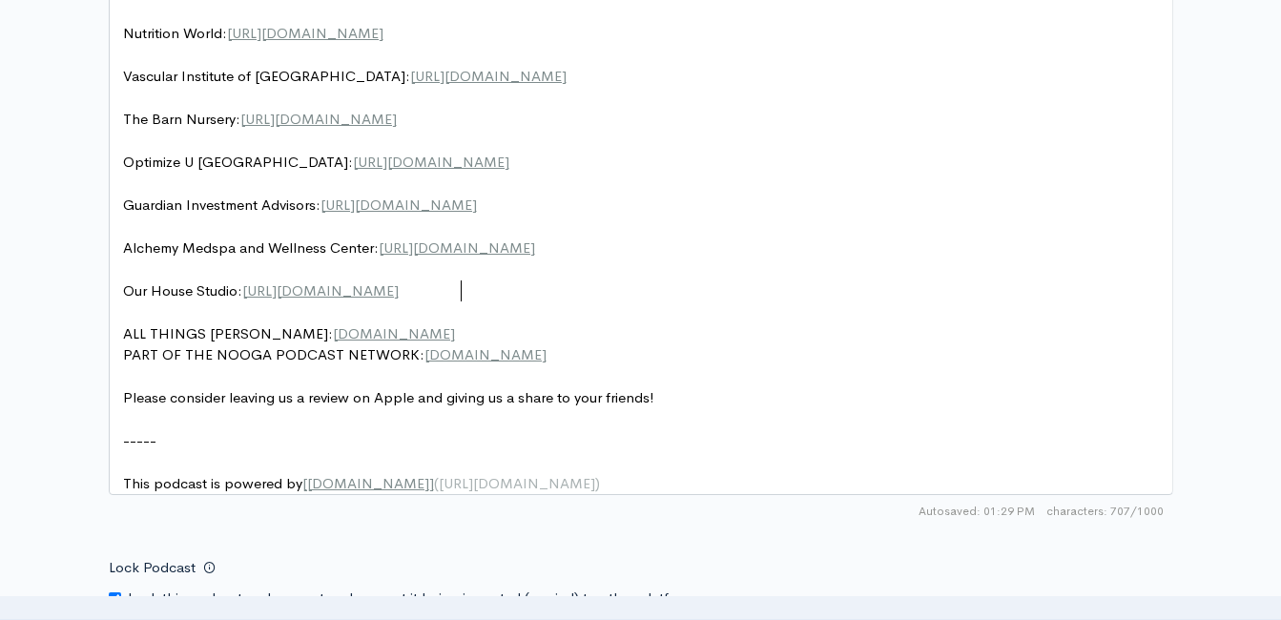
click at [488, 292] on pre "Our House Studio: https://ourhousestudiosinc.com/" at bounding box center [648, 291] width 1058 height 22
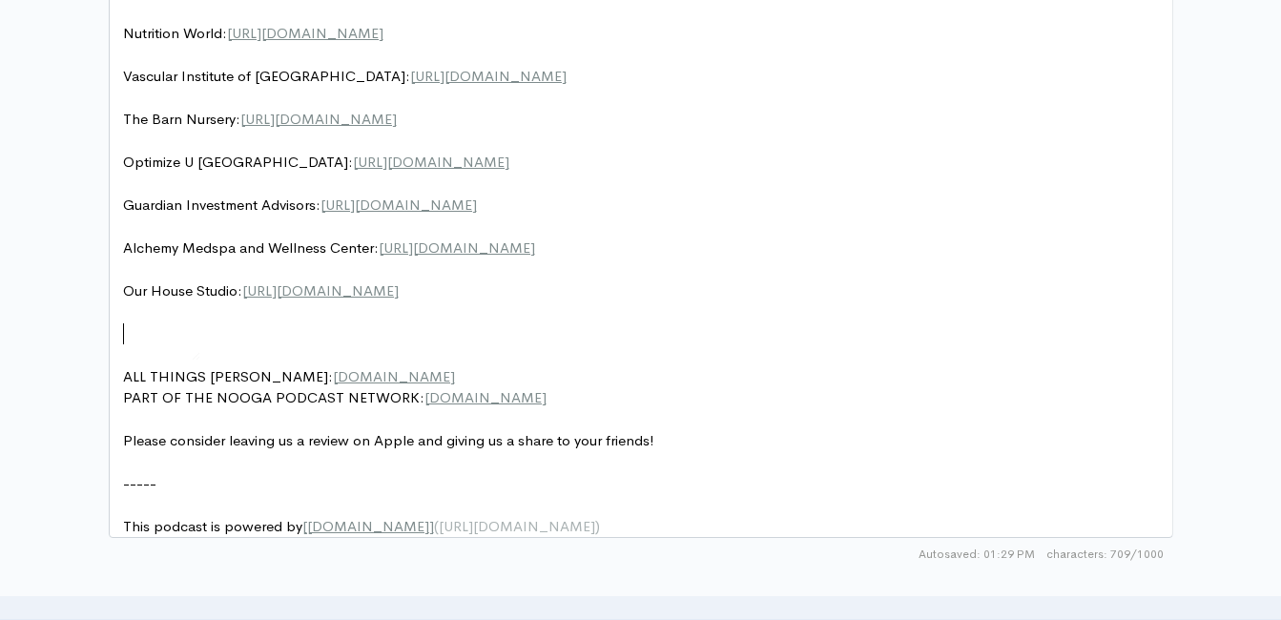
type textarea "​"
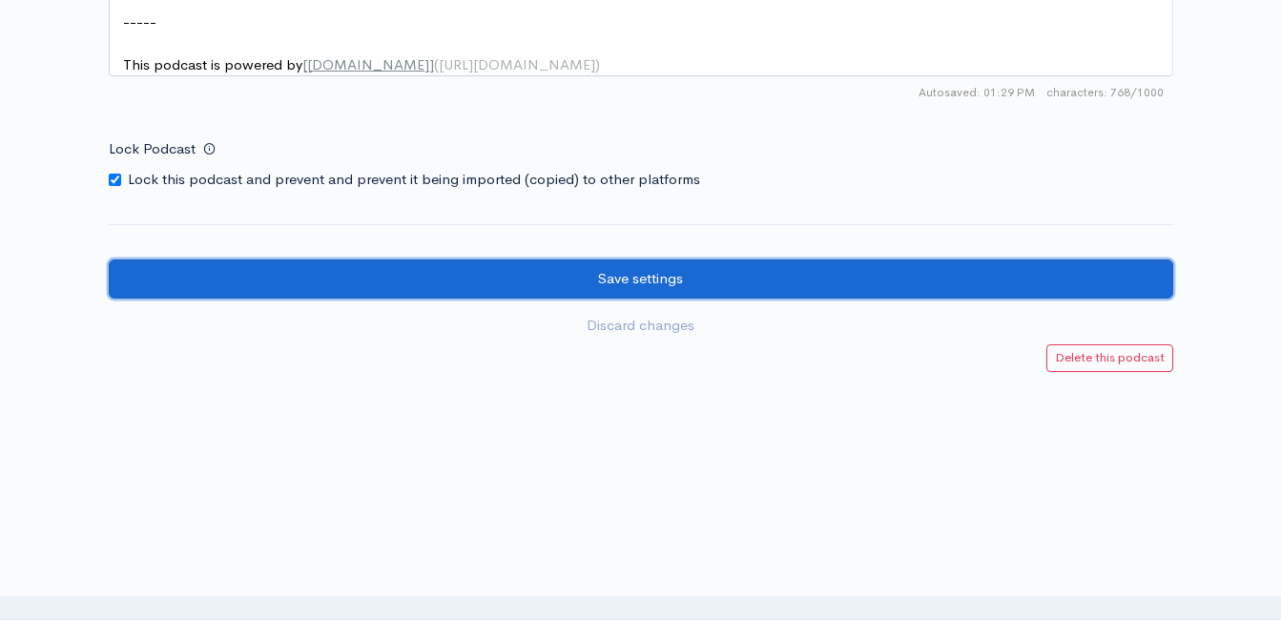
click at [634, 281] on input "Save settings" at bounding box center [641, 278] width 1065 height 39
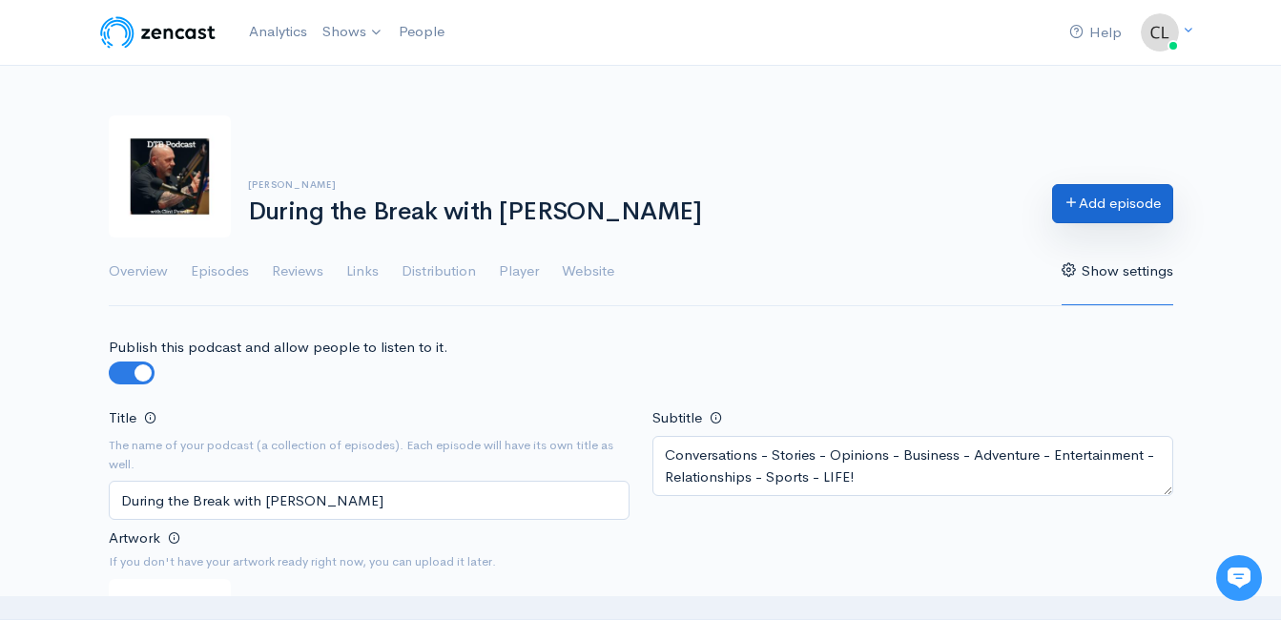
click at [1075, 202] on link "Add episode" at bounding box center [1112, 203] width 121 height 39
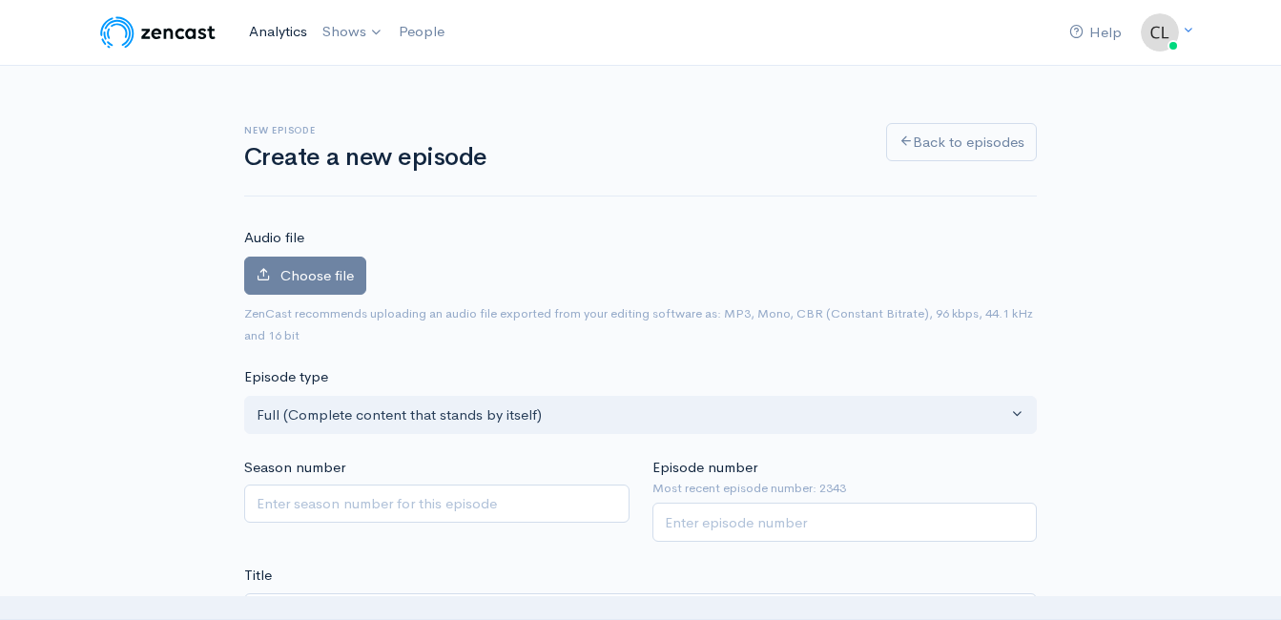
click at [280, 28] on link "Analytics" at bounding box center [277, 31] width 73 height 41
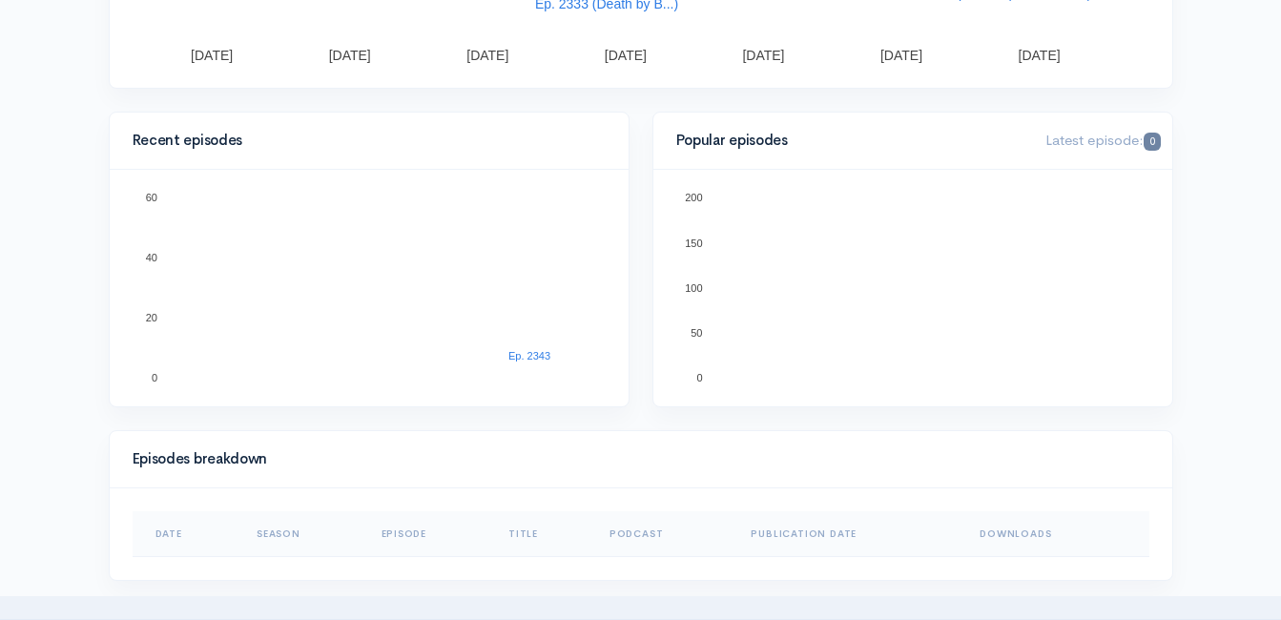
scroll to position [572, 0]
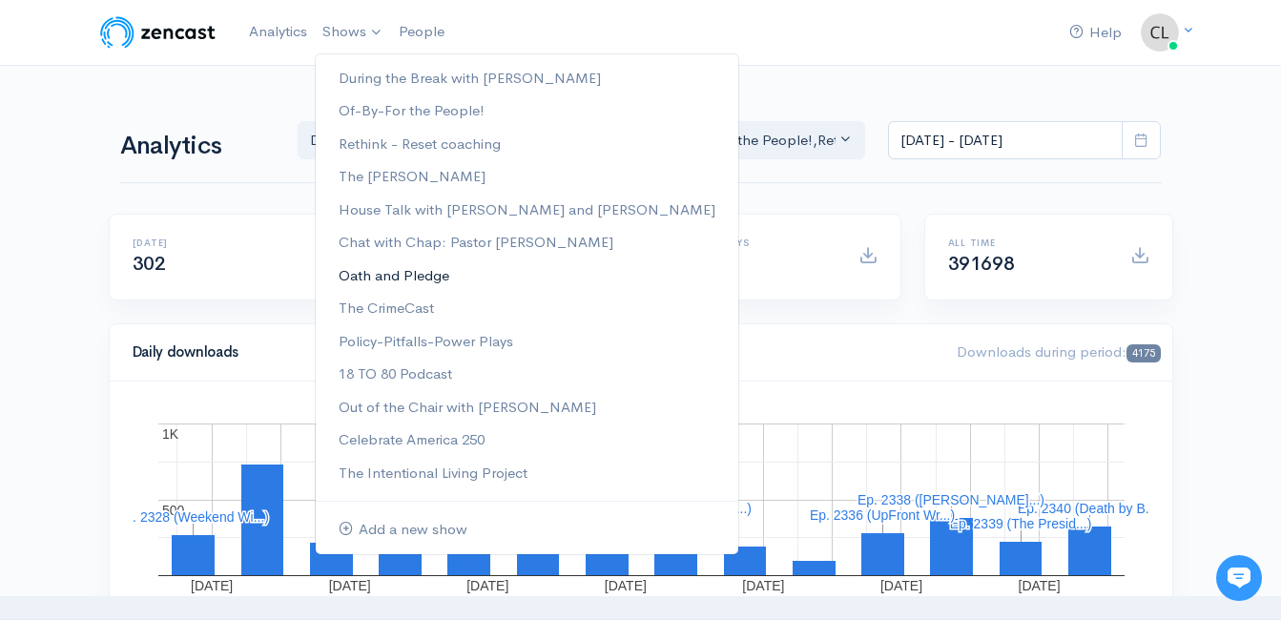
click at [386, 275] on link "Oath and Pledge" at bounding box center [527, 275] width 423 height 33
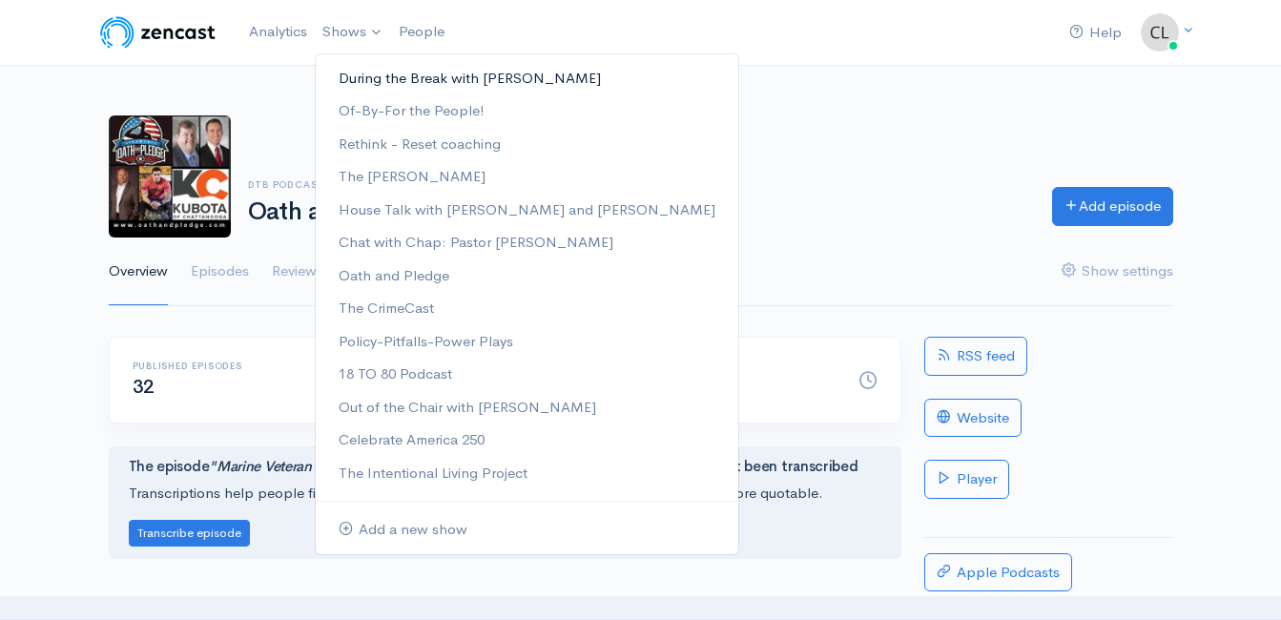
click at [383, 77] on link "During the Break with [PERSON_NAME]" at bounding box center [527, 78] width 423 height 33
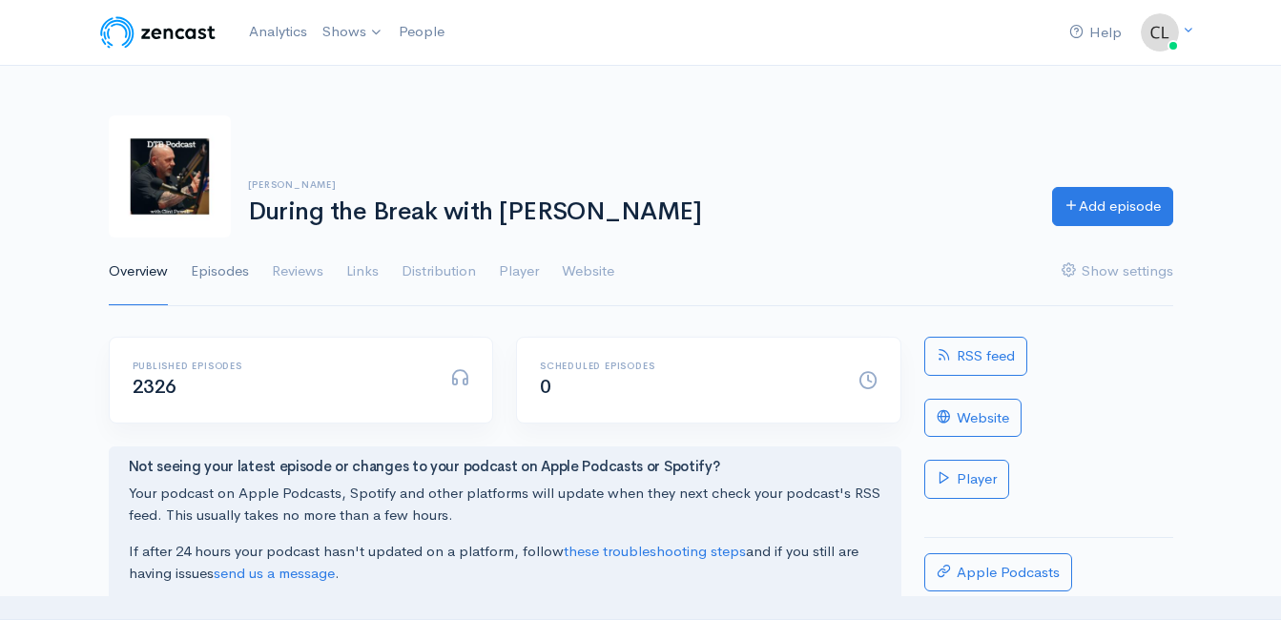
click at [221, 273] on link "Episodes" at bounding box center [220, 272] width 58 height 69
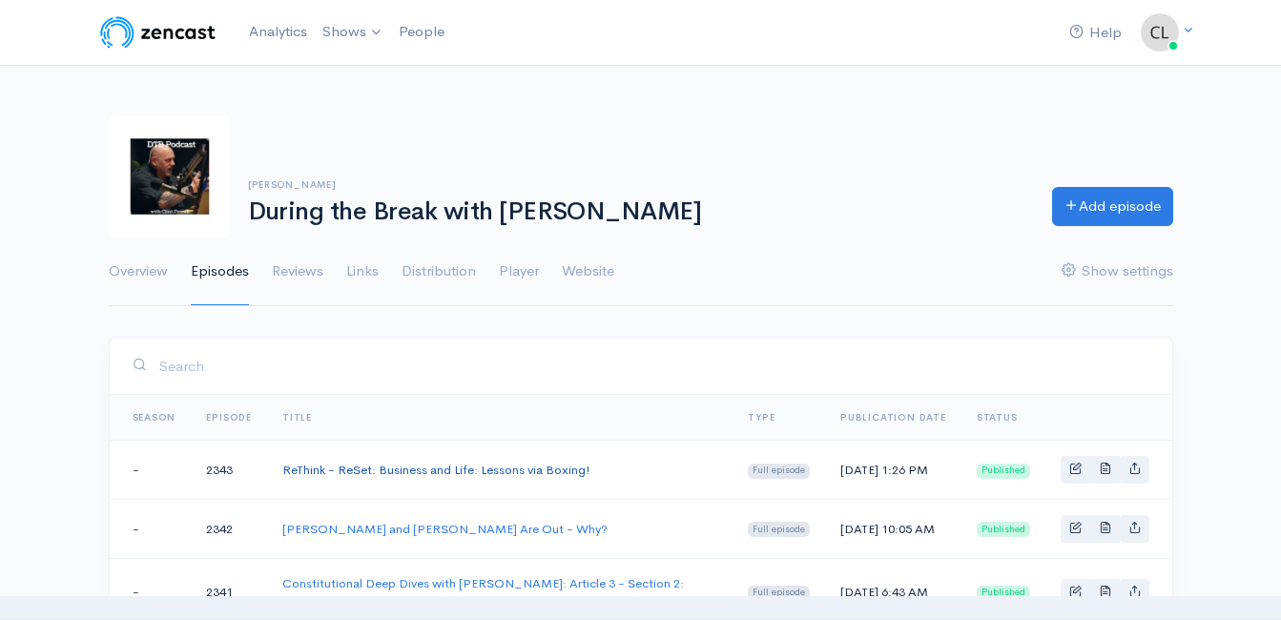
click at [303, 469] on link "ReThink - ReSet: Business and Life: Lessons via Boxing!" at bounding box center [436, 470] width 308 height 16
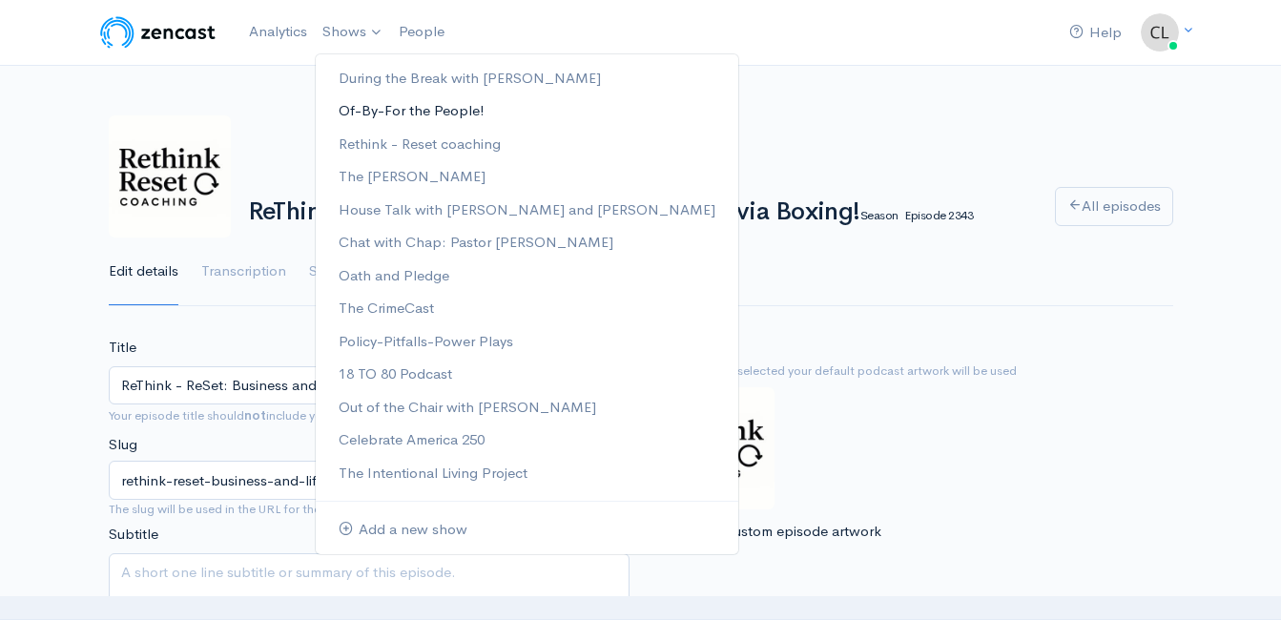
click at [360, 107] on link "Of-By-For the People!" at bounding box center [527, 110] width 423 height 33
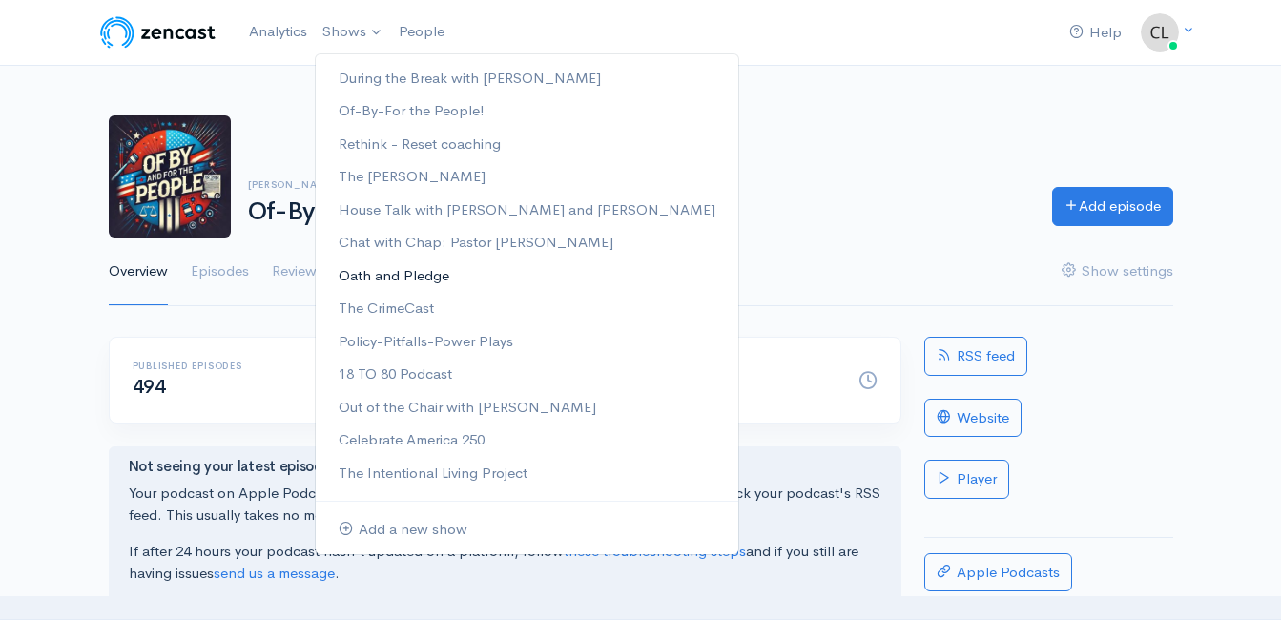
click at [361, 280] on link "Oath and Pledge" at bounding box center [527, 275] width 423 height 33
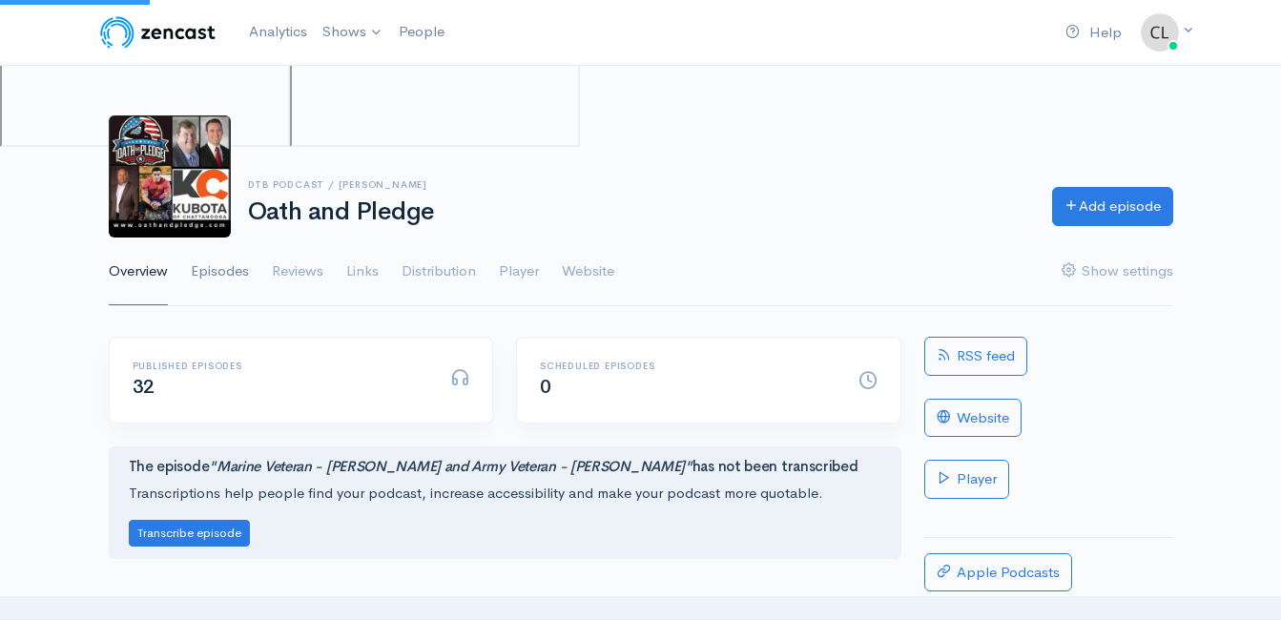
click at [206, 273] on link "Episodes" at bounding box center [220, 272] width 58 height 69
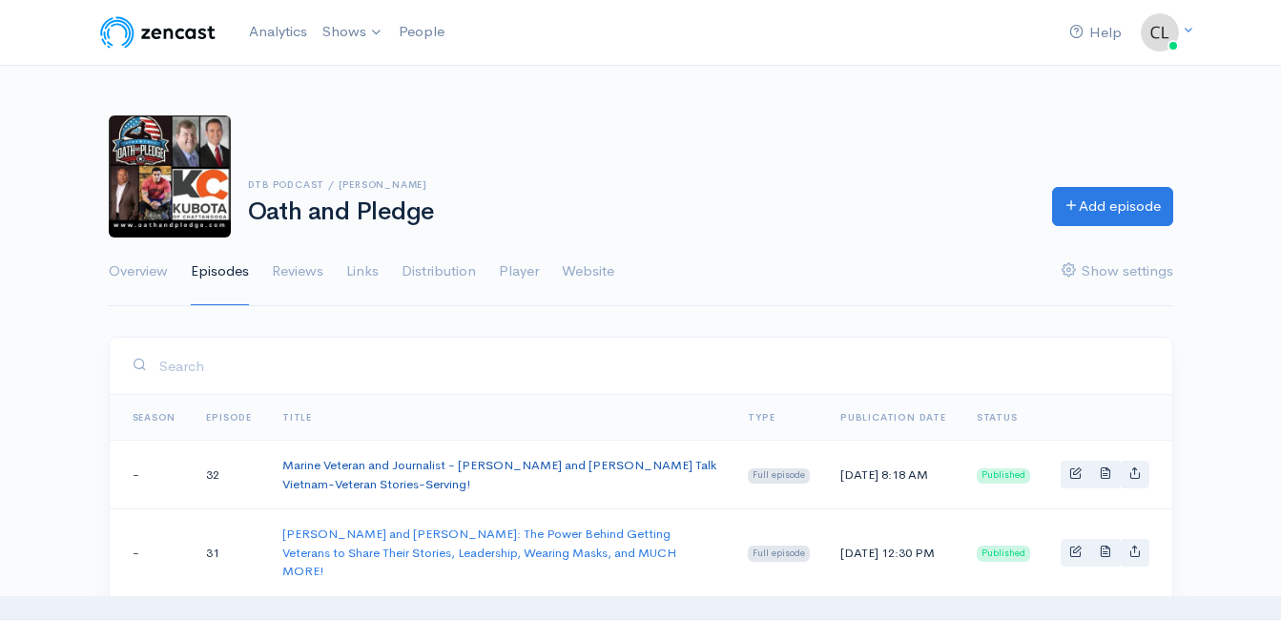
click at [381, 468] on link "Marine Veteran and Journalist - [PERSON_NAME] and [PERSON_NAME] Talk Vietnam-Ve…" at bounding box center [499, 474] width 434 height 35
